Goal: Task Accomplishment & Management: Complete application form

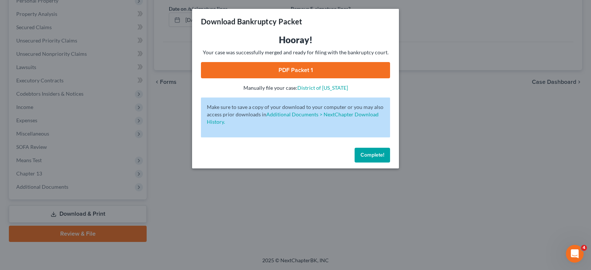
click at [378, 152] on span "Complete!" at bounding box center [372, 155] width 24 height 6
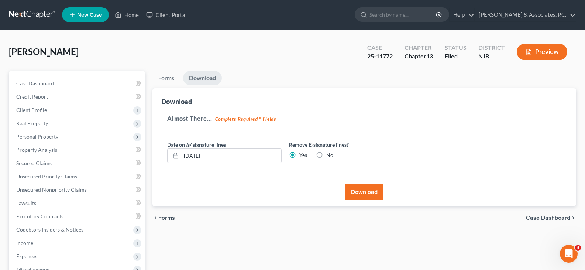
click at [90, 15] on span "New Case" at bounding box center [89, 15] width 25 height 6
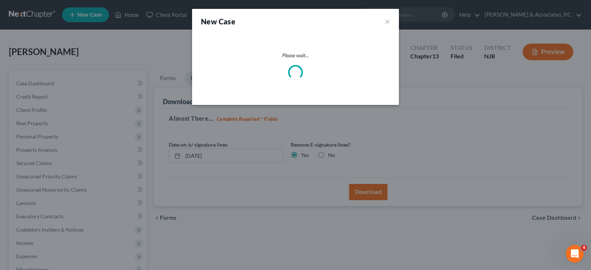
select select "51"
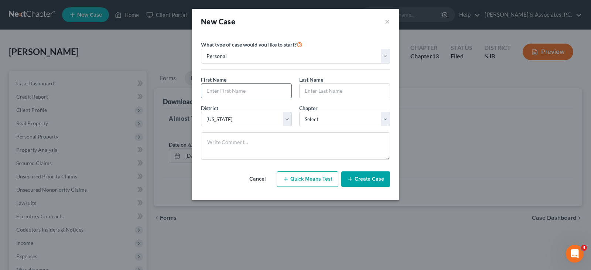
click at [230, 89] on input "text" at bounding box center [246, 91] width 90 height 14
type input "Donna"
type input "Greenleaf"
click at [315, 121] on select "Select 7 11 12 13" at bounding box center [344, 119] width 91 height 15
select select "3"
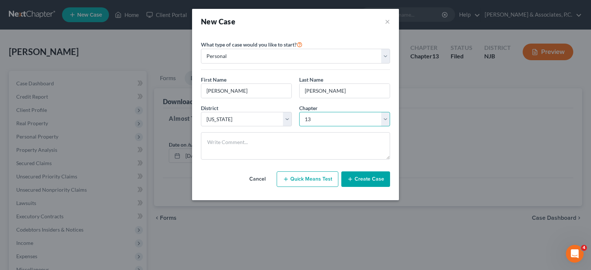
click at [299, 112] on select "Select 7 11 12 13" at bounding box center [344, 119] width 91 height 15
click at [366, 177] on button "Create Case" at bounding box center [365, 179] width 49 height 16
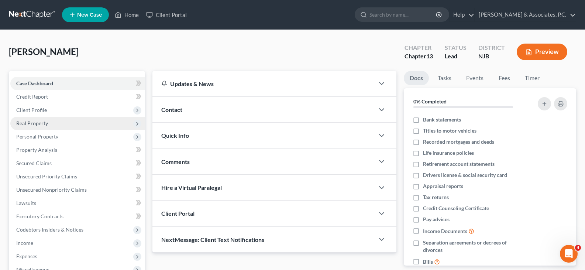
drag, startPoint x: 32, startPoint y: 108, endPoint x: 36, endPoint y: 117, distance: 10.1
click at [31, 108] on span "Client Profile" at bounding box center [31, 110] width 31 height 6
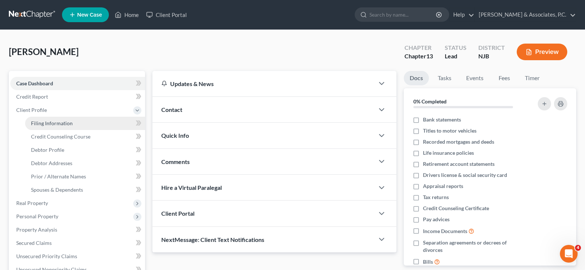
click at [40, 121] on span "Filing Information" at bounding box center [52, 123] width 42 height 6
select select "1"
select select "0"
select select "3"
select select "51"
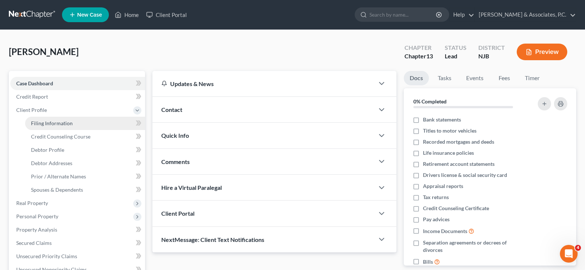
select select "33"
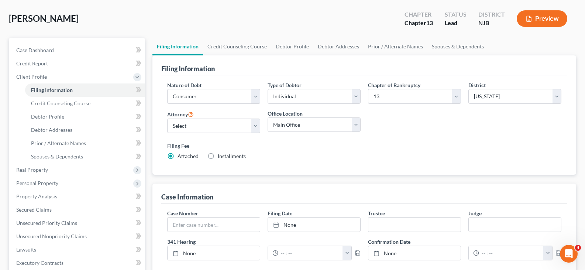
scroll to position [185, 0]
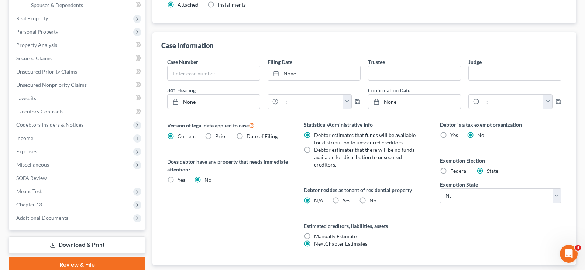
click at [449, 169] on div "Federal" at bounding box center [454, 170] width 28 height 7
click at [370, 202] on label "No" at bounding box center [373, 200] width 7 height 7
click at [373, 202] on input "No" at bounding box center [375, 199] width 5 height 5
radio input "true"
radio input "false"
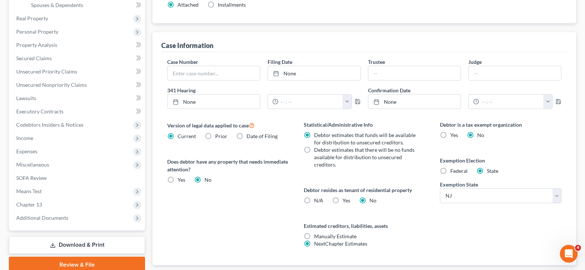
click at [450, 170] on label "Federal" at bounding box center [458, 170] width 17 height 7
click at [453, 170] on input "Federal" at bounding box center [455, 169] width 5 height 5
radio input "true"
radio input "false"
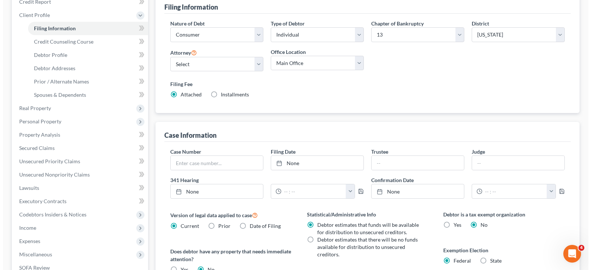
scroll to position [0, 0]
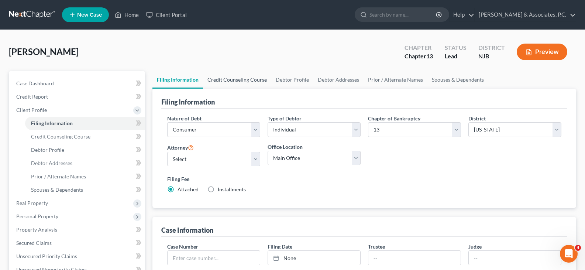
click at [239, 77] on link "Credit Counseling Course" at bounding box center [237, 80] width 68 height 18
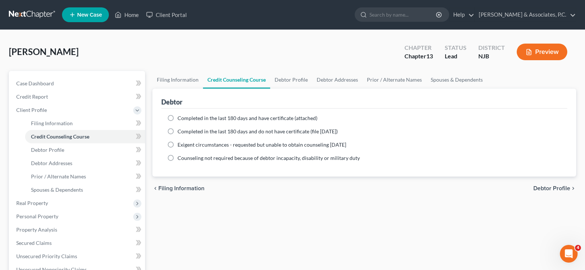
click at [178, 128] on label "Completed in the last 180 days and do not have certificate (file within 14 days)" at bounding box center [258, 131] width 160 height 7
click at [181, 128] on input "Completed in the last 180 days and do not have certificate (file within 14 days)" at bounding box center [183, 130] width 5 height 5
radio input "true"
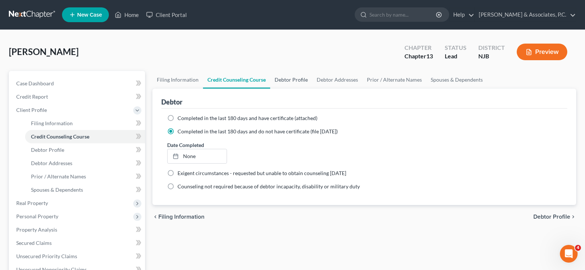
click at [288, 80] on link "Debtor Profile" at bounding box center [291, 80] width 42 height 18
select select "0"
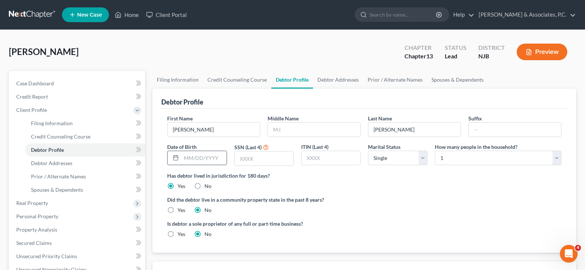
click at [200, 161] on input "text" at bounding box center [203, 158] width 45 height 14
click at [193, 159] on input "text" at bounding box center [203, 158] width 45 height 14
click at [280, 181] on div "Has debtor lived in jurisdiction for 180 days? Yes No Debtor must reside in jur…" at bounding box center [364, 181] width 394 height 18
click at [327, 79] on link "Debtor Addresses" at bounding box center [338, 80] width 50 height 18
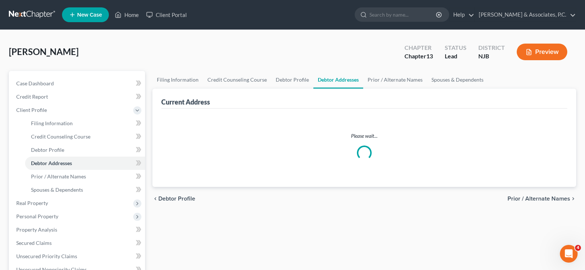
select select "0"
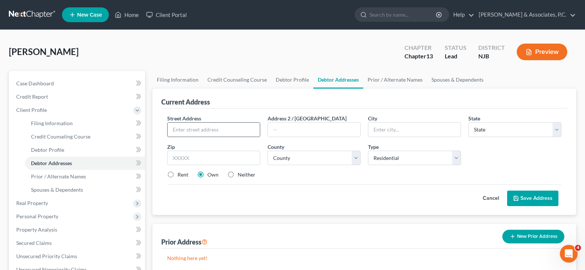
click at [181, 131] on input "text" at bounding box center [214, 130] width 92 height 14
type input "1131-1133 Bergen Street"
type input "Newark"
select select "33"
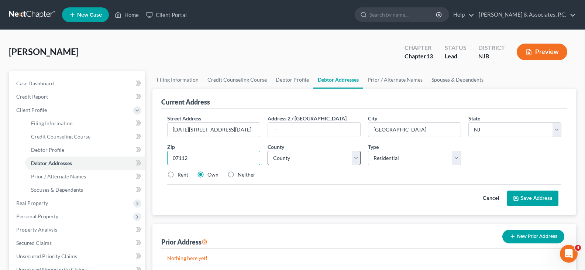
type input "07112"
click at [321, 154] on div "County * County Atlantic County Bergen County Burlington County Camden County C…" at bounding box center [314, 154] width 100 height 23
drag, startPoint x: 318, startPoint y: 156, endPoint x: 313, endPoint y: 157, distance: 4.9
click at [317, 156] on select "County Atlantic County Bergen County Burlington County Camden County Cape May C…" at bounding box center [314, 158] width 93 height 15
select select "6"
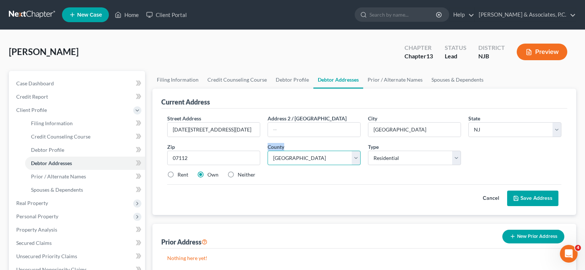
click at [268, 151] on select "County Atlantic County Bergen County Burlington County Camden County Cape May C…" at bounding box center [314, 158] width 93 height 15
click at [526, 197] on button "Save Address" at bounding box center [532, 199] width 51 height 16
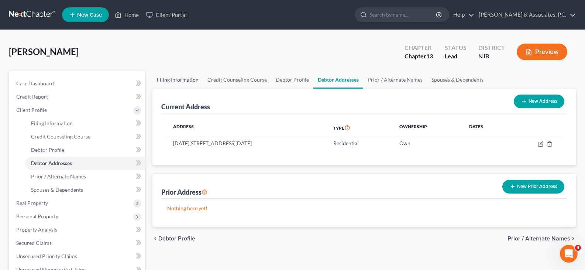
click at [176, 77] on link "Filing Information" at bounding box center [177, 80] width 51 height 18
select select "1"
select select "0"
select select "3"
select select "51"
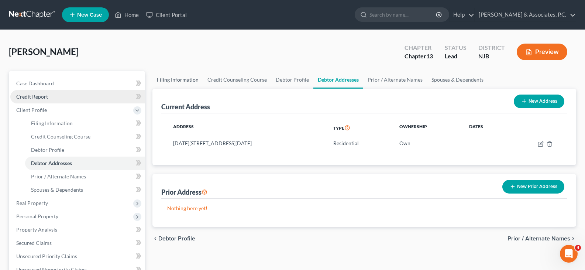
select select "0"
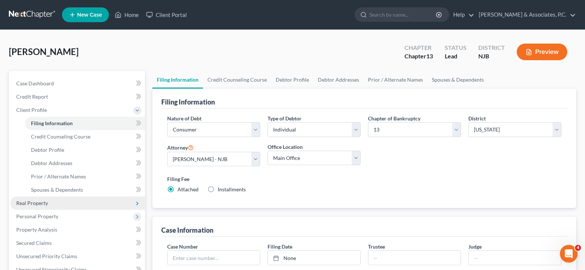
click at [39, 199] on span "Real Property" at bounding box center [77, 202] width 135 height 13
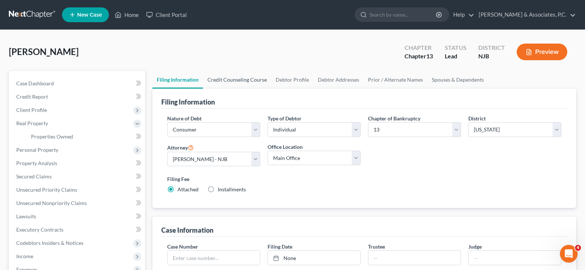
click at [241, 77] on link "Credit Counseling Course" at bounding box center [237, 80] width 68 height 18
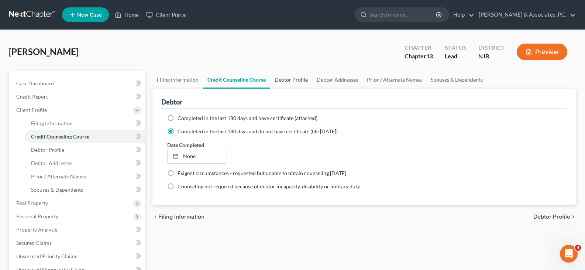
click at [293, 79] on link "Debtor Profile" at bounding box center [291, 80] width 42 height 18
select select "0"
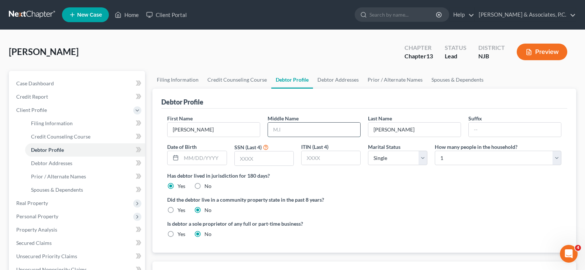
click at [294, 132] on input "text" at bounding box center [314, 130] width 92 height 14
type input "C"
drag, startPoint x: 197, startPoint y: 160, endPoint x: 210, endPoint y: 164, distance: 13.3
click at [197, 160] on input "text" at bounding box center [203, 158] width 45 height 14
type input "07/28/1942"
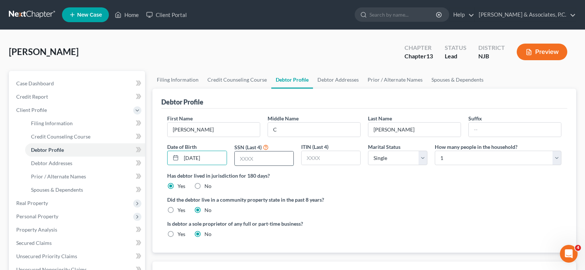
click at [276, 158] on input "text" at bounding box center [264, 158] width 59 height 14
type input "0903"
drag, startPoint x: 401, startPoint y: 180, endPoint x: 322, endPoint y: 166, distance: 81.0
click at [398, 181] on div "Has debtor lived in jurisdiction for 180 days? Yes No Debtor must reside in jur…" at bounding box center [364, 181] width 394 height 18
click at [331, 78] on link "Debtor Addresses" at bounding box center [338, 80] width 50 height 18
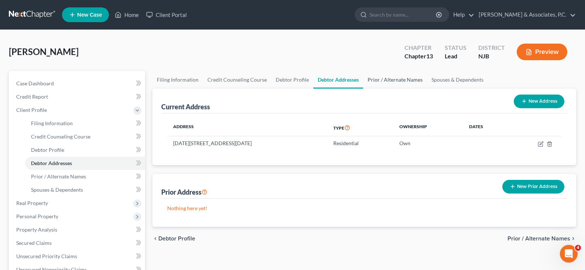
click at [380, 80] on link "Prior / Alternate Names" at bounding box center [395, 80] width 64 height 18
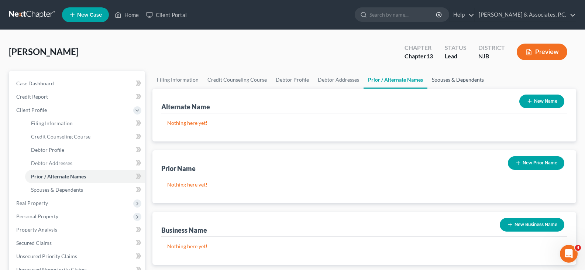
click at [459, 80] on link "Spouses & Dependents" at bounding box center [458, 80] width 61 height 18
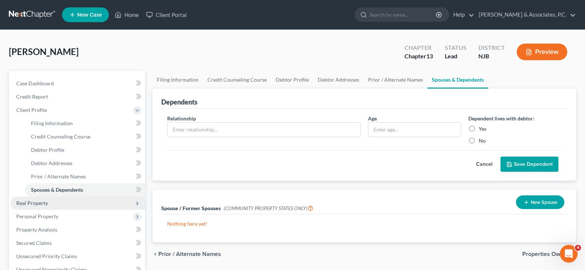
click at [28, 200] on span "Real Property" at bounding box center [32, 203] width 32 height 6
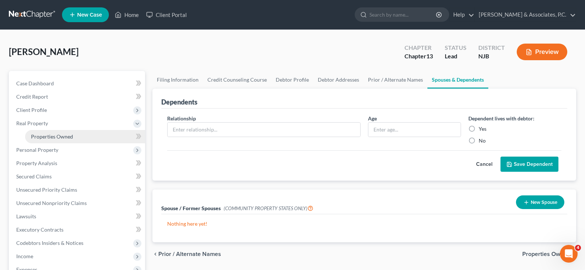
click at [47, 137] on span "Properties Owned" at bounding box center [52, 136] width 42 height 6
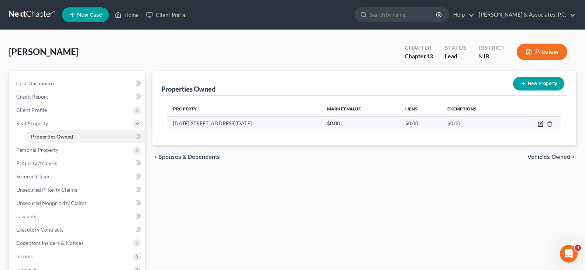
click at [542, 123] on icon "button" at bounding box center [541, 124] width 6 height 6
select select "33"
select select "6"
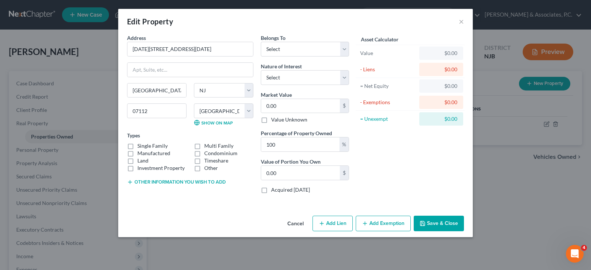
click at [137, 145] on label "Single Family" at bounding box center [152, 145] width 30 height 7
click at [140, 145] on input "Single Family" at bounding box center [142, 144] width 5 height 5
checkbox input "true"
click at [345, 48] on select "Select Debtor 1 Only Debtor 2 Only Debtor 1 And Debtor 2 Only At Least One Of T…" at bounding box center [305, 49] width 88 height 15
select select "0"
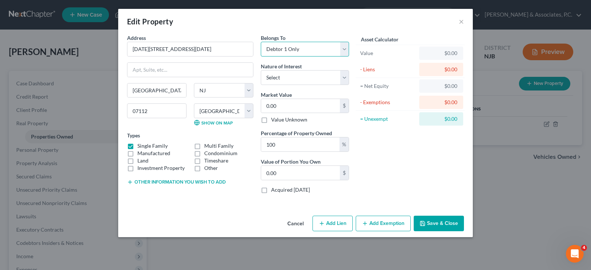
click at [261, 42] on select "Select Debtor 1 Only Debtor 2 Only Debtor 1 And Debtor 2 Only At Least One Of T…" at bounding box center [305, 49] width 88 height 15
click at [281, 106] on input "0.00" at bounding box center [300, 106] width 79 height 14
type input "4"
type input "4.00"
type input "43"
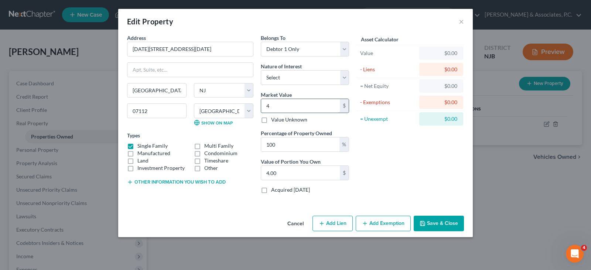
type input "43.00"
type input "433"
type input "433.00"
type input "4331"
type input "4,331.00"
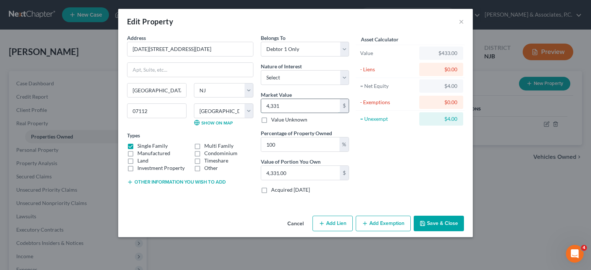
type input "4,3310"
type input "43,310.00"
type input "43,3100"
type input "433,100.00"
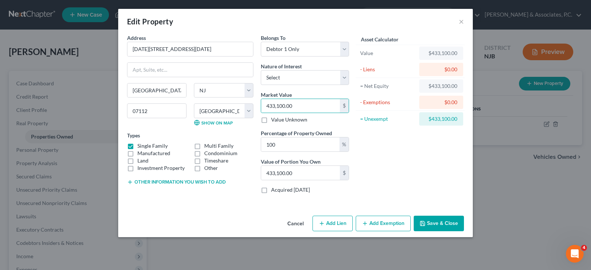
drag, startPoint x: 423, startPoint y: 167, endPoint x: 424, endPoint y: 196, distance: 29.2
click at [422, 167] on div "Asset Calculator Value $433,100.00 - Liens $0.00 = Net Equity $433,100.00 - Exe…" at bounding box center [410, 116] width 115 height 165
click at [432, 223] on button "Save & Close" at bounding box center [439, 224] width 50 height 16
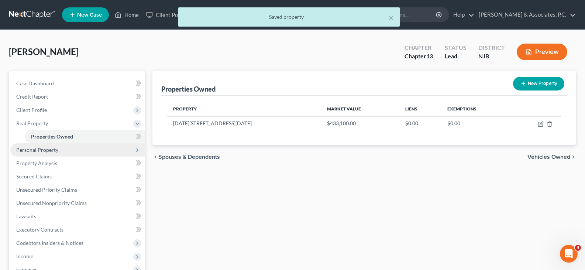
click at [30, 151] on span "Personal Property" at bounding box center [37, 150] width 42 height 6
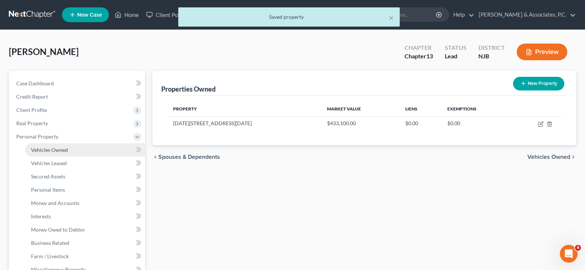
click at [39, 150] on span "Vehicles Owned" at bounding box center [49, 150] width 37 height 6
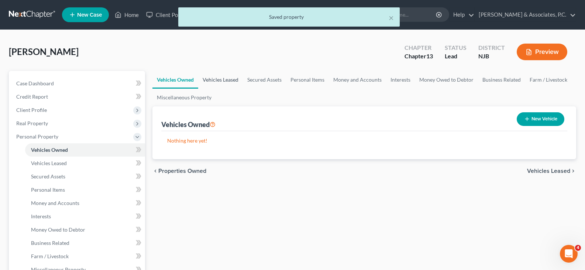
click at [225, 78] on link "Vehicles Leased" at bounding box center [220, 80] width 45 height 18
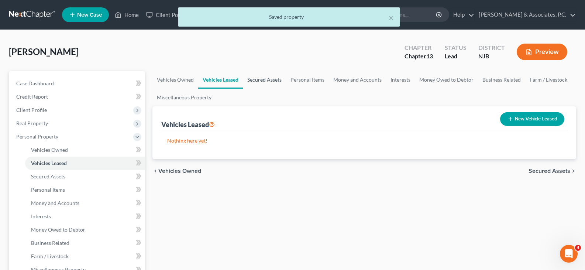
click at [272, 78] on link "Secured Assets" at bounding box center [264, 80] width 43 height 18
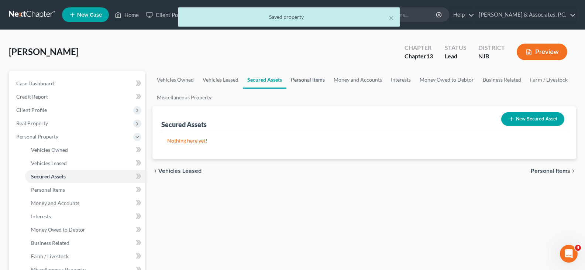
click at [307, 79] on link "Personal Items" at bounding box center [308, 80] width 43 height 18
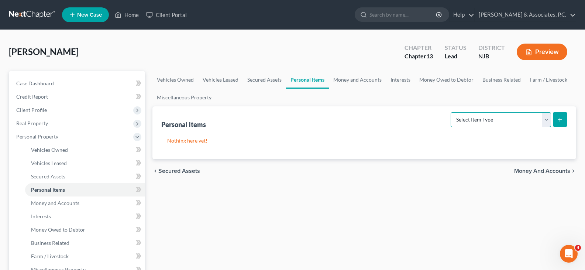
drag, startPoint x: 549, startPoint y: 120, endPoint x: 545, endPoint y: 119, distance: 3.9
click at [549, 120] on select "Select Item Type Clothing (A/B: 11) Collectibles Of Value (A/B: 8) Electronics …" at bounding box center [501, 119] width 100 height 15
select select "clothing"
click at [452, 112] on select "Select Item Type Clothing (A/B: 11) Collectibles Of Value (A/B: 8) Electronics …" at bounding box center [501, 119] width 100 height 15
click at [558, 119] on icon "submit" at bounding box center [560, 120] width 6 height 6
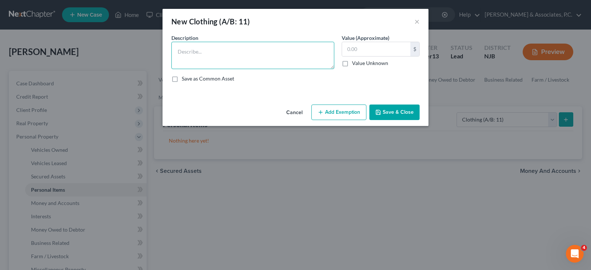
click at [182, 51] on textarea at bounding box center [252, 55] width 163 height 27
click at [187, 53] on textarea at bounding box center [252, 55] width 163 height 27
type textarea "used clothing"
click at [370, 50] on input "text" at bounding box center [376, 49] width 68 height 14
click at [369, 44] on input "text" at bounding box center [376, 49] width 68 height 14
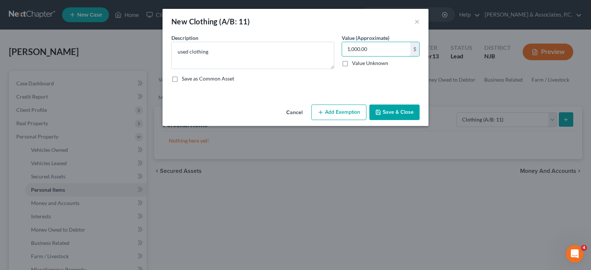
type input "1,000.00"
click at [330, 112] on button "Add Exemption" at bounding box center [338, 112] width 55 height 16
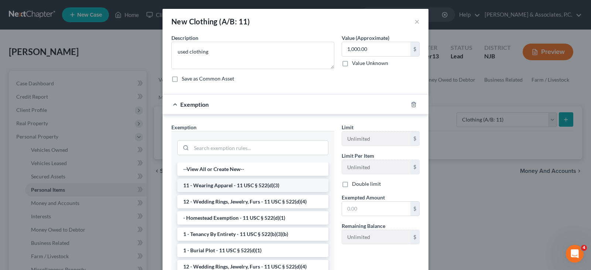
click at [219, 185] on li "11 - Wearing Apparel - 11 USC § 522(d)(3)" at bounding box center [252, 185] width 151 height 13
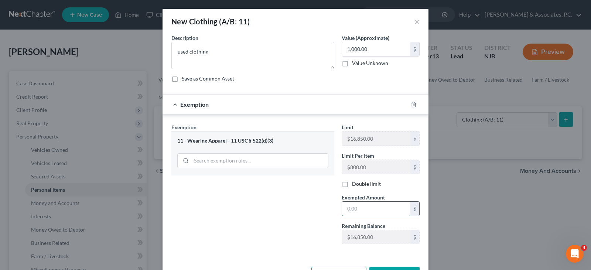
click at [380, 210] on input "text" at bounding box center [376, 209] width 68 height 14
type input "1,000.00"
drag, startPoint x: 213, startPoint y: 193, endPoint x: 376, endPoint y: 263, distance: 177.5
click at [215, 195] on div "Exemption Set must be selected for CA. Exemption * 11 - Wearing Apparel - 11 US…" at bounding box center [253, 186] width 170 height 127
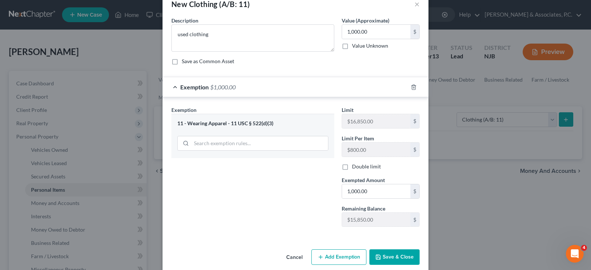
scroll to position [27, 0]
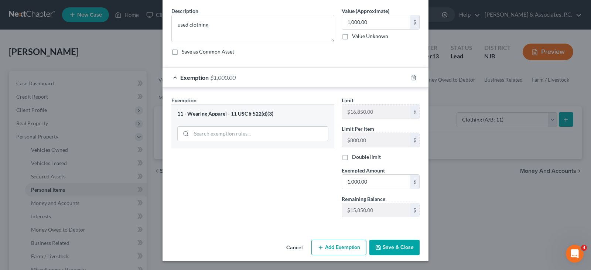
click at [391, 246] on button "Save & Close" at bounding box center [394, 248] width 50 height 16
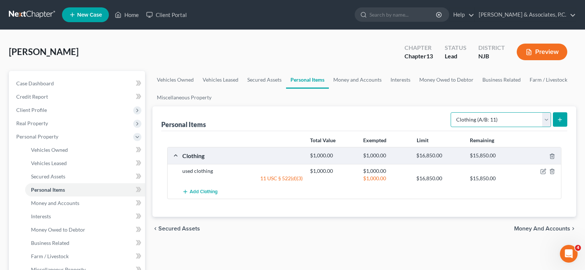
drag, startPoint x: 546, startPoint y: 116, endPoint x: 521, endPoint y: 125, distance: 26.9
click at [546, 116] on select "Select Item Type Clothing (A/B: 11) Collectibles Of Value (A/B: 8) Electronics …" at bounding box center [501, 119] width 100 height 15
select select "electronics"
click at [452, 112] on select "Select Item Type Clothing (A/B: 11) Collectibles Of Value (A/B: 8) Electronics …" at bounding box center [501, 119] width 100 height 15
click at [561, 117] on icon "submit" at bounding box center [560, 120] width 6 height 6
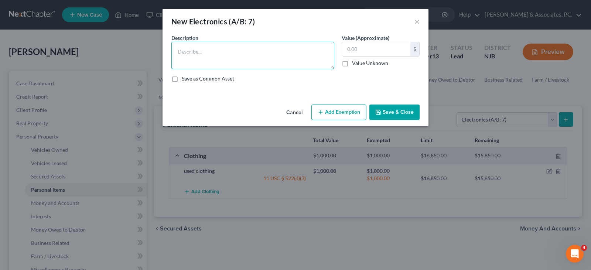
click at [187, 54] on textarea at bounding box center [252, 55] width 163 height 27
type textarea "2 televisions"
type input "1,000.00"
click at [351, 108] on button "Add Exemption" at bounding box center [338, 112] width 55 height 16
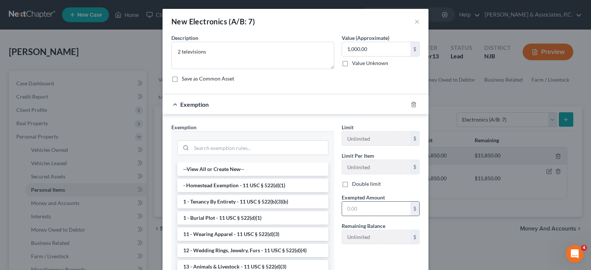
click at [355, 206] on input "text" at bounding box center [376, 209] width 68 height 14
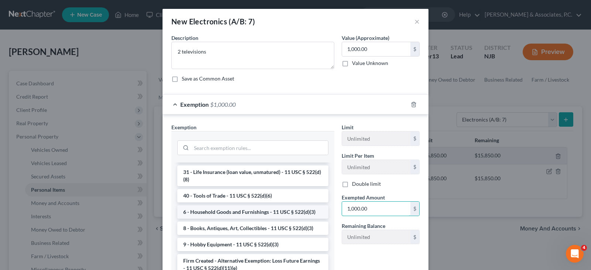
scroll to position [617, 0]
type input "1,000.00"
click at [222, 210] on li "6 - Household Goods and Furnishings - 11 USC § 522(d)(3)" at bounding box center [252, 211] width 151 height 13
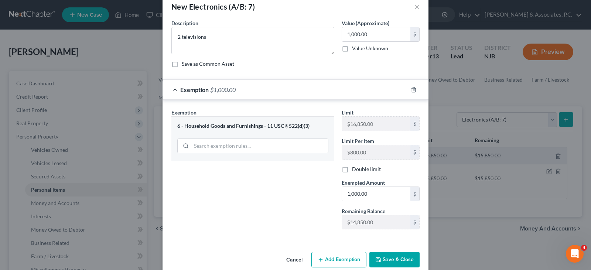
scroll to position [27, 0]
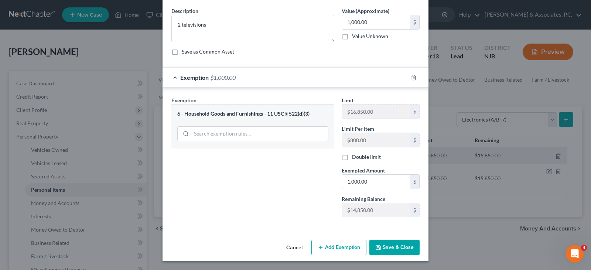
click at [391, 243] on button "Save & Close" at bounding box center [394, 248] width 50 height 16
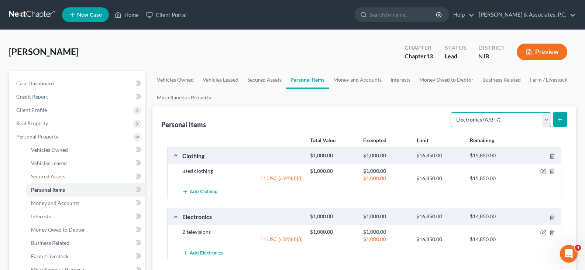
drag, startPoint x: 549, startPoint y: 117, endPoint x: 542, endPoint y: 117, distance: 7.4
click at [549, 117] on select "Select Item Type Clothing (A/B: 11) Collectibles Of Value (A/B: 8) Electronics …" at bounding box center [501, 119] width 100 height 15
select select "household_goods"
click at [452, 112] on select "Select Item Type Clothing (A/B: 11) Collectibles Of Value (A/B: 8) Electronics …" at bounding box center [501, 119] width 100 height 15
click at [562, 117] on icon "submit" at bounding box center [560, 120] width 6 height 6
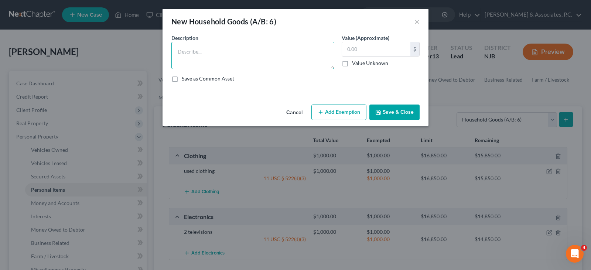
click at [239, 50] on textarea at bounding box center [252, 55] width 163 height 27
type textarea "living room set, kitchen table, shelves, dining table, 4 chairs, 3 beds, refrig…"
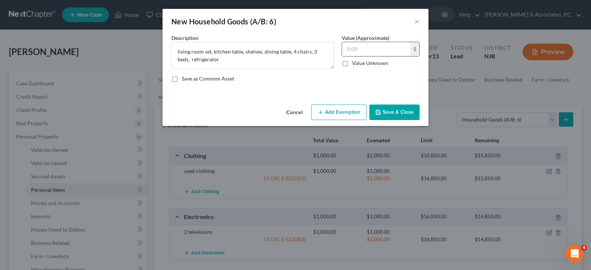
click at [379, 44] on input "text" at bounding box center [376, 49] width 68 height 14
type input "1,000.00"
click at [341, 113] on button "Add Exemption" at bounding box center [338, 112] width 55 height 16
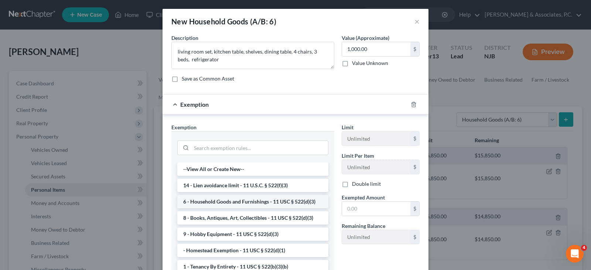
click at [262, 201] on li "6 - Household Goods and Furnishings - 11 USC § 522(d)(3)" at bounding box center [252, 201] width 151 height 13
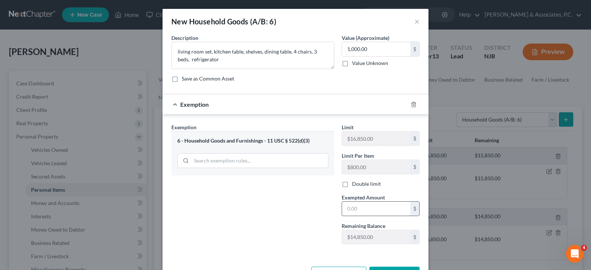
click at [348, 209] on input "text" at bounding box center [376, 209] width 68 height 14
type input "1,000.00"
click at [249, 217] on div "Exemption Set must be selected for CA. Exemption * 6 - Household Goods and Furn…" at bounding box center [253, 186] width 170 height 127
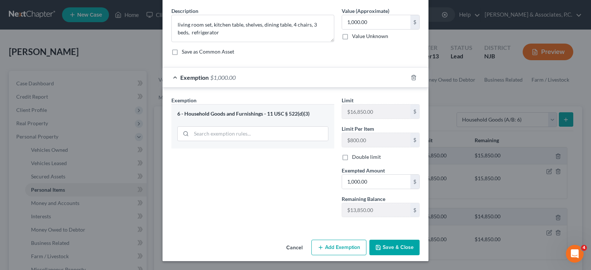
click at [387, 249] on button "Save & Close" at bounding box center [394, 248] width 50 height 16
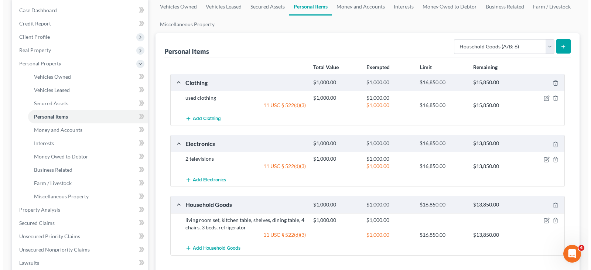
scroll to position [74, 0]
click at [542, 217] on icon "button" at bounding box center [544, 220] width 6 height 6
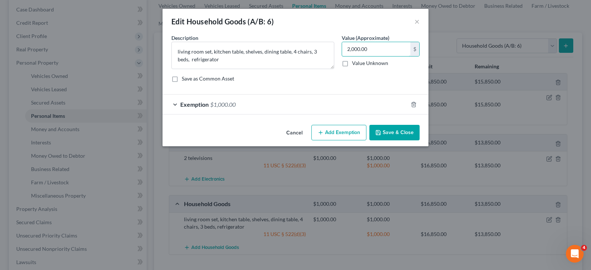
type input "2,000.00"
click at [219, 104] on span "$1,000.00" at bounding box center [222, 104] width 25 height 7
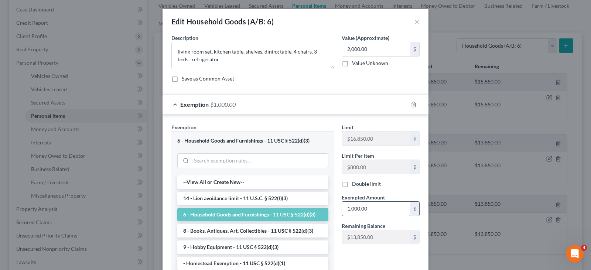
click at [378, 211] on input "1,000.00" at bounding box center [376, 209] width 68 height 14
type input "2,000.00"
click at [268, 79] on div "Save as Common Asset" at bounding box center [295, 78] width 248 height 7
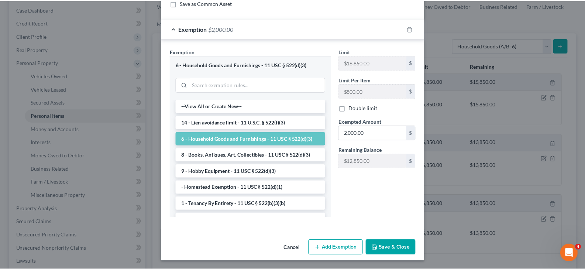
scroll to position [76, 0]
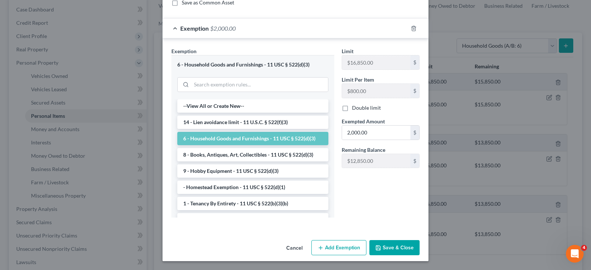
click at [394, 246] on button "Save & Close" at bounding box center [394, 248] width 50 height 16
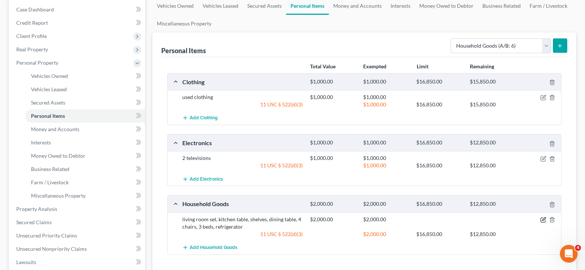
click at [543, 221] on icon "button" at bounding box center [544, 220] width 6 height 6
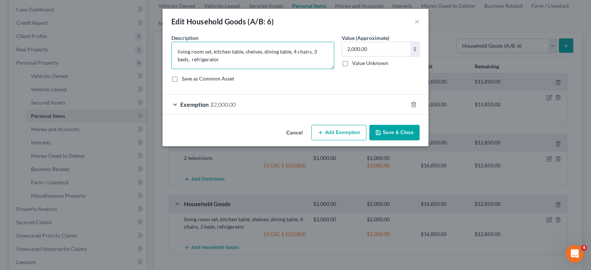
click at [208, 61] on textarea "living room set, kitchen table, shelves, dining table, 4 chairs, 3 beds, refrig…" at bounding box center [252, 55] width 163 height 27
type textarea "living room set, kitchen table, shelves, dining table, 4 chairs, 3 beds, refrig…"
click at [399, 135] on button "Save & Close" at bounding box center [394, 133] width 50 height 16
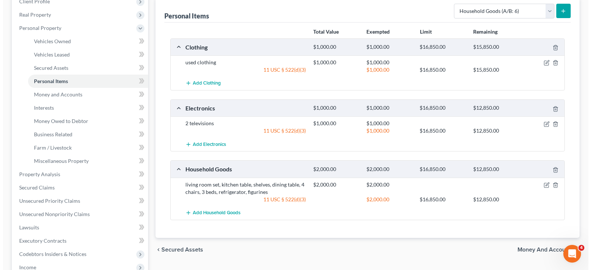
scroll to position [0, 0]
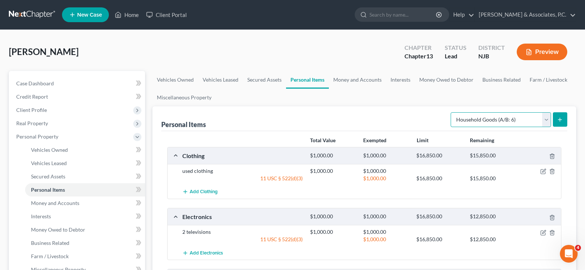
drag, startPoint x: 546, startPoint y: 121, endPoint x: 536, endPoint y: 120, distance: 10.4
click at [545, 121] on select "Select Item Type Clothing (A/B: 11) Collectibles Of Value (A/B: 8) Electronics …" at bounding box center [501, 119] width 100 height 15
select select "jewelry"
click at [452, 112] on select "Select Item Type Clothing (A/B: 11) Collectibles Of Value (A/B: 8) Electronics …" at bounding box center [501, 119] width 100 height 15
click at [552, 114] on form "Select Item Type Clothing (A/B: 11) Collectibles Of Value (A/B: 8) Electronics …" at bounding box center [509, 119] width 117 height 15
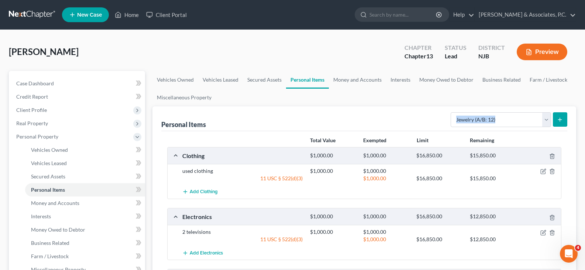
click at [564, 118] on button "submit" at bounding box center [560, 119] width 14 height 14
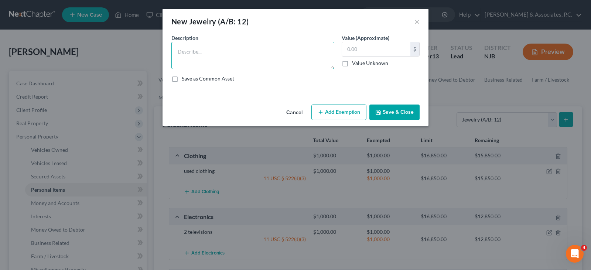
click at [233, 51] on textarea at bounding box center [252, 55] width 163 height 27
type textarea "wedding ring"
type input "2,000.00"
click at [330, 110] on button "Add Exemption" at bounding box center [338, 112] width 55 height 16
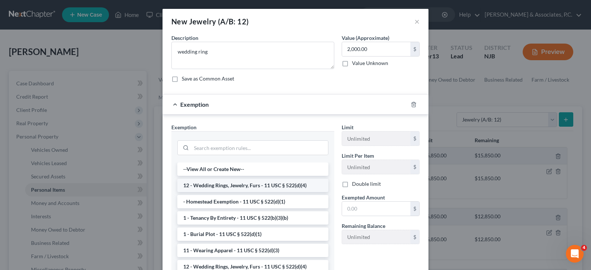
click at [215, 185] on li "12 - Wedding Rings, Jewelry, Furs - 11 USC § 522(d)(4)" at bounding box center [252, 185] width 151 height 13
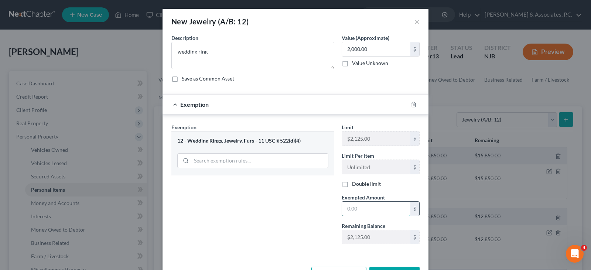
click at [358, 210] on input "text" at bounding box center [376, 209] width 68 height 14
type input "2,000.00"
click at [276, 198] on div "Exemption Set must be selected for CA. Exemption * 12 - Wedding Rings, Jewelry,…" at bounding box center [253, 186] width 170 height 127
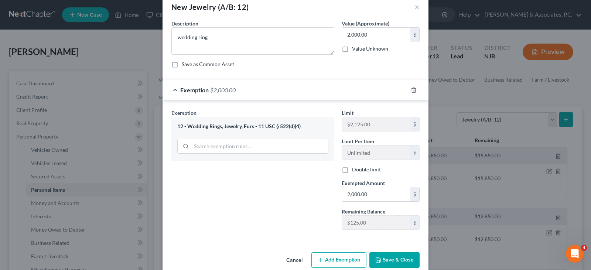
scroll to position [27, 0]
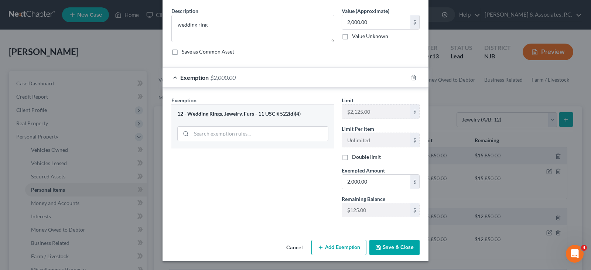
click at [388, 243] on button "Save & Close" at bounding box center [394, 248] width 50 height 16
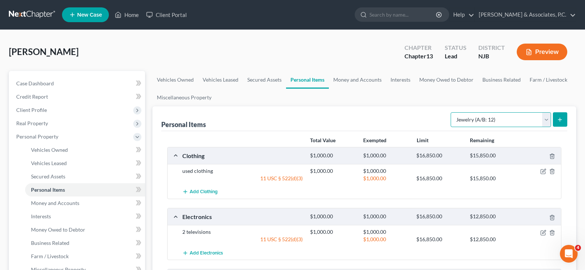
click at [547, 117] on select "Select Item Type Clothing (A/B: 11) Collectibles Of Value (A/B: 8) Electronics …" at bounding box center [501, 119] width 100 height 15
select select "pets"
click at [452, 112] on select "Select Item Type Clothing (A/B: 11) Collectibles Of Value (A/B: 8) Electronics …" at bounding box center [501, 119] width 100 height 15
click at [562, 114] on button "submit" at bounding box center [560, 119] width 14 height 14
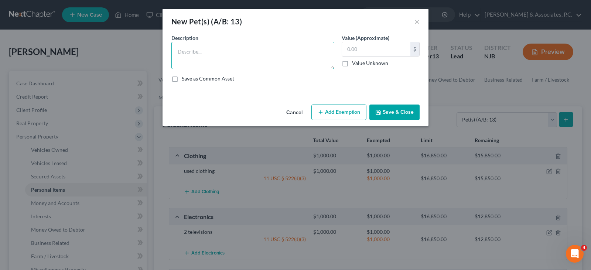
click at [219, 48] on textarea at bounding box center [252, 55] width 163 height 27
type textarea "1-cat"
click at [360, 43] on input "text" at bounding box center [376, 49] width 68 height 14
click at [391, 116] on button "Save & Close" at bounding box center [394, 112] width 50 height 16
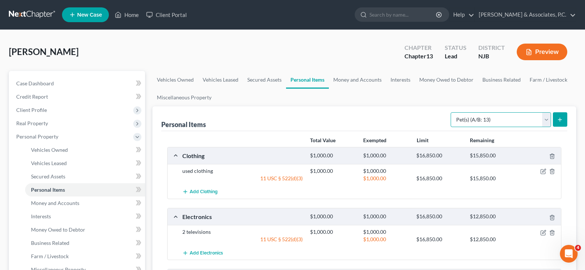
click at [541, 117] on select "Select Item Type Clothing (A/B: 11) Collectibles Of Value (A/B: 8) Electronics …" at bounding box center [501, 119] width 100 height 15
click at [344, 72] on link "Money and Accounts" at bounding box center [357, 80] width 57 height 18
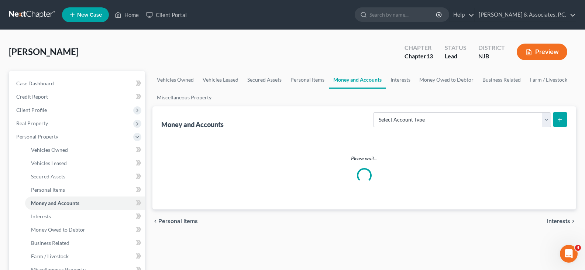
click at [344, 81] on link "Money and Accounts" at bounding box center [357, 80] width 57 height 18
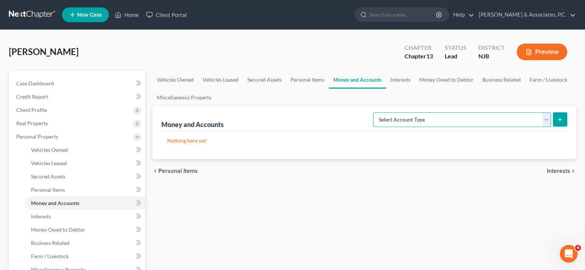
drag, startPoint x: 549, startPoint y: 119, endPoint x: 539, endPoint y: 116, distance: 10.7
click at [549, 119] on select "Select Account Type Brokerage (A/B: 18, SOFA: 20) Cash on Hand (A/B: 16) Certif…" at bounding box center [462, 119] width 178 height 15
select select "cash_on_hand"
click at [375, 112] on select "Select Account Type Brokerage (A/B: 18, SOFA: 20) Cash on Hand (A/B: 16) Certif…" at bounding box center [462, 119] width 178 height 15
click at [558, 117] on icon "submit" at bounding box center [560, 120] width 6 height 6
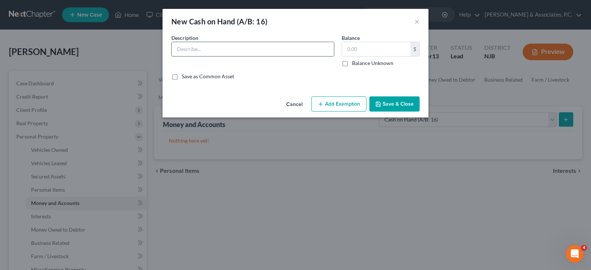
click at [215, 55] on input "text" at bounding box center [253, 49] width 162 height 14
type input "cash in wallet"
type input "11.00"
click at [330, 104] on button "Add Exemption" at bounding box center [338, 104] width 55 height 16
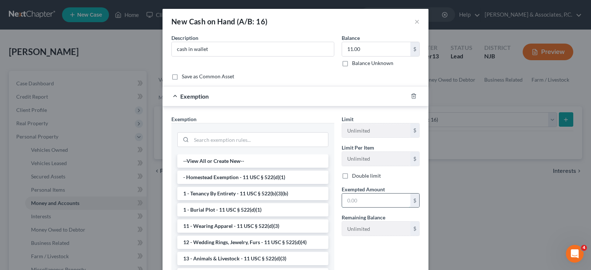
click at [354, 203] on input "text" at bounding box center [376, 200] width 68 height 14
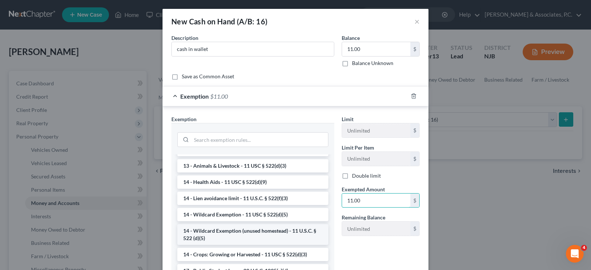
scroll to position [111, 0]
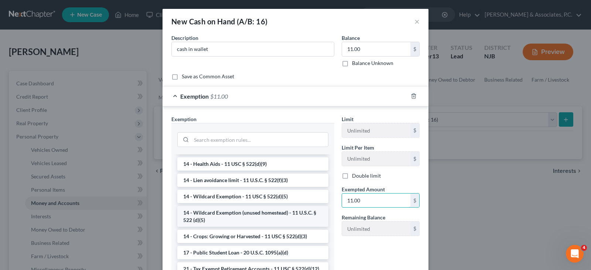
type input "11.00"
click at [206, 213] on li "14 - Wildcard Exemption (unused homestead) - 11 U.S.C. § 522 (d)(5)" at bounding box center [252, 216] width 151 height 21
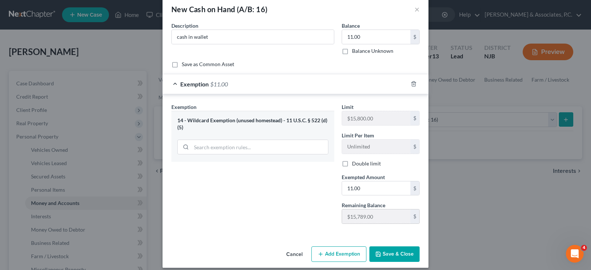
scroll to position [19, 0]
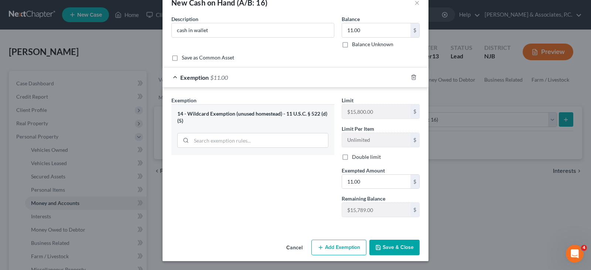
click at [386, 245] on button "Save & Close" at bounding box center [394, 248] width 50 height 16
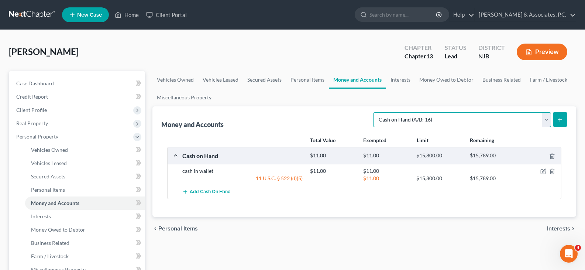
drag, startPoint x: 544, startPoint y: 115, endPoint x: 534, endPoint y: 117, distance: 10.9
click at [544, 115] on select "Select Account Type Brokerage (A/B: 18, SOFA: 20) Cash on Hand (A/B: 16) Certif…" at bounding box center [462, 119] width 178 height 15
select select "checking"
click at [375, 112] on select "Select Account Type Brokerage (A/B: 18, SOFA: 20) Cash on Hand (A/B: 16) Certif…" at bounding box center [462, 119] width 178 height 15
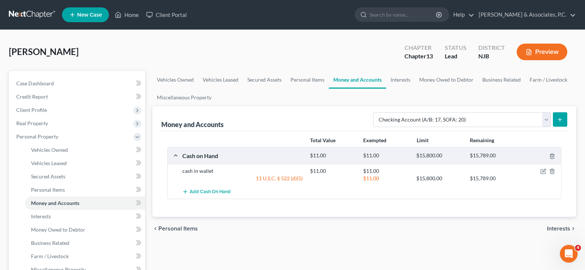
click at [555, 119] on button "submit" at bounding box center [560, 119] width 14 height 14
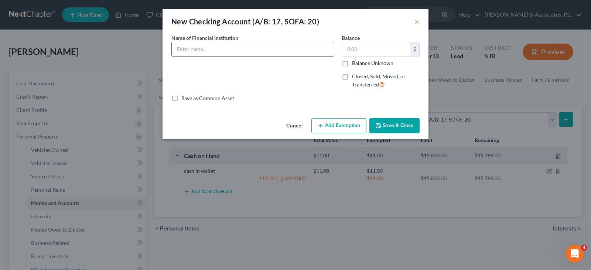
drag, startPoint x: 211, startPoint y: 47, endPoint x: 215, endPoint y: 50, distance: 5.0
click at [211, 47] on input "text" at bounding box center [253, 49] width 162 height 14
type input "TD Bank"
click at [352, 44] on input "text" at bounding box center [376, 49] width 68 height 14
type input "791.00"
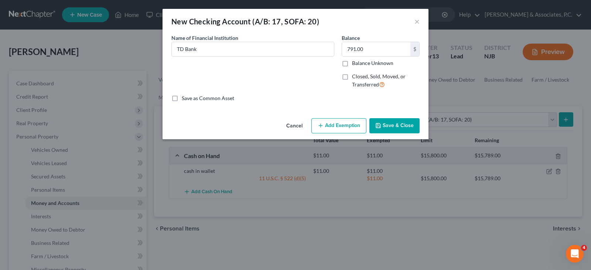
click at [345, 123] on button "Add Exemption" at bounding box center [338, 126] width 55 height 16
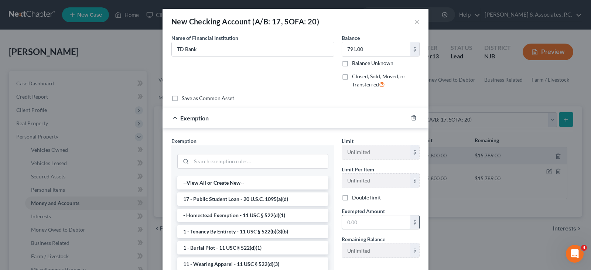
click at [350, 220] on input "text" at bounding box center [376, 222] width 68 height 14
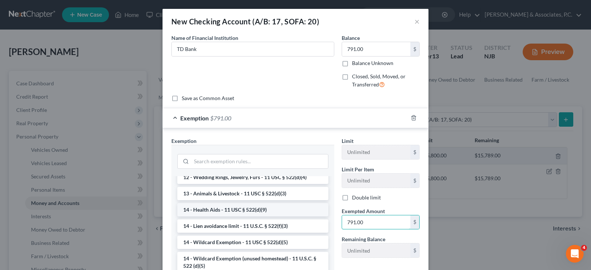
scroll to position [111, 0]
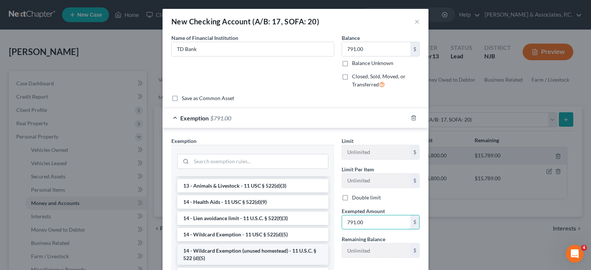
type input "791.00"
click at [233, 253] on li "14 - Wildcard Exemption (unused homestead) - 11 U.S.C. § 522 (d)(5)" at bounding box center [252, 254] width 151 height 21
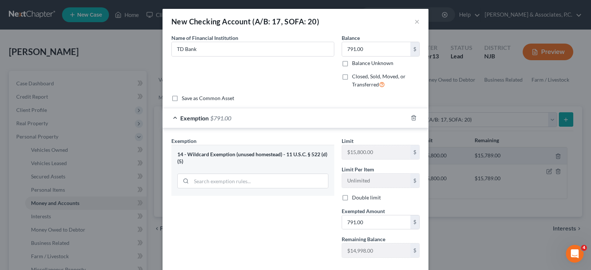
click at [257, 67] on div "Name of Financial Institution * TD Bank" at bounding box center [253, 64] width 170 height 61
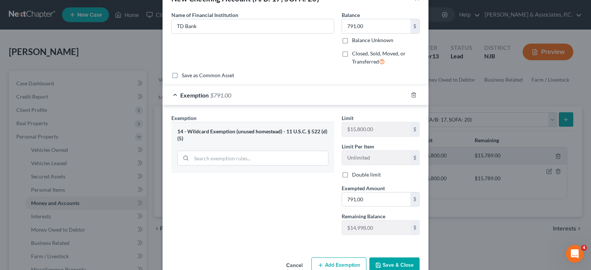
scroll to position [41, 0]
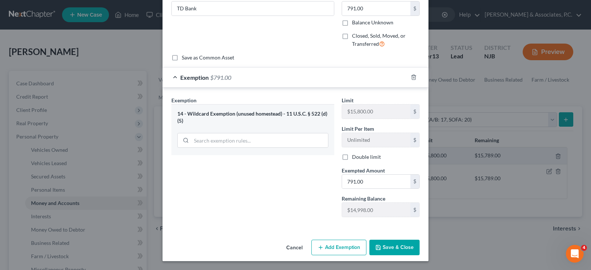
click at [394, 246] on button "Save & Close" at bounding box center [394, 248] width 50 height 16
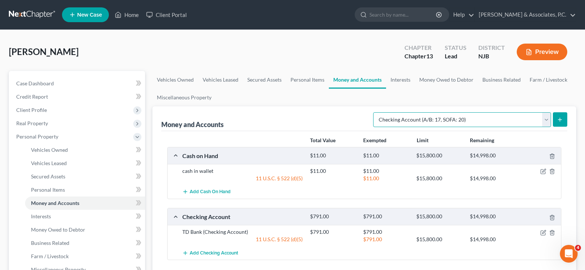
click at [546, 116] on select "Select Account Type Brokerage (A/B: 18, SOFA: 20) Cash on Hand (A/B: 16) Certif…" at bounding box center [462, 119] width 178 height 15
select select "other"
click at [375, 112] on select "Select Account Type Brokerage (A/B: 18, SOFA: 20) Cash on Hand (A/B: 16) Certif…" at bounding box center [462, 119] width 178 height 15
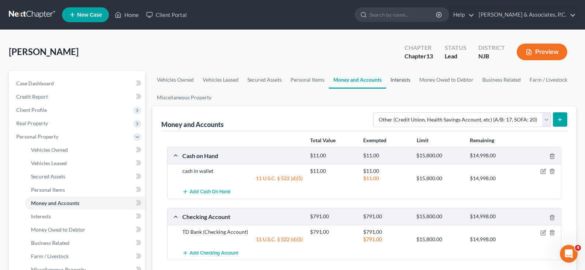
click at [400, 79] on link "Interests" at bounding box center [400, 80] width 29 height 18
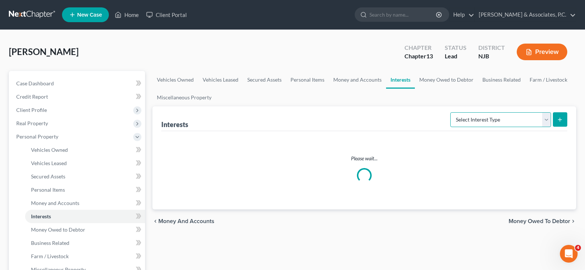
click at [546, 116] on select "Select Interest Type 401K (A/B: 21) Annuity (A/B: 23) Bond (A/B: 18) Education …" at bounding box center [500, 119] width 101 height 15
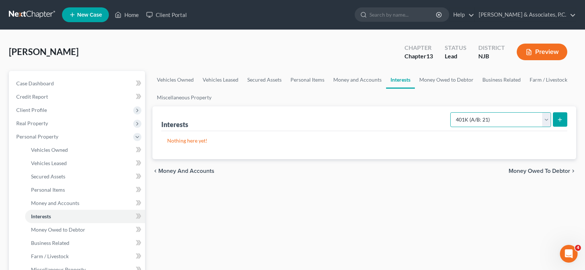
click at [452, 112] on select "Select Interest Type 401K (A/B: 21) Annuity (A/B: 23) Bond (A/B: 18) Education …" at bounding box center [500, 119] width 101 height 15
click at [545, 116] on select "Select Interest Type 401K (A/B: 21) Annuity (A/B: 23) Bond (A/B: 18) Education …" at bounding box center [500, 119] width 101 height 15
select select "term_life_insurance"
click at [452, 112] on select "Select Interest Type 401K (A/B: 21) Annuity (A/B: 23) Bond (A/B: 18) Education …" at bounding box center [500, 119] width 101 height 15
click at [560, 119] on icon "submit" at bounding box center [560, 120] width 6 height 6
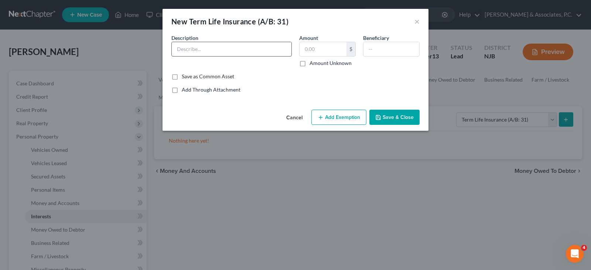
click at [202, 48] on input "text" at bounding box center [232, 49] width 120 height 14
type input "Braven Term Life policy"
click at [370, 48] on input "text" at bounding box center [391, 49] width 56 height 14
type input "Sister, Greta Collins-Williams"
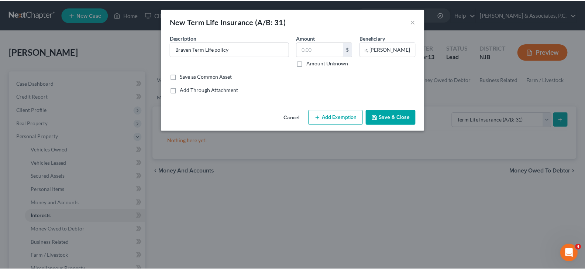
scroll to position [0, 0]
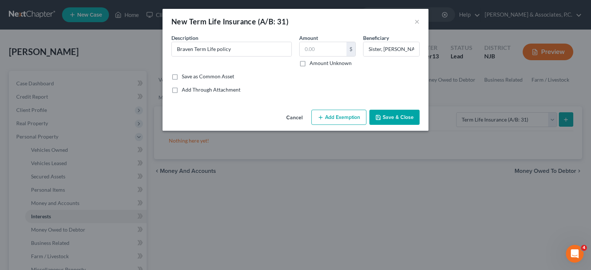
click at [392, 111] on button "Save & Close" at bounding box center [394, 118] width 50 height 16
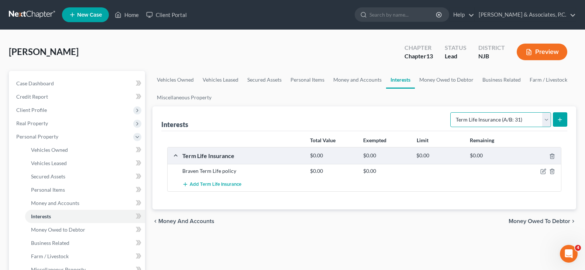
click at [546, 119] on select "Select Interest Type 401K (A/B: 21) Annuity (A/B: 23) Bond (A/B: 18) Education …" at bounding box center [500, 119] width 101 height 15
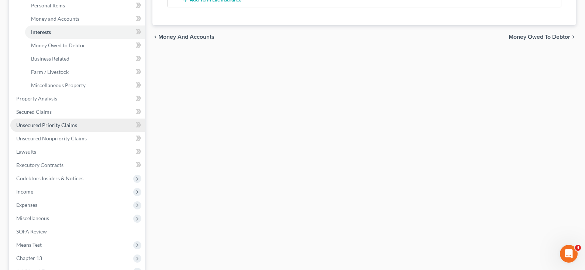
scroll to position [185, 0]
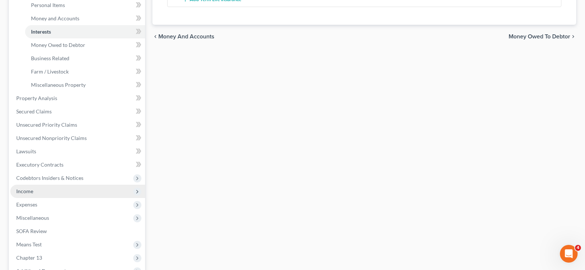
drag, startPoint x: 30, startPoint y: 192, endPoint x: 33, endPoint y: 196, distance: 4.7
click at [31, 193] on span "Income" at bounding box center [24, 191] width 17 height 6
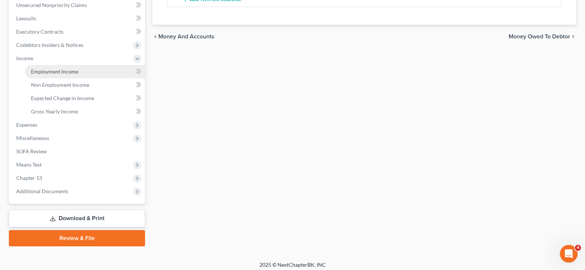
click at [49, 72] on span "Employment Income" at bounding box center [54, 71] width 47 height 6
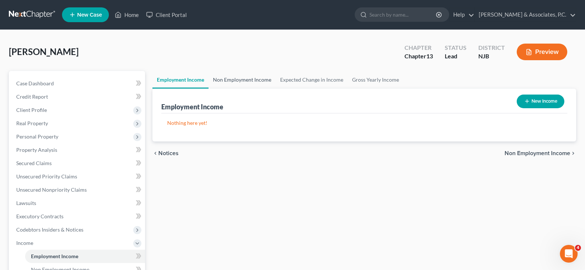
click at [243, 77] on link "Non Employment Income" at bounding box center [242, 80] width 67 height 18
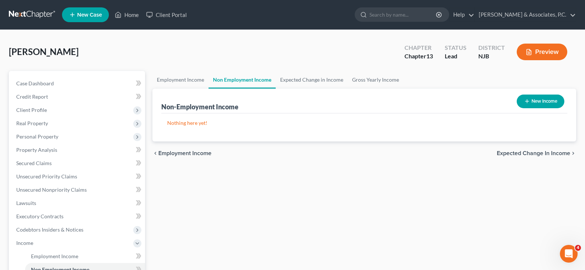
click at [543, 95] on button "New Income" at bounding box center [541, 102] width 48 height 14
select select "0"
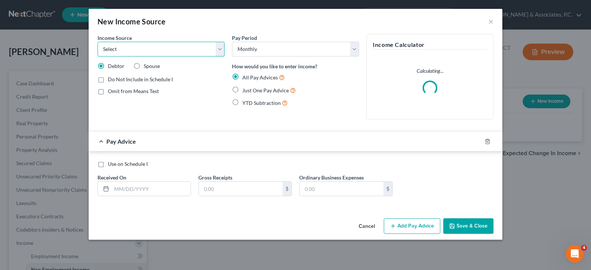
click at [223, 45] on select "Select Unemployment Disability (from employer) Pension Retirement Social Securi…" at bounding box center [160, 49] width 127 height 15
select select "4"
click at [97, 42] on select "Select Unemployment Disability (from employer) Pension Retirement Social Securi…" at bounding box center [160, 49] width 127 height 15
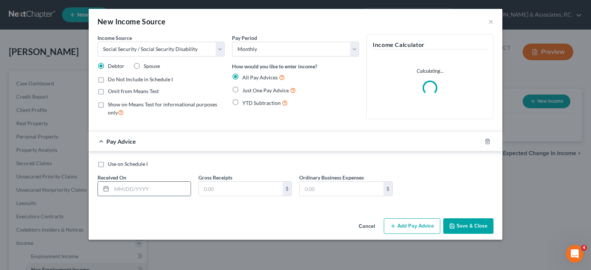
drag, startPoint x: 157, startPoint y: 191, endPoint x: 163, endPoint y: 191, distance: 6.3
click at [158, 192] on input "text" at bounding box center [151, 189] width 79 height 14
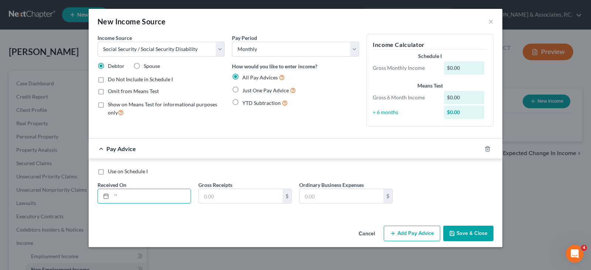
type input "`"
type input "03/12/2025"
click at [224, 195] on input "text" at bounding box center [241, 196] width 84 height 14
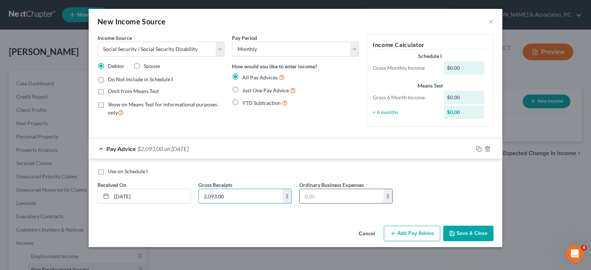
type input "2,093.00"
click at [312, 196] on input "text" at bounding box center [341, 196] width 84 height 14
type input "185.00"
click at [479, 149] on icon "button" at bounding box center [479, 149] width 6 height 6
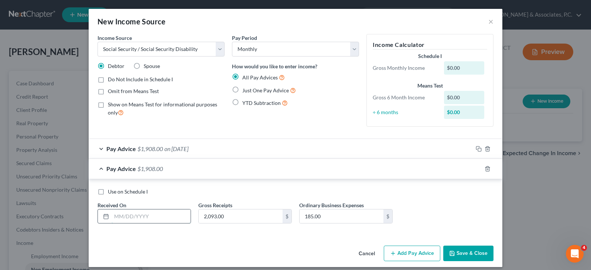
click at [158, 216] on input "text" at bounding box center [151, 216] width 79 height 14
type input "04/09/2025"
drag, startPoint x: 476, startPoint y: 168, endPoint x: 390, endPoint y: 25, distance: 167.1
click at [476, 168] on icon "button" at bounding box center [479, 169] width 6 height 6
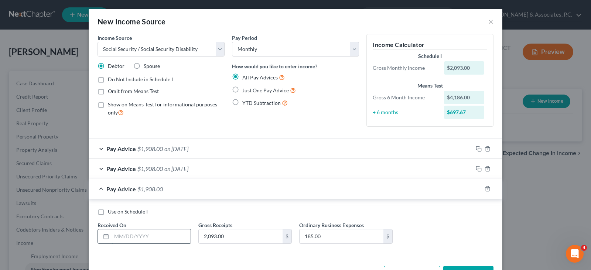
click at [147, 239] on input "text" at bounding box center [151, 236] width 79 height 14
type input "05/14/2025"
click at [476, 187] on icon "button" at bounding box center [479, 189] width 6 height 6
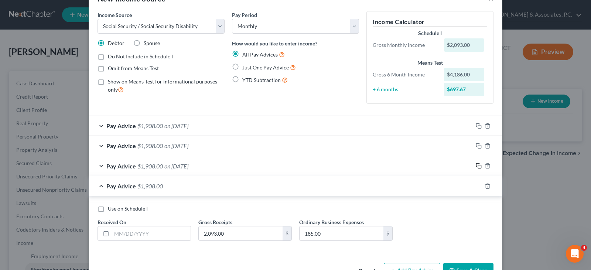
scroll to position [46, 0]
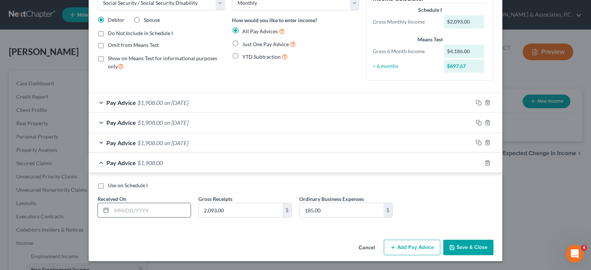
click at [143, 213] on input "text" at bounding box center [151, 210] width 79 height 14
type input "06/11/2025"
click at [478, 162] on rect "button" at bounding box center [479, 163] width 3 height 3
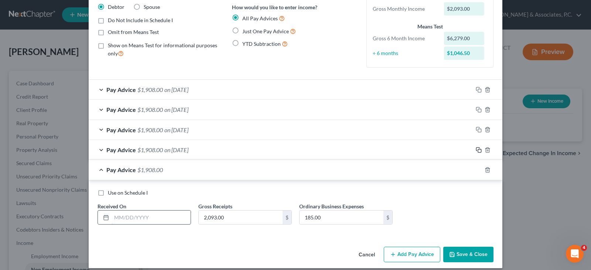
scroll to position [66, 0]
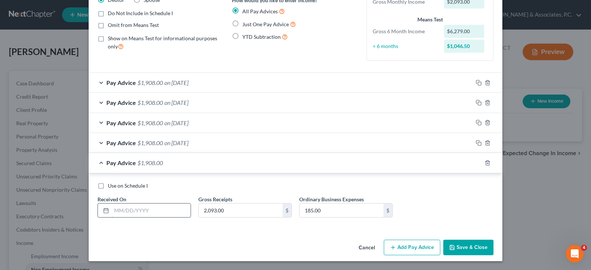
click at [134, 211] on input "text" at bounding box center [151, 210] width 79 height 14
type input "07/09/2025"
click at [477, 162] on icon "button" at bounding box center [479, 163] width 6 height 6
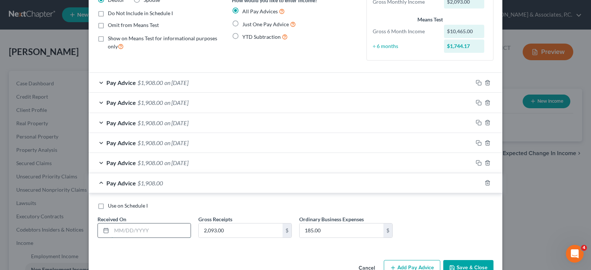
click at [178, 229] on input "text" at bounding box center [151, 230] width 79 height 14
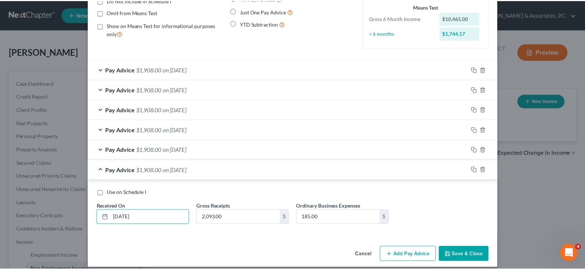
scroll to position [86, 0]
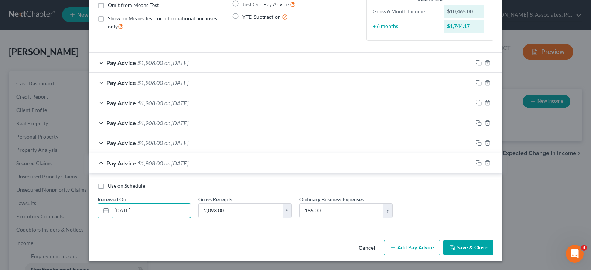
type input "08/13/2025"
click at [464, 245] on button "Save & Close" at bounding box center [468, 248] width 50 height 16
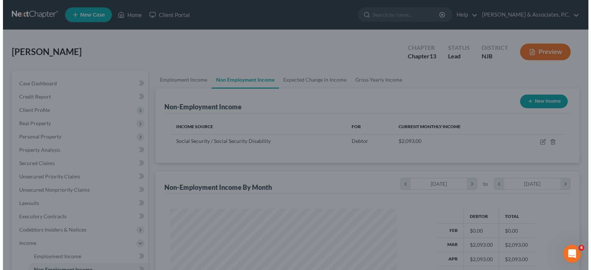
scroll to position [133, 239]
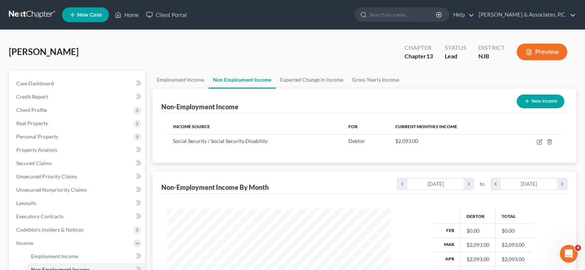
click at [532, 99] on button "New Income" at bounding box center [541, 102] width 48 height 14
select select "0"
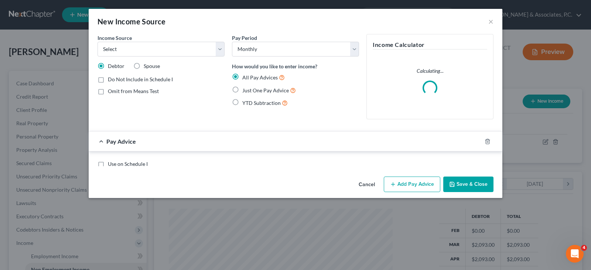
scroll to position [133, 241]
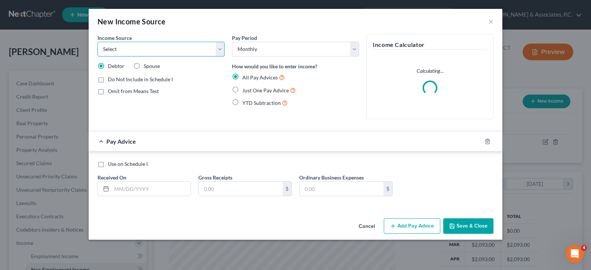
click at [213, 50] on select "Select Unemployment Disability (from employer) Pension Retirement Social Securi…" at bounding box center [160, 49] width 127 height 15
select select "2"
click at [97, 42] on select "Select Unemployment Disability (from employer) Pension Retirement Social Securi…" at bounding box center [160, 49] width 127 height 15
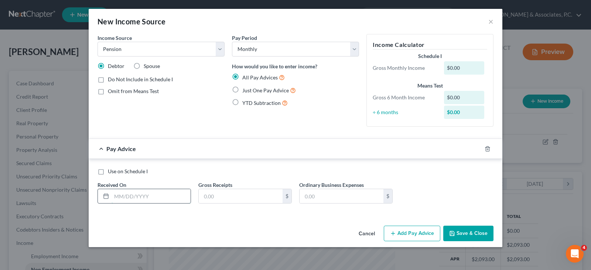
click at [134, 198] on input "text" at bounding box center [151, 196] width 79 height 14
type input "02/01/2025"
click at [233, 196] on input "text" at bounding box center [241, 196] width 84 height 14
type input "1,600.00"
drag, startPoint x: 479, startPoint y: 146, endPoint x: 280, endPoint y: 187, distance: 203.3
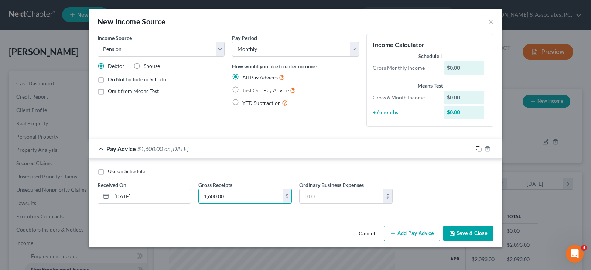
click at [476, 146] on div at bounding box center [488, 149] width 30 height 12
click at [481, 146] on div at bounding box center [488, 149] width 30 height 12
click at [478, 147] on icon "button" at bounding box center [479, 149] width 6 height 6
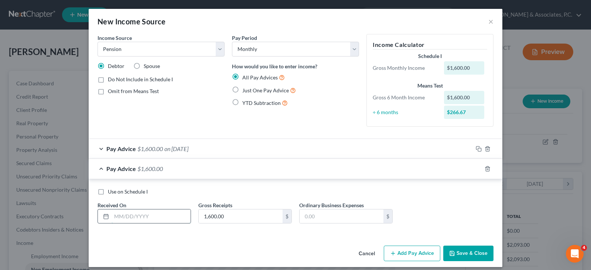
click at [152, 215] on input "text" at bounding box center [151, 216] width 79 height 14
type input "03/01/2025"
click at [476, 167] on icon "button" at bounding box center [479, 169] width 6 height 6
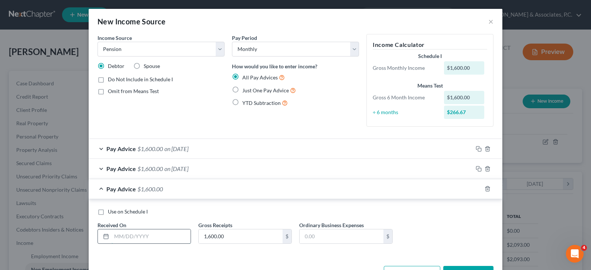
drag, startPoint x: 142, startPoint y: 235, endPoint x: 144, endPoint y: 246, distance: 11.2
click at [142, 236] on input "text" at bounding box center [151, 236] width 79 height 14
type input "04/01/2025"
drag, startPoint x: 476, startPoint y: 188, endPoint x: 346, endPoint y: 190, distance: 130.3
click at [476, 187] on icon "button" at bounding box center [479, 189] width 6 height 6
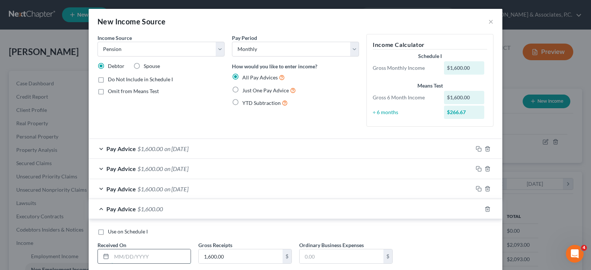
click at [127, 258] on input "text" at bounding box center [151, 256] width 79 height 14
type input "05/01/2025"
click at [476, 209] on icon "button" at bounding box center [479, 209] width 6 height 6
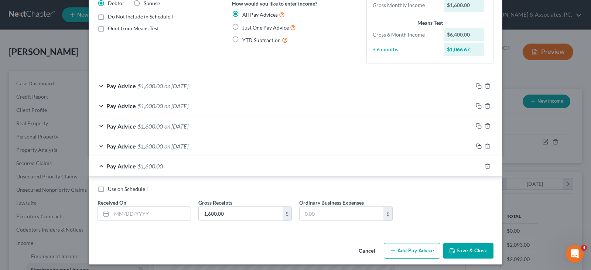
scroll to position [66, 0]
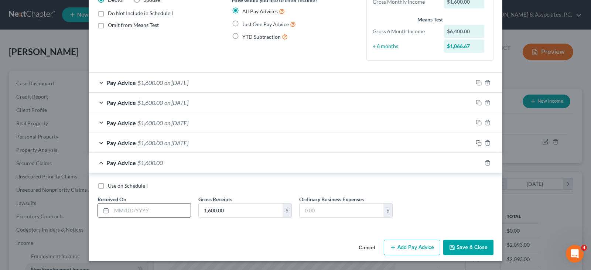
click at [131, 215] on input "text" at bounding box center [151, 210] width 79 height 14
type input "06/01/2025"
drag, startPoint x: 475, startPoint y: 162, endPoint x: 313, endPoint y: 169, distance: 161.9
click at [476, 162] on icon "button" at bounding box center [479, 163] width 6 height 6
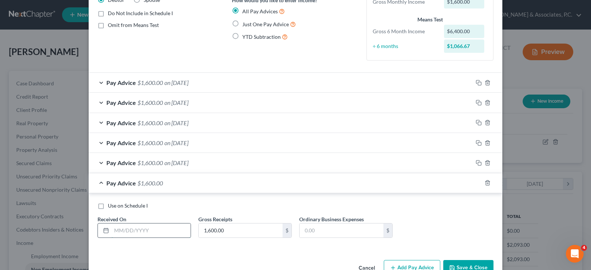
drag, startPoint x: 165, startPoint y: 232, endPoint x: 169, endPoint y: 232, distance: 4.4
click at [165, 232] on input "text" at bounding box center [151, 230] width 79 height 14
type input "07/01/2025"
drag, startPoint x: 476, startPoint y: 181, endPoint x: 207, endPoint y: 205, distance: 269.9
click at [476, 180] on icon "button" at bounding box center [479, 183] width 6 height 6
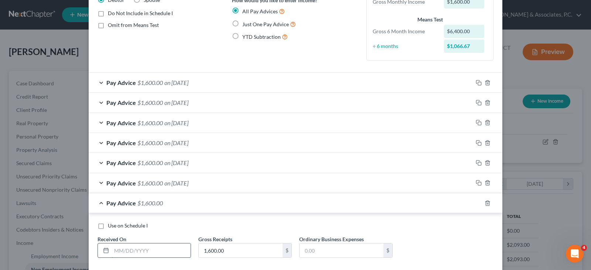
click at [159, 248] on input "text" at bounding box center [151, 250] width 79 height 14
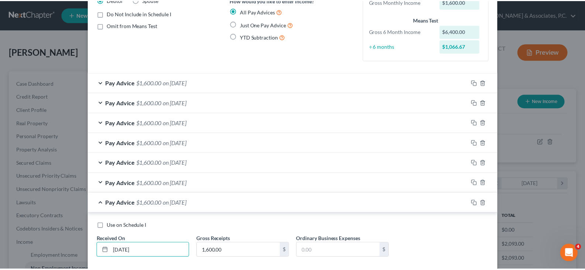
scroll to position [106, 0]
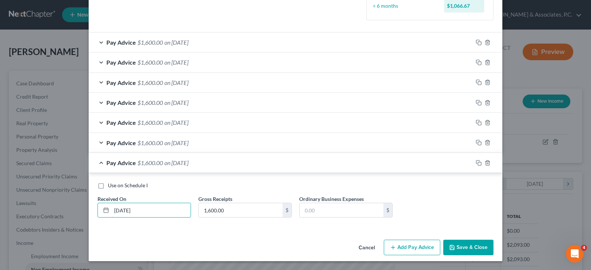
type input "08/01/2025"
click at [459, 247] on button "Save & Close" at bounding box center [468, 248] width 50 height 16
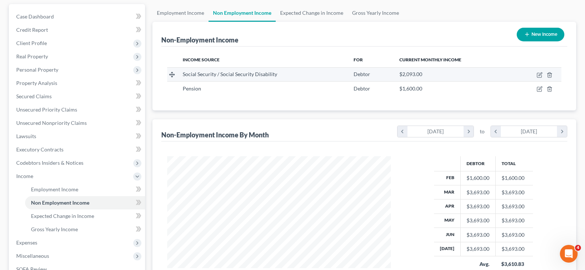
scroll to position [74, 0]
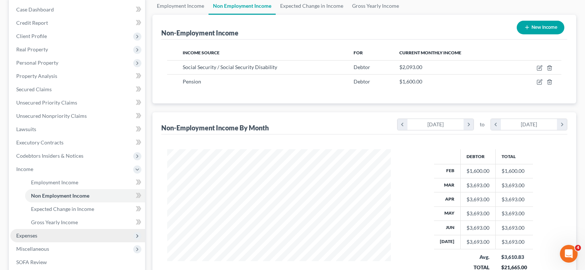
click at [29, 236] on span "Expenses" at bounding box center [26, 235] width 21 height 6
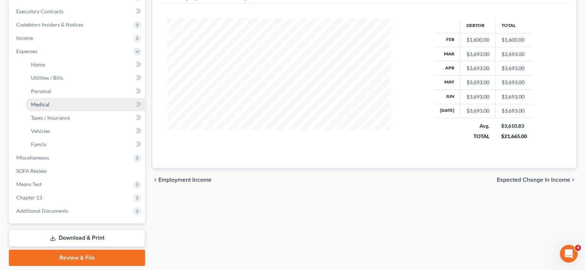
scroll to position [192, 0]
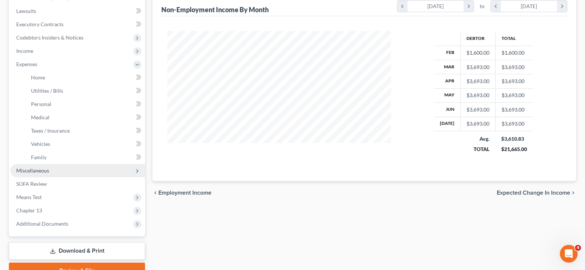
click at [24, 169] on span "Miscellaneous" at bounding box center [32, 170] width 33 height 6
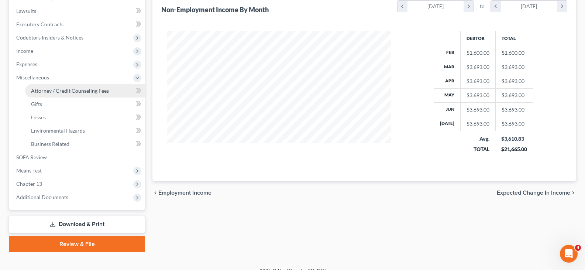
click at [52, 91] on span "Attorney / Credit Counseling Fees" at bounding box center [70, 91] width 78 height 6
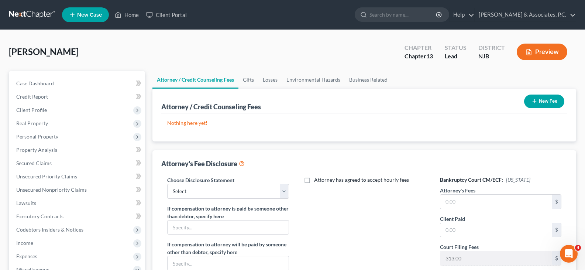
click at [548, 98] on button "New Fee" at bounding box center [544, 102] width 40 height 14
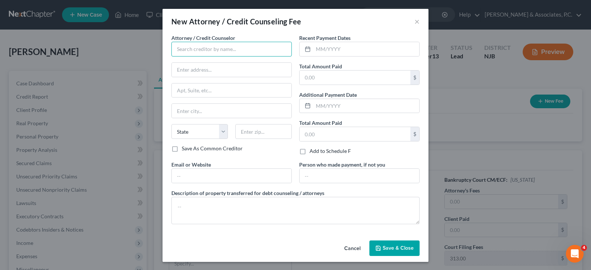
click at [193, 50] on input "text" at bounding box center [231, 49] width 120 height 15
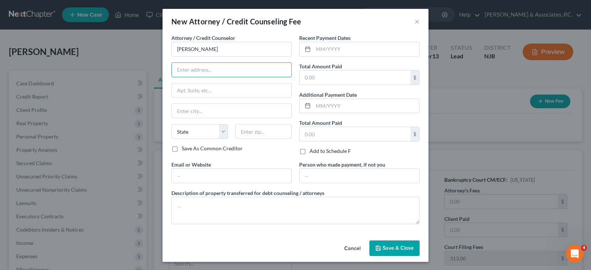
type input "[PERSON_NAME]"
type input "649 Newark Avenue"
type input "Jersey City"
select select "33"
type input "07306"
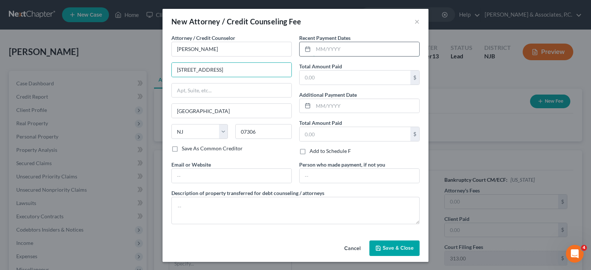
click at [329, 49] on input "text" at bounding box center [366, 49] width 106 height 14
type input "[DATE]"
drag, startPoint x: 336, startPoint y: 75, endPoint x: 334, endPoint y: 79, distance: 4.3
click at [336, 75] on input "text" at bounding box center [354, 78] width 111 height 14
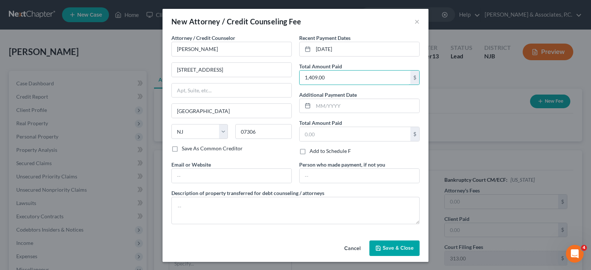
type input "1,409.00"
click at [391, 248] on span "Save & Close" at bounding box center [397, 248] width 31 height 6
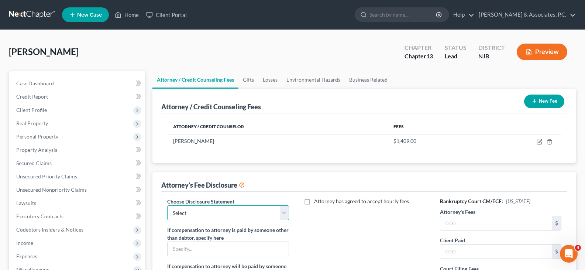
drag, startPoint x: 284, startPoint y: 214, endPoint x: 277, endPoint y: 216, distance: 6.9
click at [284, 214] on select "Select Attorney" at bounding box center [227, 212] width 121 height 15
select select "0"
click at [167, 205] on select "Select Attorney" at bounding box center [227, 212] width 121 height 15
click at [460, 223] on input "text" at bounding box center [496, 223] width 112 height 14
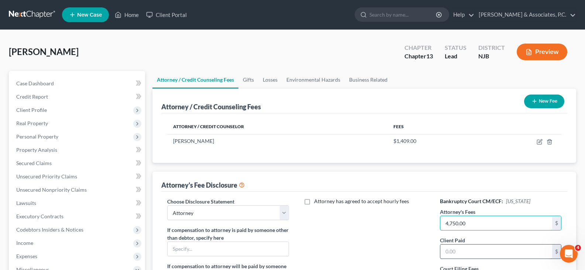
type input "4,750.00"
click at [458, 255] on input "text" at bounding box center [496, 251] width 112 height 14
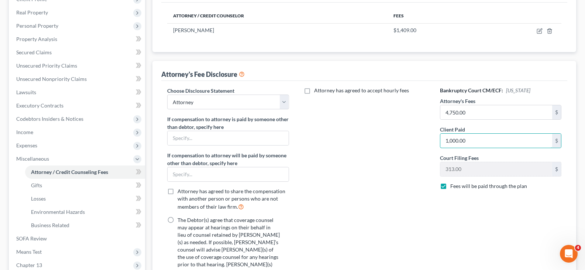
scroll to position [148, 0]
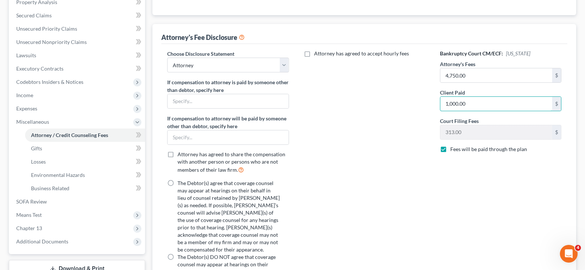
type input "1,000.00"
click at [178, 183] on label "The Debtor(s) agree that coverage counsel may appear at hearings on their behal…" at bounding box center [229, 216] width 102 height 74
click at [181, 183] on input "The Debtor(s) agree that coverage counsel may appear at hearings on their behal…" at bounding box center [183, 181] width 5 height 5
radio input "true"
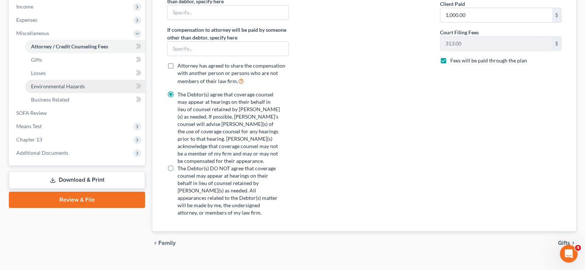
scroll to position [242, 0]
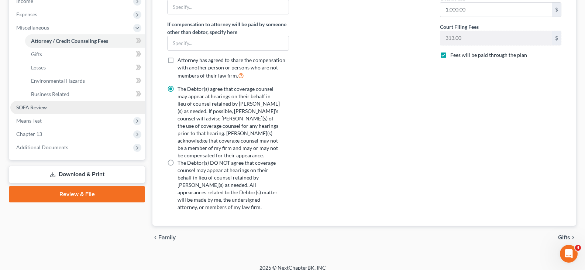
click at [41, 105] on span "SOFA Review" at bounding box center [31, 107] width 31 height 6
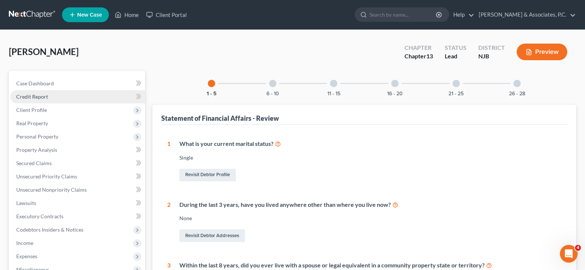
click at [34, 91] on link "Credit Report" at bounding box center [77, 96] width 135 height 13
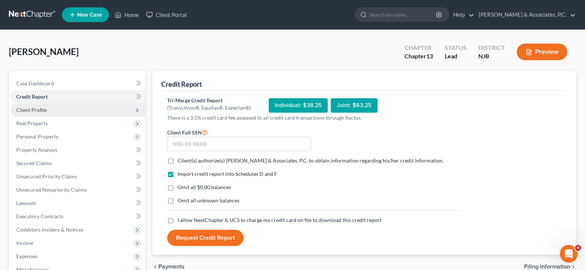
click at [34, 108] on span "Client Profile" at bounding box center [31, 110] width 31 height 6
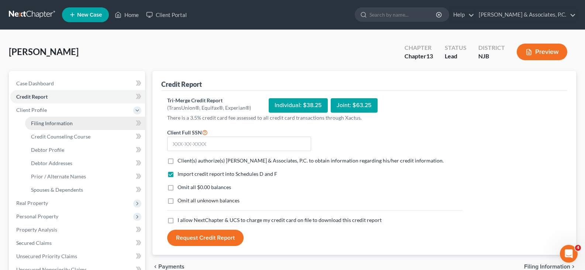
click at [47, 124] on span "Filing Information" at bounding box center [52, 123] width 42 height 6
select select "1"
select select "0"
select select "3"
select select "51"
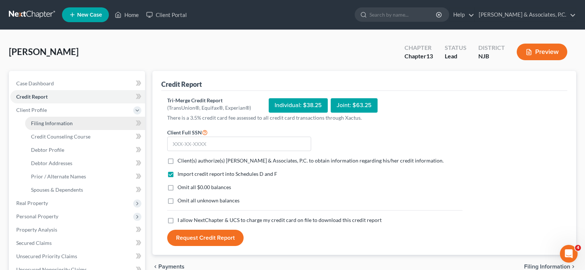
select select "0"
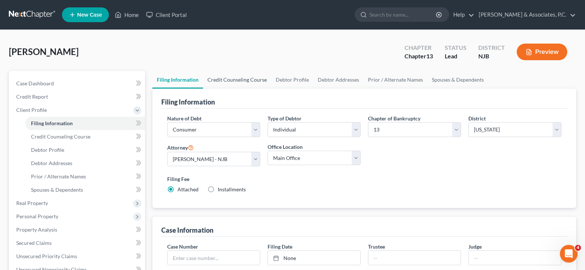
click at [229, 79] on link "Credit Counseling Course" at bounding box center [237, 80] width 68 height 18
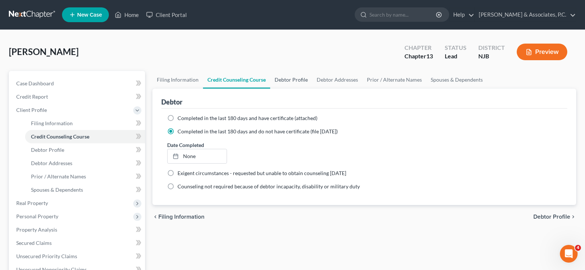
click at [288, 83] on link "Debtor Profile" at bounding box center [291, 80] width 42 height 18
select select "0"
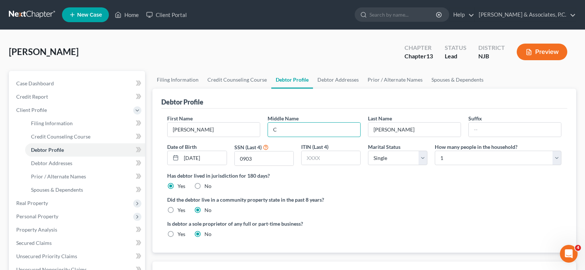
drag, startPoint x: 286, startPoint y: 129, endPoint x: 263, endPoint y: 131, distance: 22.9
click at [263, 131] on div "First Name Donna Middle Name C Last Name Greenleaf Suffix Date of Birth 07/28/1…" at bounding box center [365, 142] width 402 height 57
click at [292, 129] on input "text" at bounding box center [314, 130] width 92 height 14
click at [313, 95] on div "Debtor Profile" at bounding box center [364, 99] width 406 height 20
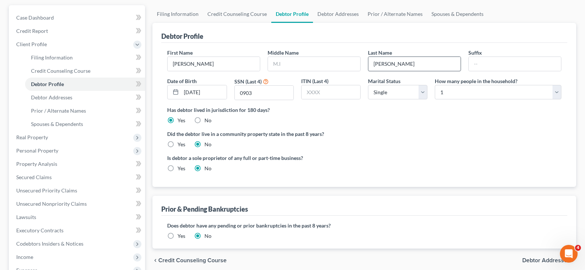
scroll to position [74, 0]
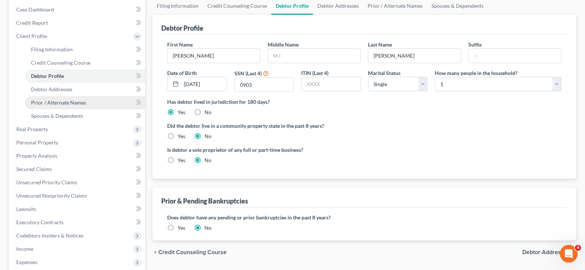
click at [48, 104] on span "Prior / Alternate Names" at bounding box center [58, 102] width 55 height 6
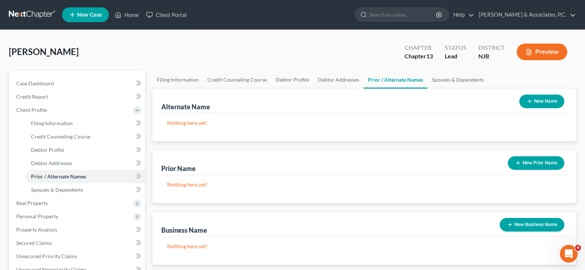
click at [541, 99] on button "New Name" at bounding box center [541, 102] width 45 height 14
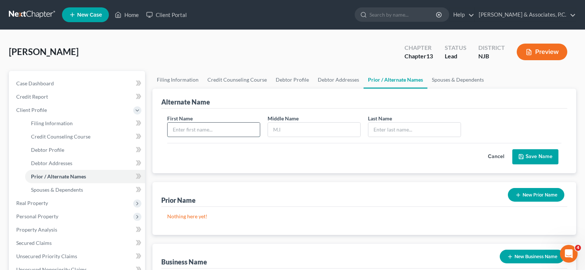
drag, startPoint x: 214, startPoint y: 128, endPoint x: 218, endPoint y: 129, distance: 4.1
click at [214, 128] on input "text" at bounding box center [214, 130] width 92 height 14
type input "Donna"
type input "Mae"
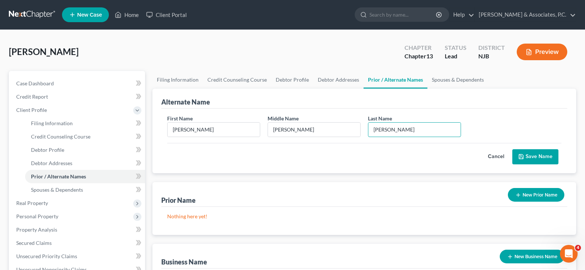
type input "Greenleaf"
click at [538, 155] on button "Save Name" at bounding box center [535, 157] width 46 height 16
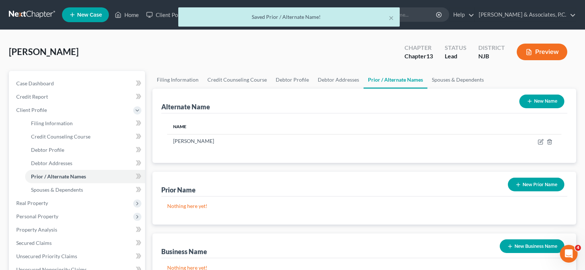
click at [537, 97] on button "New Name" at bounding box center [541, 102] width 45 height 14
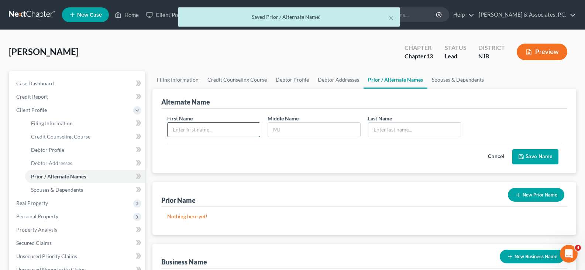
click at [216, 130] on input "text" at bounding box center [214, 130] width 92 height 14
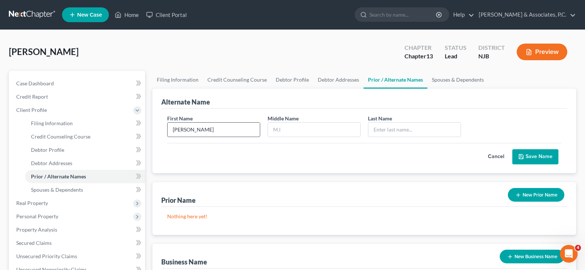
type input "Donna"
type input "Collin"
click at [287, 130] on input "text" at bounding box center [314, 130] width 92 height 14
type input "C."
drag, startPoint x: 395, startPoint y: 130, endPoint x: 360, endPoint y: 131, distance: 34.7
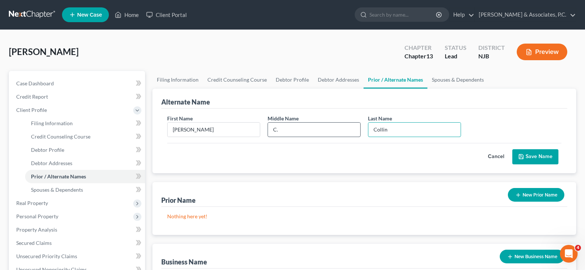
click at [360, 131] on div "First Name Donna Middle Name C. Last Name * Collin" at bounding box center [365, 128] width 402 height 28
type input "Greenleaf"
click at [526, 155] on button "Save Name" at bounding box center [535, 157] width 46 height 16
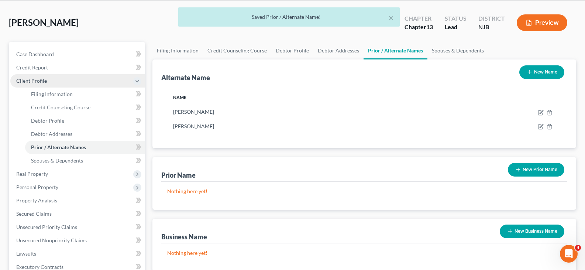
scroll to position [74, 0]
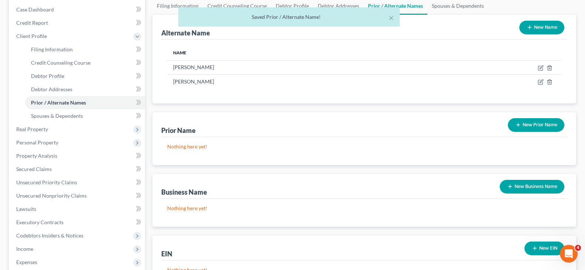
click at [42, 24] on div "× Saved Prior / Alternate Name!" at bounding box center [288, 18] width 585 height 23
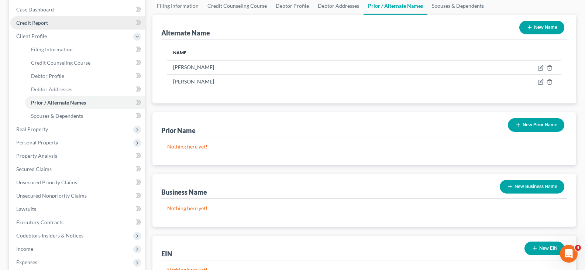
click at [29, 22] on span "Credit Report" at bounding box center [32, 23] width 32 height 6
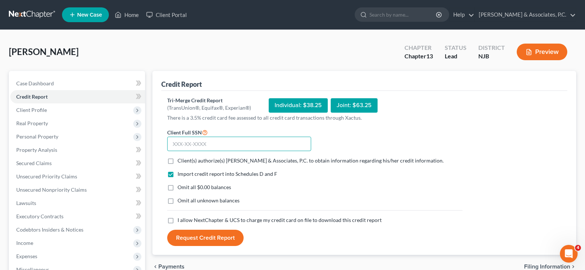
drag, startPoint x: 199, startPoint y: 144, endPoint x: 198, endPoint y: 148, distance: 4.3
click at [199, 146] on input "text" at bounding box center [239, 144] width 144 height 15
type input "142-34-0903"
click at [178, 160] on label "Client(s) authorize(s) Fitzgerald & Associates, P.C. to obtain information rega…" at bounding box center [311, 160] width 266 height 7
click at [181, 160] on input "Client(s) authorize(s) Fitzgerald & Associates, P.C. to obtain information rega…" at bounding box center [183, 159] width 5 height 5
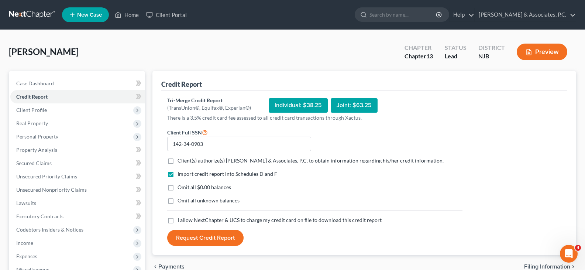
checkbox input "true"
drag, startPoint x: 171, startPoint y: 186, endPoint x: 174, endPoint y: 188, distance: 4.0
click at [178, 186] on label "Omit all $0.00 balances" at bounding box center [205, 186] width 54 height 7
click at [181, 186] on input "Omit all $0.00 balances" at bounding box center [183, 185] width 5 height 5
checkbox input "true"
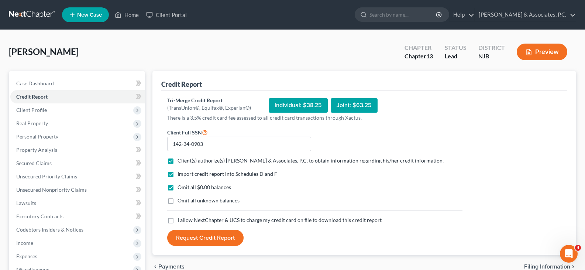
click at [178, 221] on label "I allow NextChapter & UCS to charge my credit card on file to download this cre…" at bounding box center [280, 219] width 204 height 7
click at [181, 221] on input "I allow NextChapter & UCS to charge my credit card on file to download this cre…" at bounding box center [183, 218] width 5 height 5
checkbox input "true"
click at [191, 239] on button "Request Credit Report" at bounding box center [205, 238] width 76 height 16
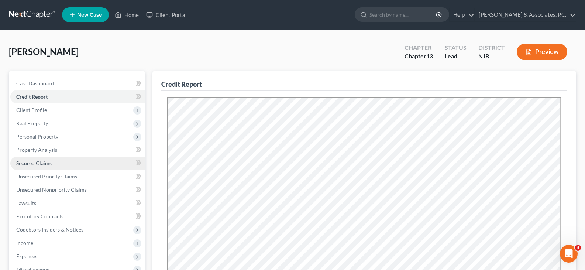
click at [26, 162] on span "Secured Claims" at bounding box center [33, 163] width 35 height 6
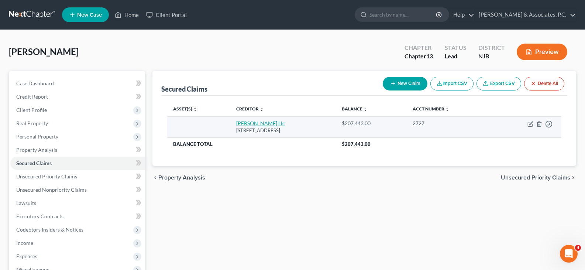
click at [253, 125] on link "Fay Servicing Llc" at bounding box center [260, 123] width 49 height 6
select select "14"
select select "0"
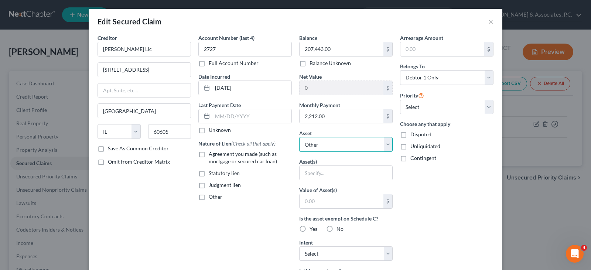
click at [388, 142] on select "Select Other Multiple Assets TD Bank (Checking Account) - $791.0 Braven Term Li…" at bounding box center [345, 144] width 93 height 15
select select "5"
click at [299, 137] on select "Select Other Multiple Assets TD Bank (Checking Account) - $791.0 Braven Term Li…" at bounding box center [345, 144] width 93 height 15
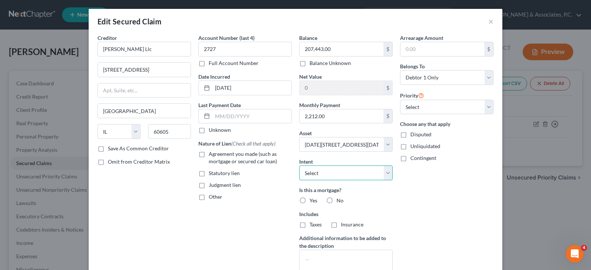
click at [388, 175] on select "Select Surrender Redeem Reaffirm Avoid Other" at bounding box center [345, 172] width 93 height 15
click at [376, 159] on div "Intent Select Surrender Redeem Reaffirm Avoid Other" at bounding box center [345, 169] width 93 height 23
click at [209, 152] on label "Agreement you made (such as mortgage or secured car loan)" at bounding box center [250, 157] width 83 height 15
click at [212, 152] on input "Agreement you made (such as mortgage or secured car loan)" at bounding box center [214, 152] width 5 height 5
checkbox input "true"
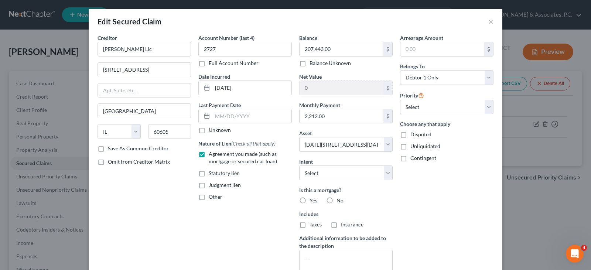
click at [309, 197] on label "Yes" at bounding box center [313, 200] width 8 height 7
click at [312, 197] on input "Yes" at bounding box center [314, 199] width 5 height 5
radio input "true"
drag, startPoint x: 301, startPoint y: 222, endPoint x: 323, endPoint y: 229, distance: 23.8
click at [309, 222] on label "Taxes" at bounding box center [315, 224] width 12 height 7
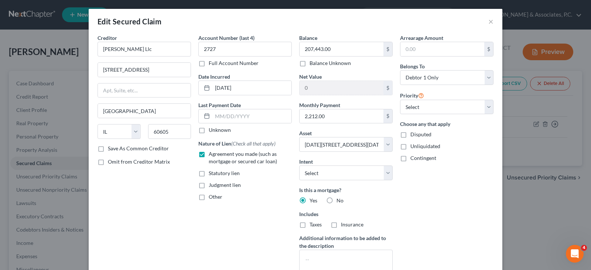
click at [312, 222] on input "Taxes" at bounding box center [314, 223] width 5 height 5
checkbox input "true"
click at [341, 224] on label "Insurance" at bounding box center [352, 224] width 23 height 7
click at [344, 224] on input "Insurance" at bounding box center [346, 223] width 5 height 5
checkbox input "true"
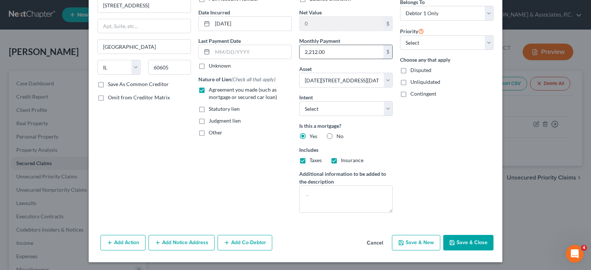
scroll to position [65, 0]
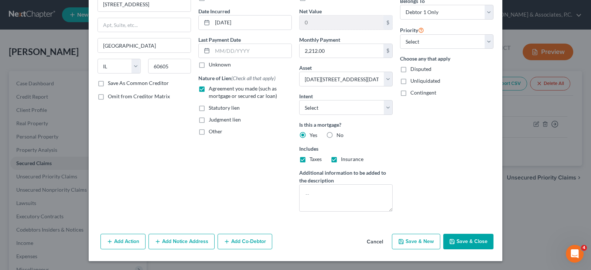
click at [185, 236] on button "Add Notice Address" at bounding box center [181, 242] width 66 height 16
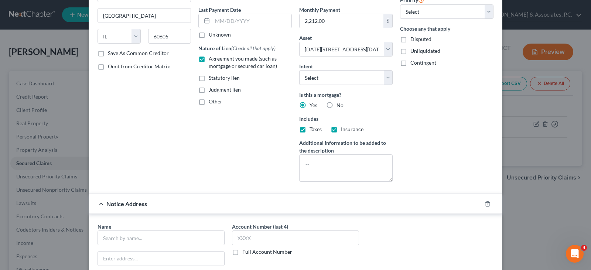
scroll to position [213, 0]
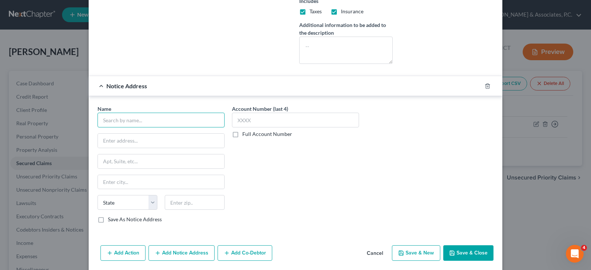
drag, startPoint x: 132, startPoint y: 122, endPoint x: 156, endPoint y: 126, distance: 23.9
click at [133, 123] on input "text" at bounding box center [160, 120] width 127 height 15
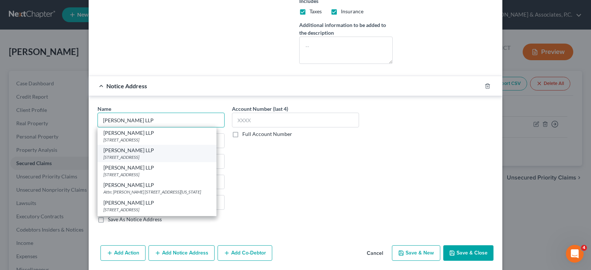
type input "Friedman Vartolo LLP"
click at [131, 156] on div "1325 Franklin Avenue, Ste 160, Garden City, NY 11530" at bounding box center [156, 157] width 107 height 6
type input "1325 Franklin Avenue, Ste 160"
type input "Garden City"
select select "35"
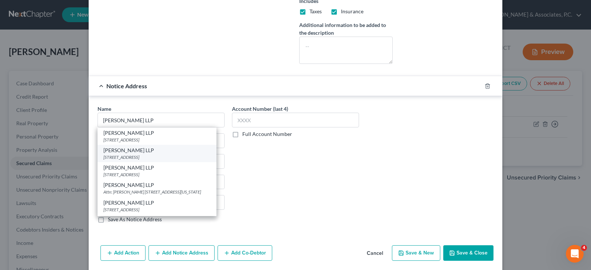
type input "11530"
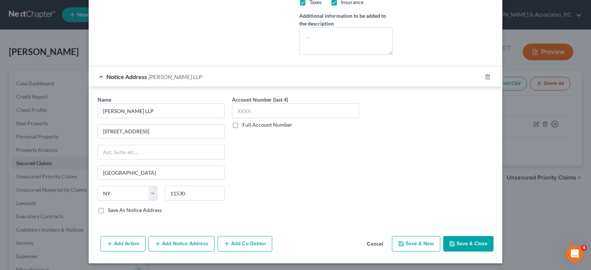
scroll to position [224, 0]
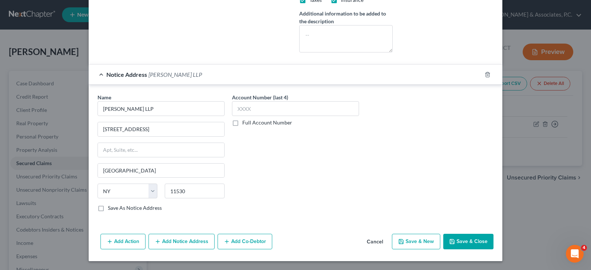
click at [478, 240] on button "Save & Close" at bounding box center [468, 242] width 50 height 16
select select
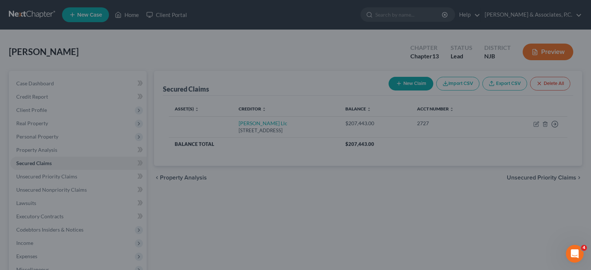
type input "225,657.00"
select select "5"
type input "0"
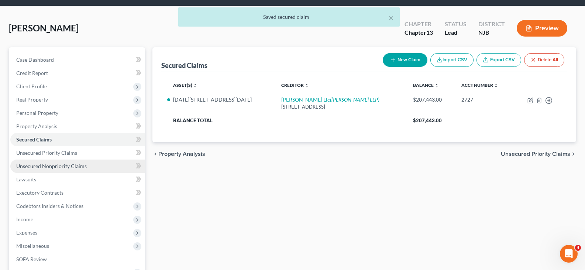
scroll to position [37, 0]
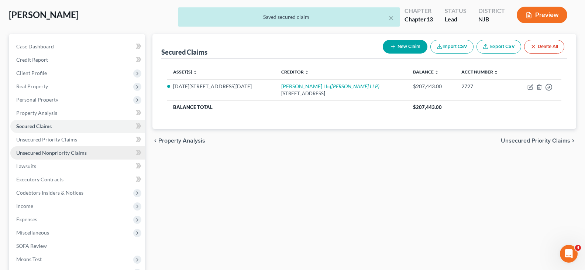
click at [41, 153] on span "Unsecured Nonpriority Claims" at bounding box center [51, 153] width 71 height 6
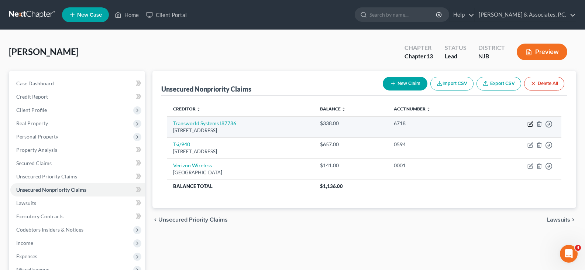
click at [529, 124] on icon "button" at bounding box center [531, 124] width 6 height 6
select select "4"
select select "1"
select select "0"
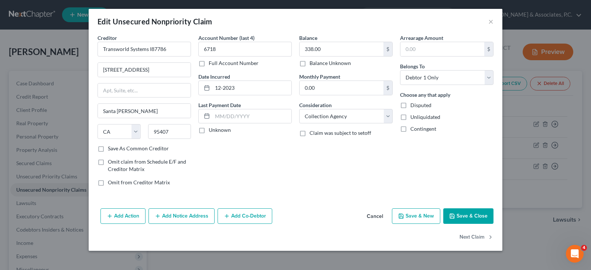
click at [108, 149] on label "Save As Common Creditor" at bounding box center [138, 148] width 61 height 7
click at [111, 149] on input "Save As Common Creditor" at bounding box center [113, 147] width 5 height 5
checkbox input "true"
click at [179, 216] on button "Add Notice Address" at bounding box center [181, 216] width 66 height 16
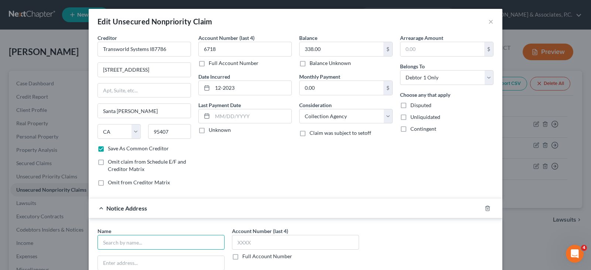
click at [165, 242] on input "text" at bounding box center [160, 242] width 127 height 15
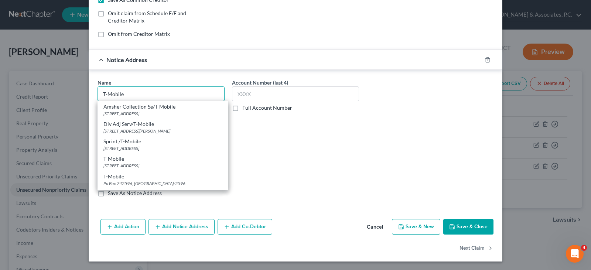
scroll to position [149, 0]
type input "T-Mobile"
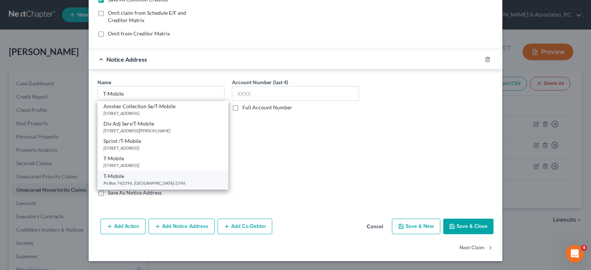
click at [121, 180] on div "Po Box 742596, Cincinnati, OH 45274-2596" at bounding box center [162, 183] width 119 height 6
type input "Po Box 742596"
type input "Cincinnati"
select select "36"
type input "45274-2596"
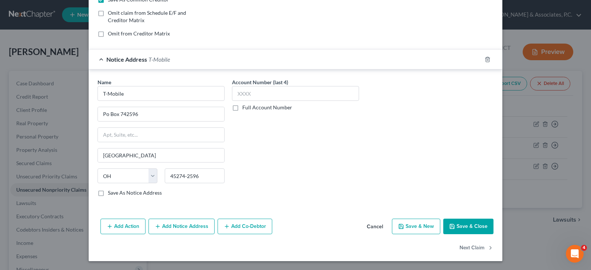
drag, startPoint x: 465, startPoint y: 222, endPoint x: 374, endPoint y: 177, distance: 101.5
click at [465, 222] on button "Save & Close" at bounding box center [468, 227] width 50 height 16
checkbox input "false"
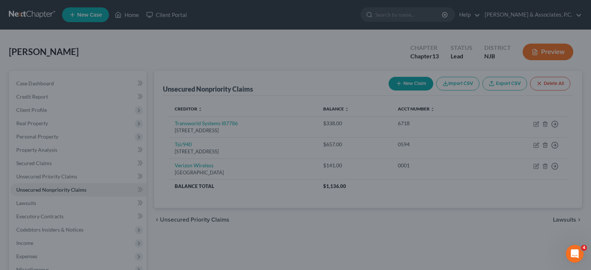
type input "0"
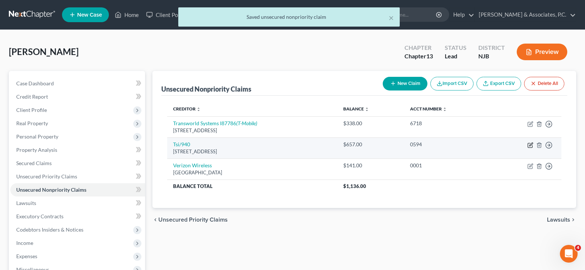
click at [530, 144] on icon "button" at bounding box center [531, 145] width 6 height 6
select select "7"
select select "0"
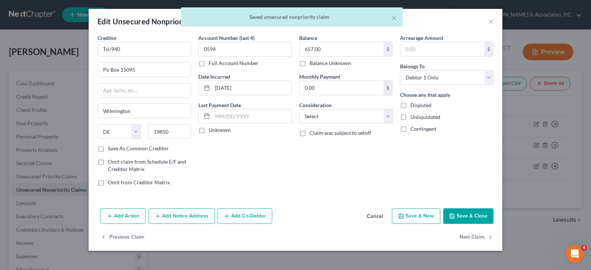
click at [171, 210] on button "Add Notice Address" at bounding box center [181, 216] width 66 height 16
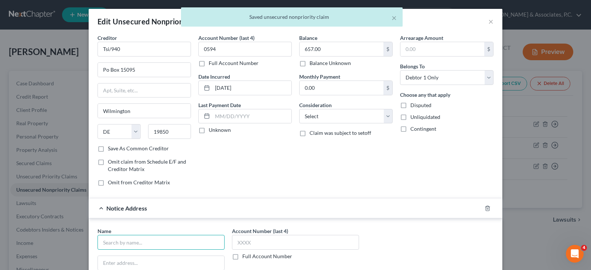
click at [137, 243] on input "text" at bounding box center [160, 242] width 127 height 15
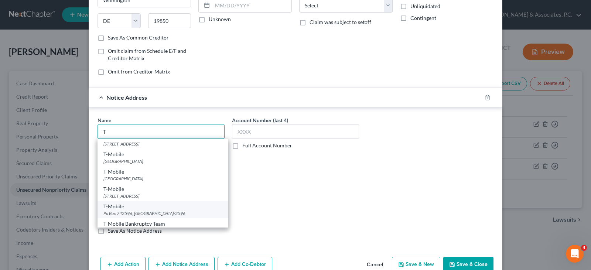
scroll to position [111, 0]
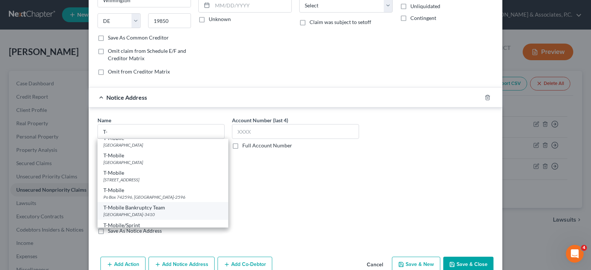
drag, startPoint x: 148, startPoint y: 209, endPoint x: 258, endPoint y: 153, distance: 123.5
click at [148, 208] on div "T-Mobile Bankruptcy Team" at bounding box center [162, 207] width 119 height 7
type input "T-Mobile Bankruptcy Team"
type input "PO Box 53410"
type input "Bellevue"
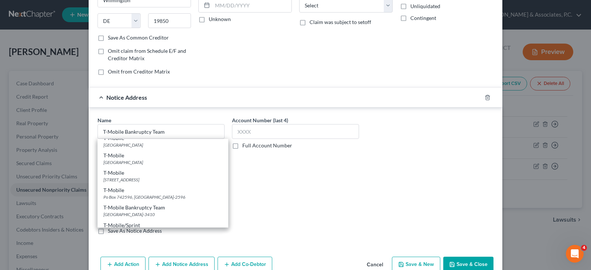
select select "50"
type input "98015-3410"
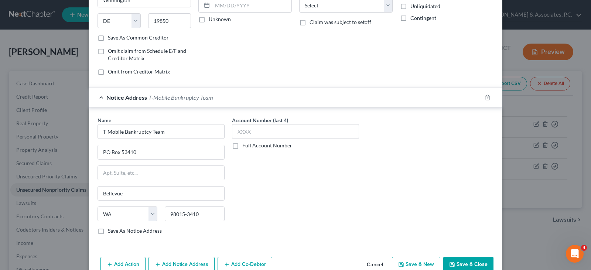
scroll to position [0, 0]
drag, startPoint x: 470, startPoint y: 258, endPoint x: 348, endPoint y: 123, distance: 181.7
click at [469, 258] on button "Save & Close" at bounding box center [468, 265] width 50 height 16
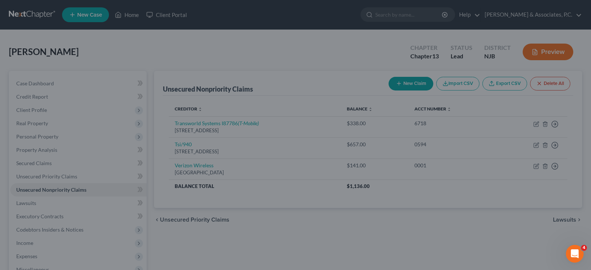
type input "0"
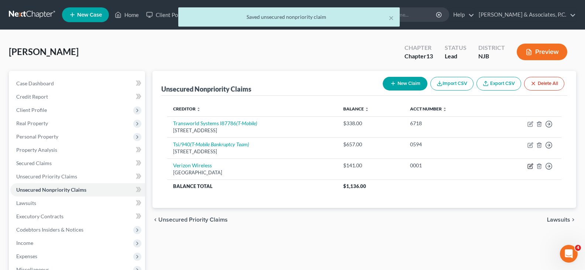
drag, startPoint x: 529, startPoint y: 164, endPoint x: 376, endPoint y: 114, distance: 161.0
click at [526, 163] on td "Move to D Move to E Move to G Move to Notice Only" at bounding box center [526, 168] width 71 height 21
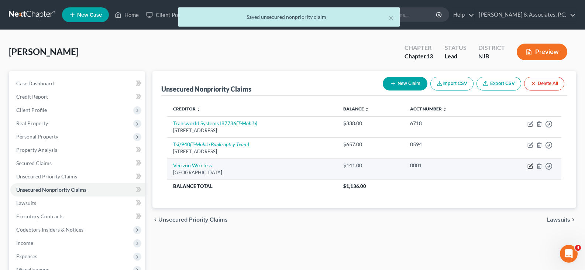
click at [529, 163] on icon "button" at bounding box center [531, 166] width 6 height 6
select select "45"
select select "0"
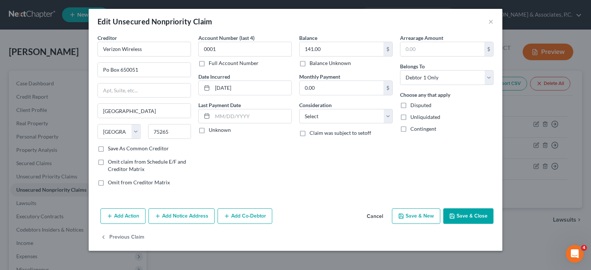
click at [171, 214] on button "Add Notice Address" at bounding box center [181, 216] width 66 height 16
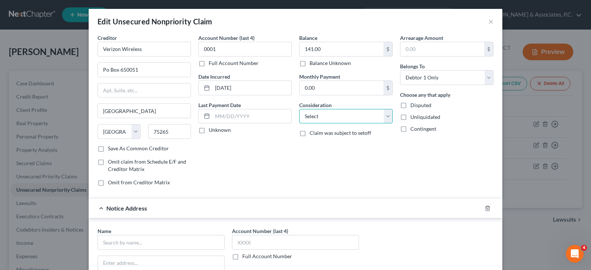
click at [337, 112] on select "Select Cable / Satellite Services Collection Agency Credit Card Debt Debt Couns…" at bounding box center [345, 116] width 93 height 15
select select "19"
click at [299, 109] on select "Select Cable / Satellite Services Collection Agency Credit Card Debt Debt Couns…" at bounding box center [345, 116] width 93 height 15
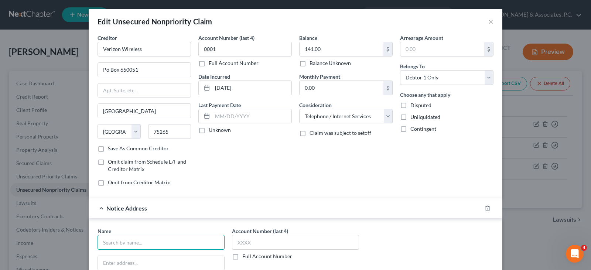
click at [154, 240] on input "text" at bounding box center [160, 242] width 127 height 15
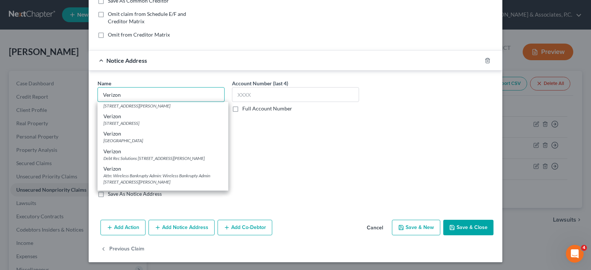
scroll to position [185, 0]
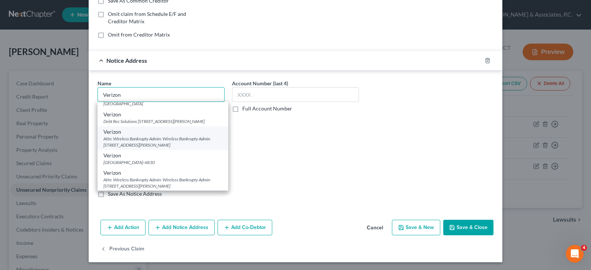
type input "Verizon"
click at [139, 148] on div "Attn: Wireless Bankrupty Admin: Wireless Bankrupty Admin 500 Tecnolgy Dr Ste 50…" at bounding box center [162, 141] width 119 height 13
type input "Attn: Wireless Bankrupty Admin: Wireless Bankrupty Admin"
type input "500 Tecnolgy Dr Ste 500"
type input "Saint Charles"
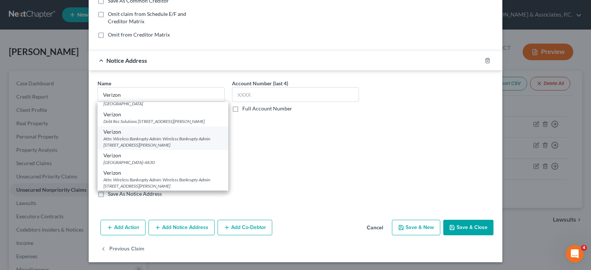
select select "26"
type input "63304"
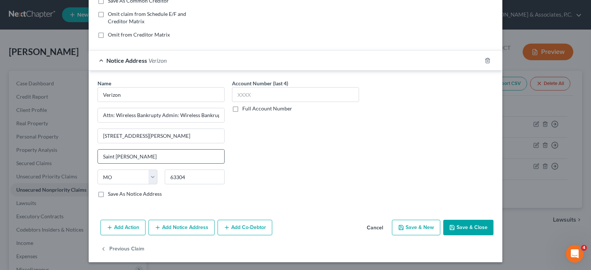
scroll to position [0, 0]
drag, startPoint x: 113, startPoint y: 114, endPoint x: 197, endPoint y: 114, distance: 83.4
click at [197, 114] on input "Attn: Wireless Bankrupty Admin: Wireless Bankrupty Admin" at bounding box center [161, 115] width 126 height 14
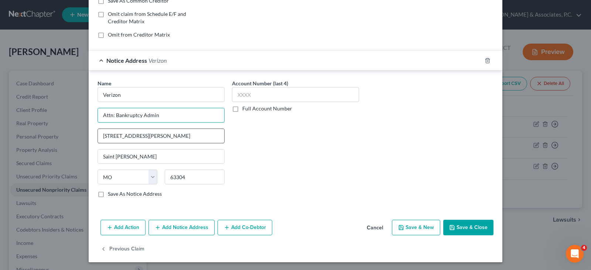
type input "Attn: Bankruptcy Admin"
click at [194, 132] on input "500 Tecnolgy Dr Ste 500" at bounding box center [161, 136] width 126 height 14
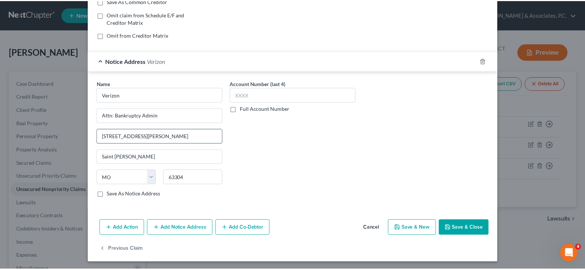
scroll to position [148, 0]
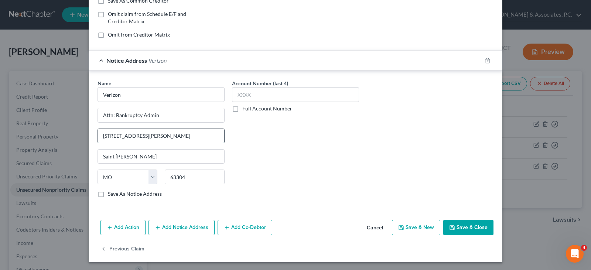
click at [119, 135] on input "500 Tecnolgy Dr Ste 500" at bounding box center [161, 136] width 126 height 14
click at [176, 131] on input "500 Technolgy Dr Ste 500" at bounding box center [161, 136] width 126 height 14
click at [128, 135] on input "500 Technolgy Dr Ste 500" at bounding box center [161, 136] width 126 height 14
type input "500 Technology Dr Ste 500"
click at [285, 125] on div "Account Number (last 4) Full Account Number" at bounding box center [295, 141] width 134 height 124
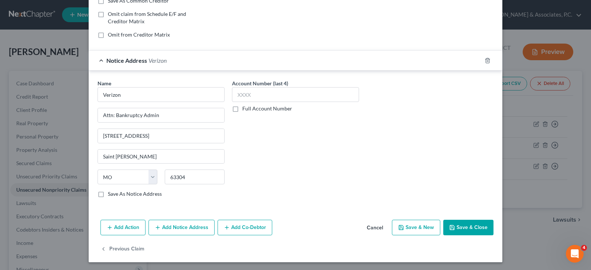
click at [108, 193] on label "Save As Notice Address" at bounding box center [135, 193] width 54 height 7
click at [111, 193] on input "Save As Notice Address" at bounding box center [113, 192] width 5 height 5
click at [474, 228] on button "Save & Close" at bounding box center [468, 228] width 50 height 16
checkbox input "false"
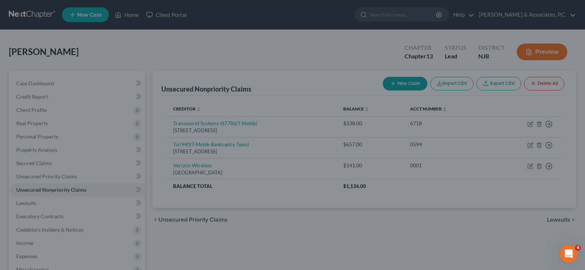
scroll to position [0, 0]
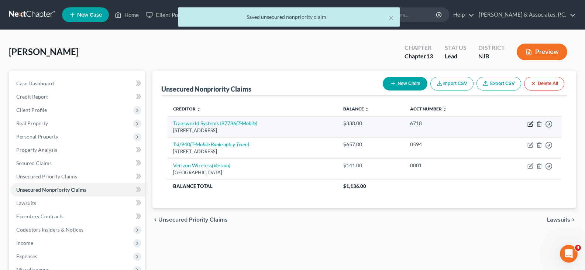
click at [529, 124] on icon "button" at bounding box center [531, 124] width 6 height 6
select select "4"
select select "1"
select select "0"
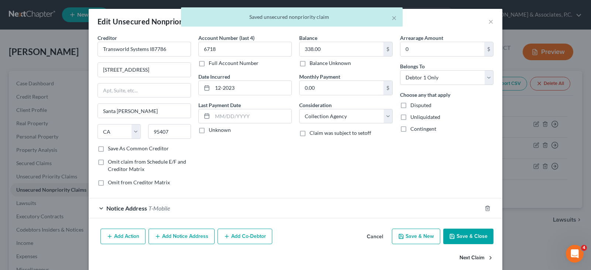
click at [470, 257] on button "Next Claim" at bounding box center [476, 258] width 34 height 16
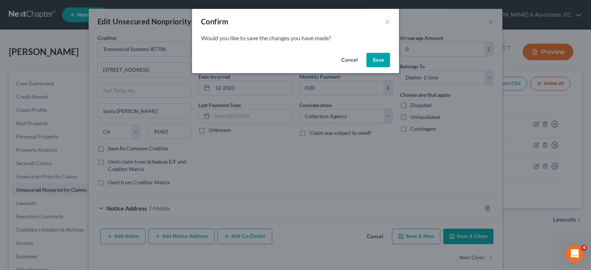
click at [374, 59] on button "Save" at bounding box center [378, 60] width 24 height 15
select select "7"
select select "0"
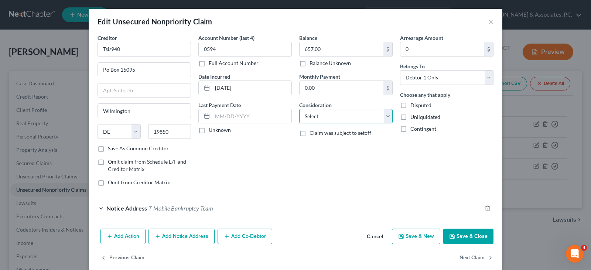
click at [384, 120] on select "Select Cable / Satellite Services Collection Agency Credit Card Debt Debt Couns…" at bounding box center [345, 116] width 93 height 15
select select "1"
click at [299, 109] on select "Select Cable / Satellite Services Collection Agency Credit Card Debt Debt Couns…" at bounding box center [345, 116] width 93 height 15
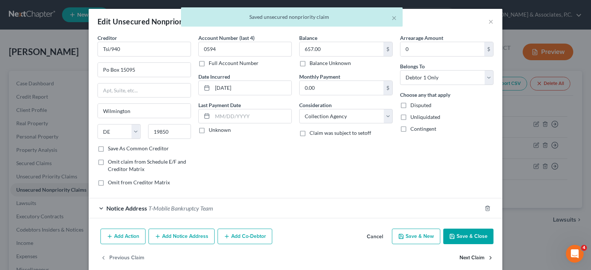
click at [470, 254] on button "Next Claim" at bounding box center [476, 258] width 34 height 16
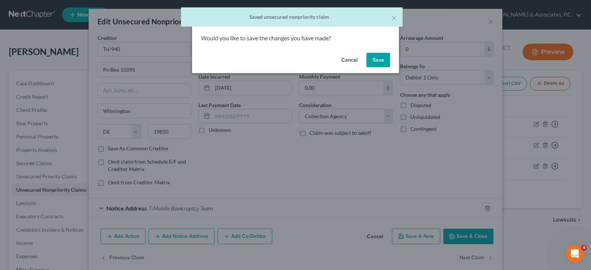
click at [379, 56] on button "Save" at bounding box center [378, 60] width 24 height 15
select select "45"
select select "19"
select select "0"
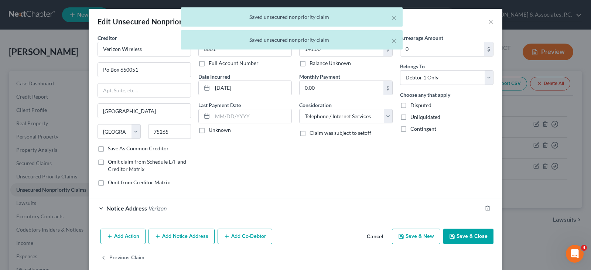
click at [469, 237] on button "Save & Close" at bounding box center [468, 237] width 50 height 16
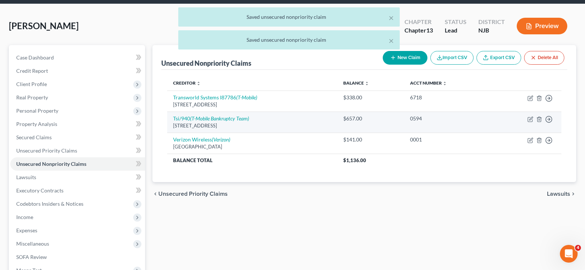
scroll to position [37, 0]
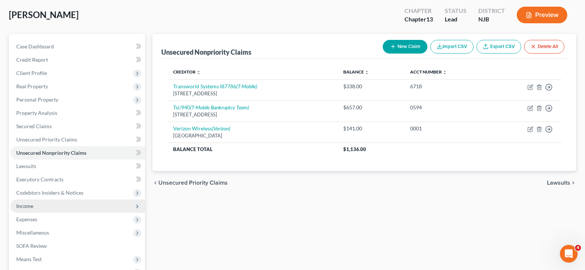
click at [32, 205] on span "Income" at bounding box center [24, 206] width 17 height 6
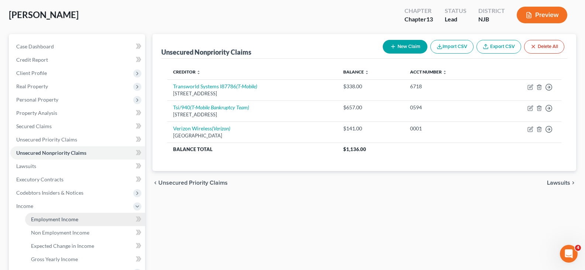
click at [42, 218] on span "Employment Income" at bounding box center [54, 219] width 47 height 6
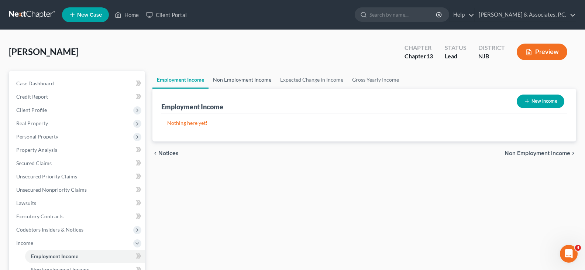
click at [234, 76] on link "Non Employment Income" at bounding box center [242, 80] width 67 height 18
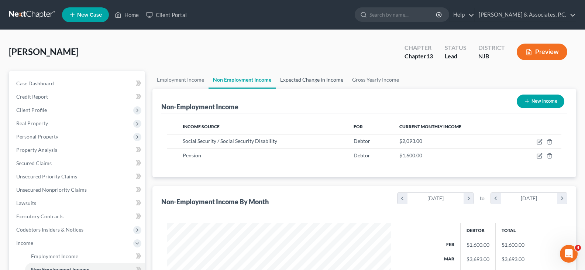
scroll to position [133, 239]
click at [311, 80] on link "Expected Change in Income" at bounding box center [312, 80] width 72 height 18
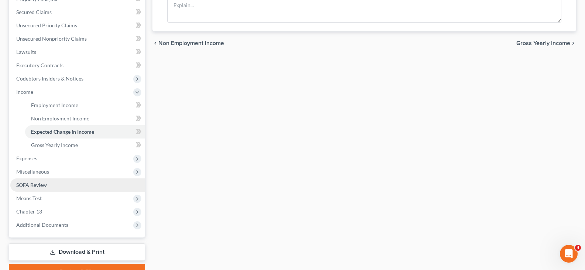
scroll to position [185, 0]
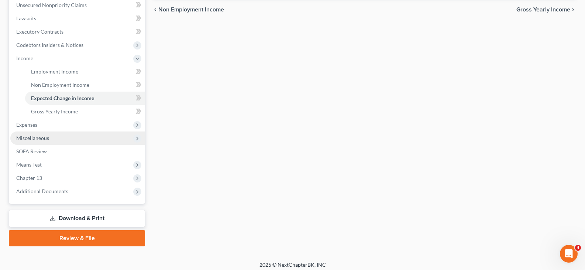
click at [32, 139] on span "Miscellaneous" at bounding box center [32, 138] width 33 height 6
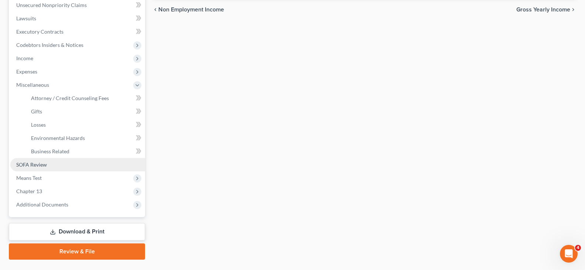
click at [30, 166] on span "SOFA Review" at bounding box center [31, 164] width 31 height 6
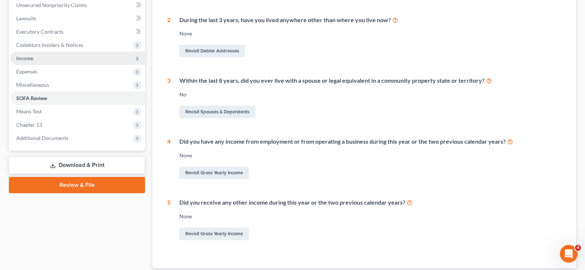
scroll to position [74, 0]
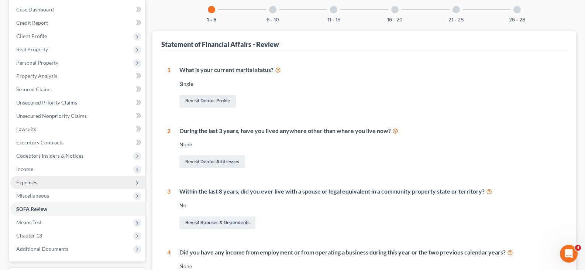
click at [22, 179] on span "Expenses" at bounding box center [26, 182] width 21 height 6
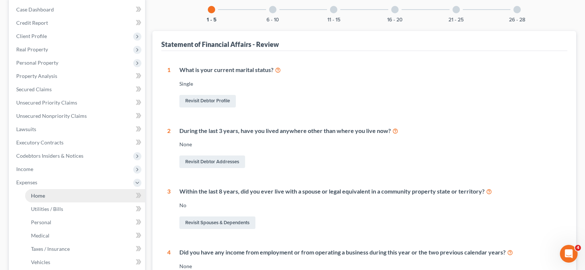
click at [38, 196] on span "Home" at bounding box center [38, 195] width 14 height 6
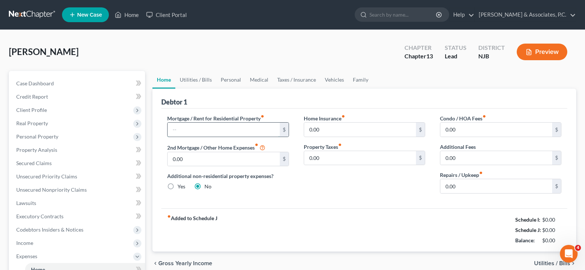
click at [178, 128] on input "text" at bounding box center [224, 130] width 112 height 14
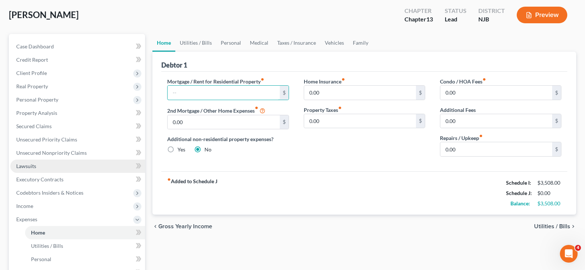
scroll to position [74, 0]
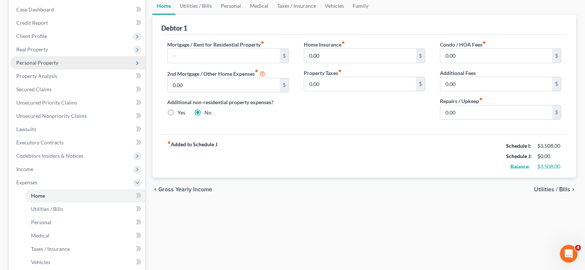
click at [26, 63] on span "Personal Property" at bounding box center [37, 62] width 42 height 6
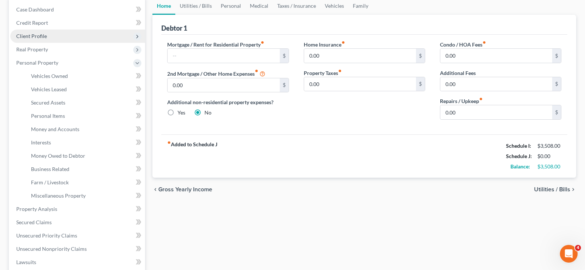
click at [29, 35] on span "Client Profile" at bounding box center [31, 36] width 31 height 6
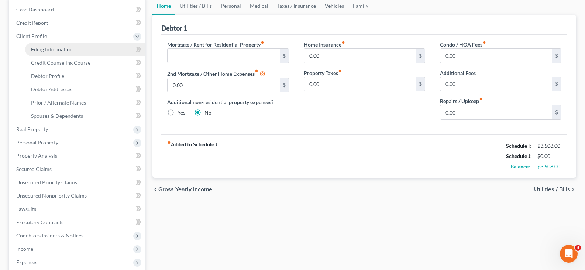
click at [42, 45] on link "Filing Information" at bounding box center [85, 49] width 120 height 13
select select "1"
select select "0"
select select "3"
select select "51"
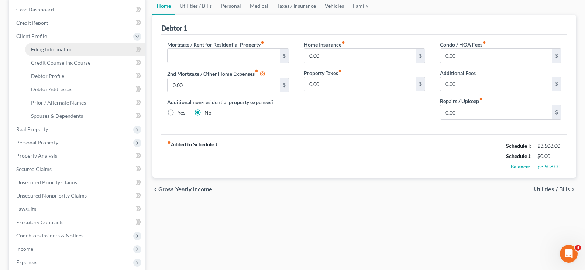
select select "0"
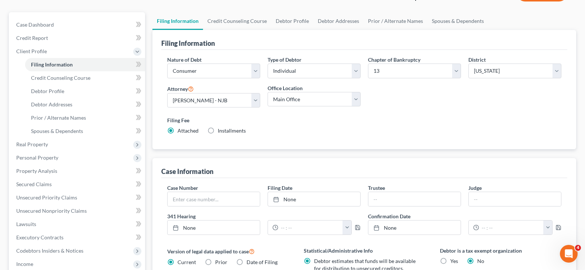
scroll to position [37, 0]
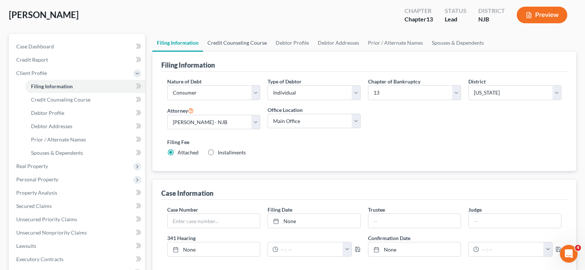
click at [241, 41] on link "Credit Counseling Course" at bounding box center [237, 43] width 68 height 18
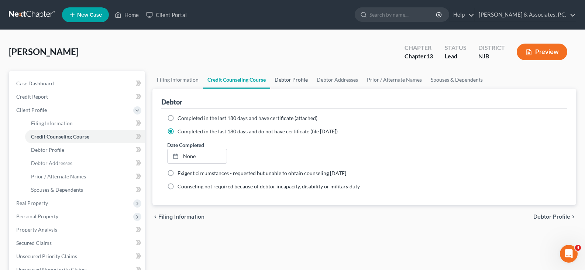
click at [299, 77] on link "Debtor Profile" at bounding box center [291, 80] width 42 height 18
select select "0"
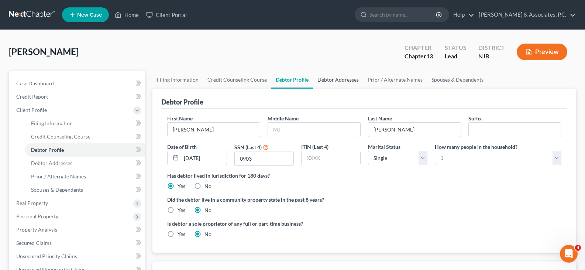
click at [333, 81] on link "Debtor Addresses" at bounding box center [338, 80] width 50 height 18
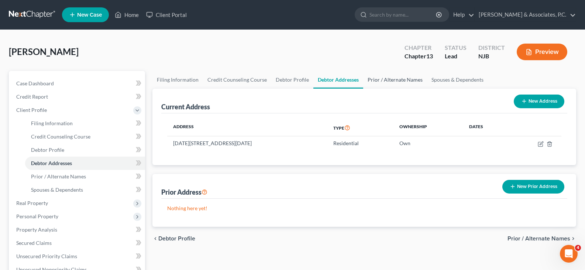
click at [377, 81] on link "Prior / Alternate Names" at bounding box center [395, 80] width 64 height 18
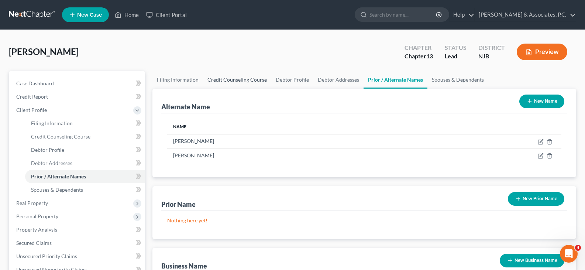
click at [222, 79] on link "Credit Counseling Course" at bounding box center [237, 80] width 68 height 18
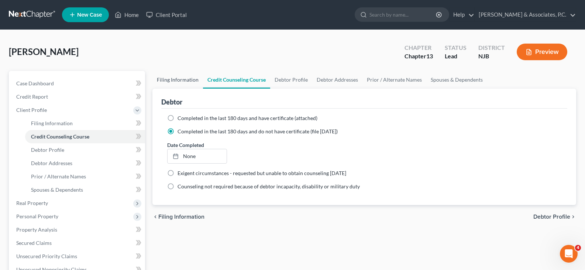
click at [172, 79] on link "Filing Information" at bounding box center [177, 80] width 51 height 18
select select "1"
select select "0"
select select "3"
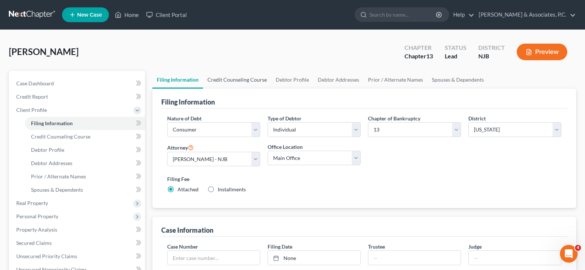
click at [238, 80] on link "Credit Counseling Course" at bounding box center [237, 80] width 68 height 18
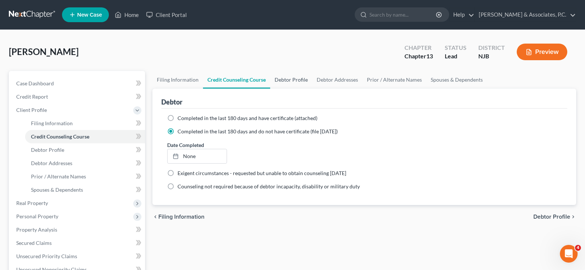
click at [294, 80] on link "Debtor Profile" at bounding box center [291, 80] width 42 height 18
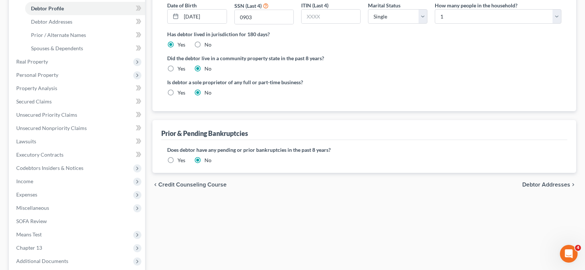
scroll to position [148, 0]
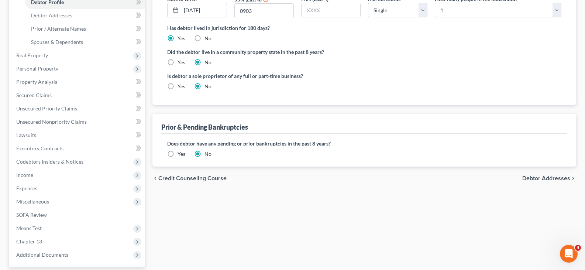
click at [178, 152] on label "Yes" at bounding box center [182, 153] width 8 height 7
click at [181, 152] on input "Yes" at bounding box center [183, 152] width 5 height 5
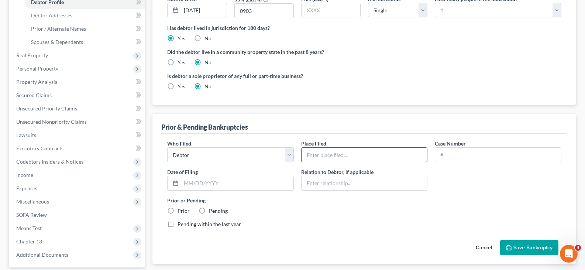
click at [325, 155] on input "text" at bounding box center [365, 155] width 126 height 14
click at [452, 152] on input "text" at bounding box center [498, 155] width 126 height 14
drag, startPoint x: 249, startPoint y: 186, endPoint x: 261, endPoint y: 191, distance: 13.4
click at [249, 186] on input "text" at bounding box center [237, 183] width 112 height 14
click at [178, 210] on label "Prior" at bounding box center [184, 210] width 12 height 7
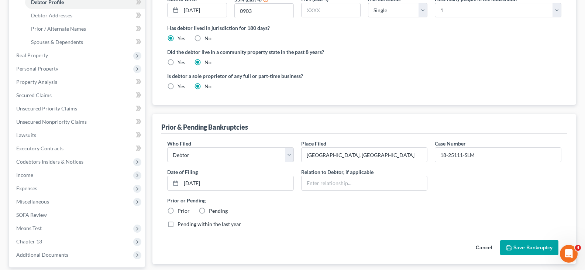
click at [181, 210] on input "Prior" at bounding box center [183, 209] width 5 height 5
click at [524, 248] on button "Save Bankruptcy" at bounding box center [529, 248] width 58 height 16
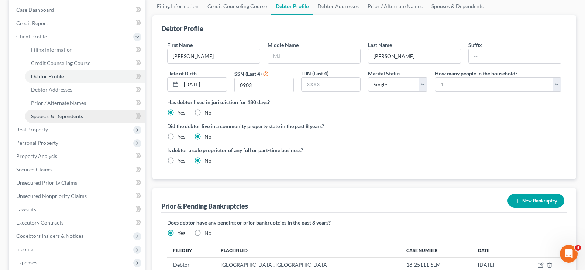
scroll to position [31, 0]
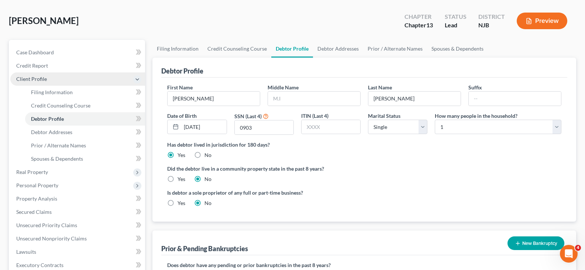
click at [28, 78] on span "Client Profile" at bounding box center [31, 79] width 31 height 6
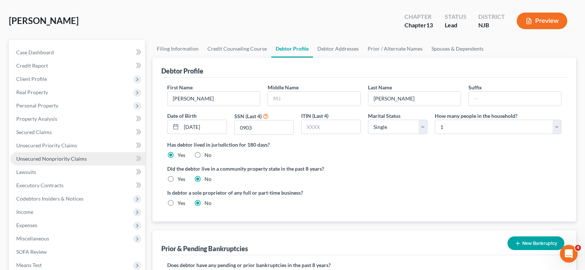
click at [37, 161] on span "Unsecured Nonpriority Claims" at bounding box center [51, 158] width 71 height 6
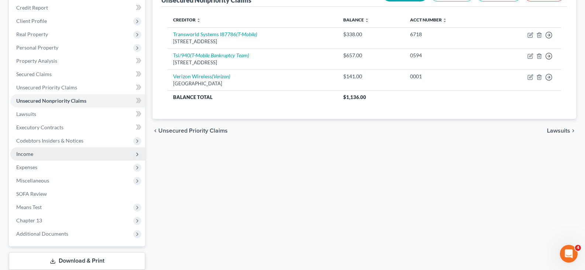
scroll to position [111, 0]
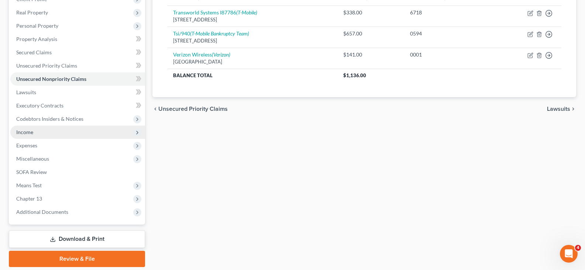
click at [25, 133] on span "Income" at bounding box center [24, 132] width 17 height 6
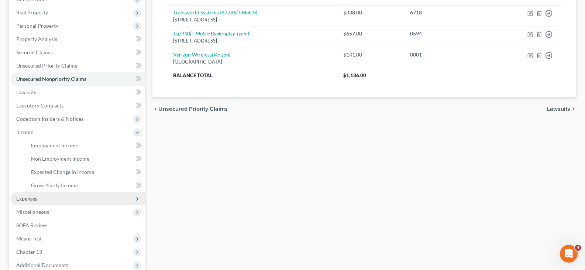
click at [28, 197] on span "Expenses" at bounding box center [26, 198] width 21 height 6
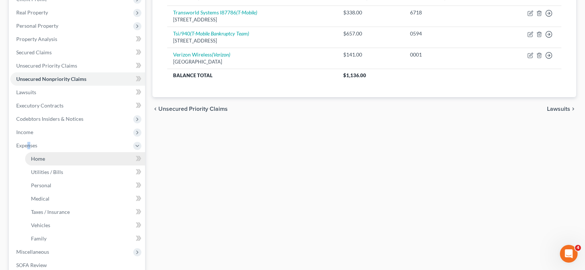
click at [36, 161] on span "Home" at bounding box center [38, 158] width 14 height 6
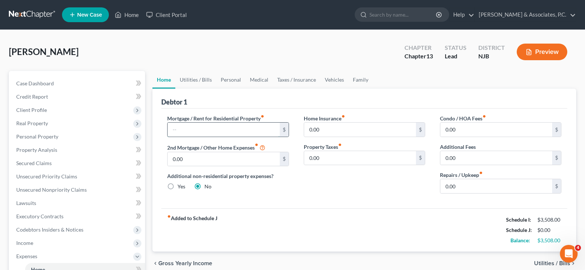
click at [219, 131] on input "text" at bounding box center [224, 130] width 112 height 14
click at [257, 126] on input "2,212.44" at bounding box center [224, 130] width 112 height 14
click at [197, 81] on link "Utilities / Bills" at bounding box center [195, 80] width 41 height 18
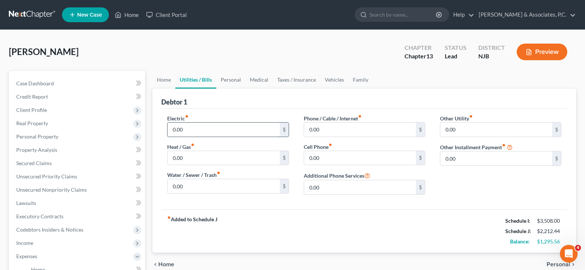
click at [201, 131] on input "0.00" at bounding box center [224, 130] width 112 height 14
click at [353, 126] on input "0.00" at bounding box center [360, 130] width 112 height 14
click at [232, 81] on link "Personal" at bounding box center [230, 80] width 29 height 18
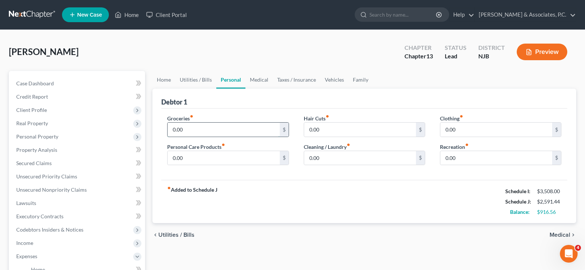
click at [190, 130] on input "0.00" at bounding box center [224, 130] width 112 height 14
click at [324, 155] on input "0.00" at bounding box center [360, 158] width 112 height 14
click at [255, 81] on link "Medical" at bounding box center [259, 80] width 27 height 18
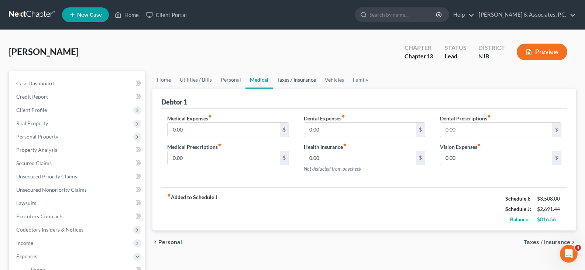
click at [287, 80] on link "Taxes / Insurance" at bounding box center [297, 80] width 48 height 18
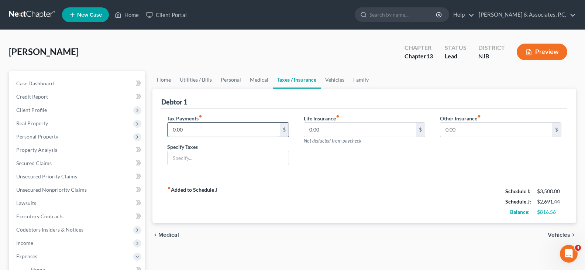
click at [189, 130] on input "0.00" at bounding box center [224, 130] width 112 height 14
click at [343, 128] on input "0.00" at bounding box center [360, 130] width 112 height 14
click at [340, 80] on link "Vehicles" at bounding box center [335, 80] width 28 height 18
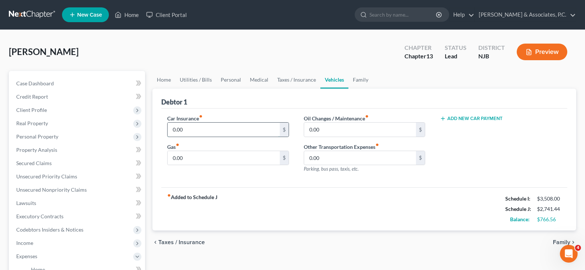
click at [203, 130] on input "0.00" at bounding box center [224, 130] width 112 height 14
click at [328, 155] on input "0.00" at bounding box center [360, 158] width 112 height 14
click at [361, 79] on link "Family" at bounding box center [361, 80] width 24 height 18
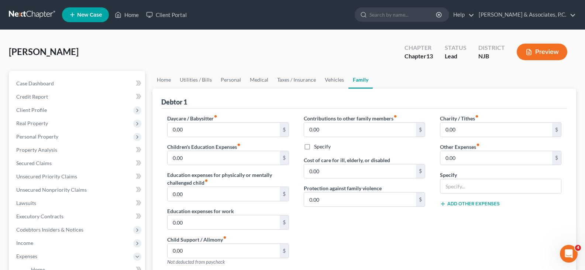
click at [356, 121] on label "Contributions to other family members fiber_manual_record" at bounding box center [350, 118] width 93 height 8
click at [270, 79] on link "Medical" at bounding box center [259, 80] width 27 height 18
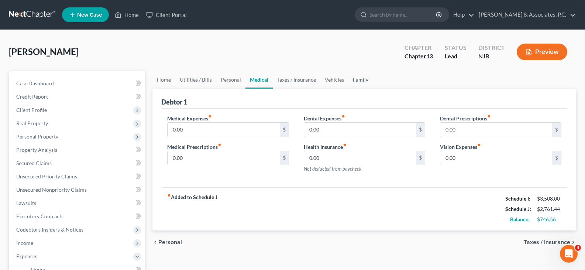
click at [360, 79] on link "Family" at bounding box center [361, 80] width 24 height 18
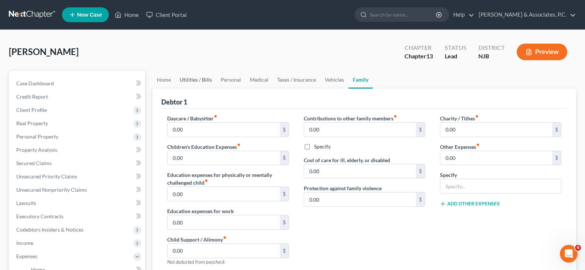
click at [198, 78] on link "Utilities / Bills" at bounding box center [195, 80] width 41 height 18
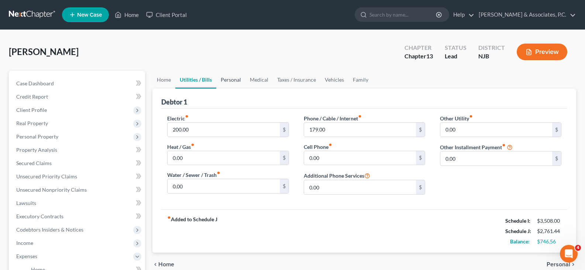
click at [225, 82] on link "Personal" at bounding box center [230, 80] width 29 height 18
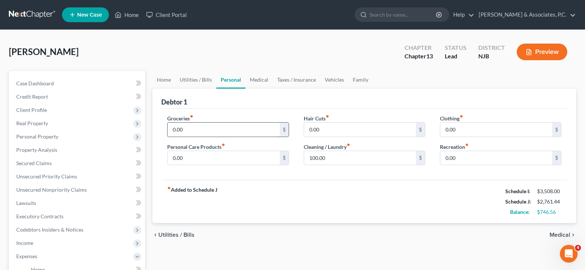
click at [196, 132] on input "0.00" at bounding box center [224, 130] width 112 height 14
click at [202, 129] on input "0.00" at bounding box center [224, 130] width 112 height 14
click at [255, 78] on link "Medical" at bounding box center [259, 80] width 27 height 18
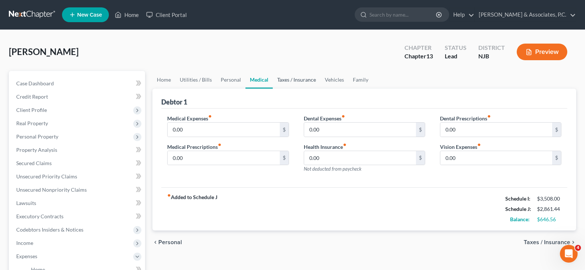
drag, startPoint x: 294, startPoint y: 80, endPoint x: 255, endPoint y: 83, distance: 39.2
click at [294, 80] on link "Taxes / Insurance" at bounding box center [297, 80] width 48 height 18
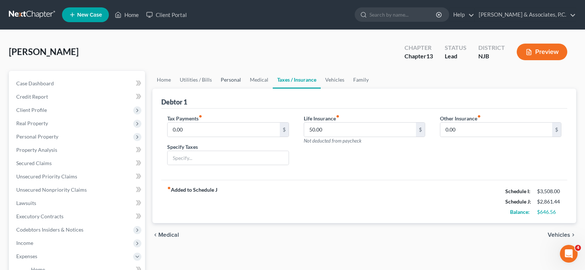
click at [226, 82] on link "Personal" at bounding box center [230, 80] width 29 height 18
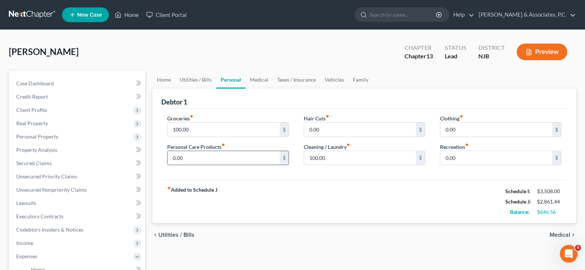
click at [191, 161] on input "0.00" at bounding box center [224, 158] width 112 height 14
click at [336, 133] on input "0.00" at bounding box center [360, 130] width 112 height 14
click at [477, 152] on input "0.00" at bounding box center [496, 158] width 112 height 14
click at [283, 82] on link "Taxes / Insurance" at bounding box center [297, 80] width 48 height 18
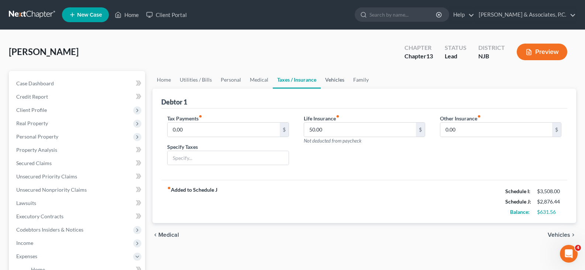
click at [326, 81] on link "Vehicles" at bounding box center [335, 80] width 28 height 18
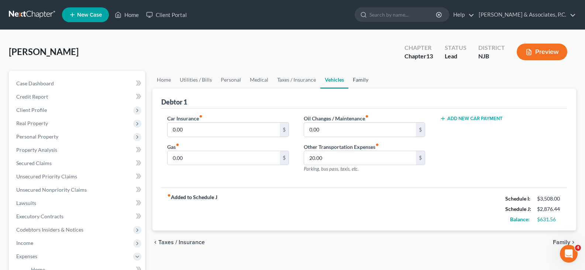
click at [354, 77] on link "Family" at bounding box center [361, 80] width 24 height 18
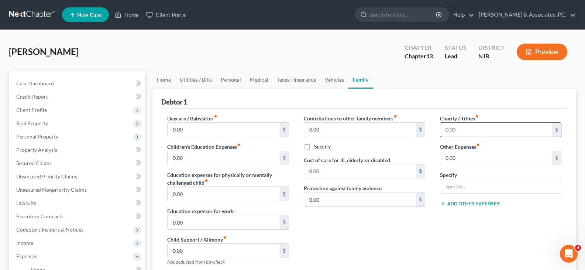
click at [465, 130] on input "0.00" at bounding box center [496, 130] width 112 height 14
drag, startPoint x: 487, startPoint y: 132, endPoint x: 467, endPoint y: 129, distance: 20.2
click at [487, 132] on input "0.00" at bounding box center [496, 130] width 112 height 14
click at [464, 127] on input "0.00" at bounding box center [496, 130] width 112 height 14
click at [333, 79] on link "Vehicles" at bounding box center [334, 80] width 28 height 18
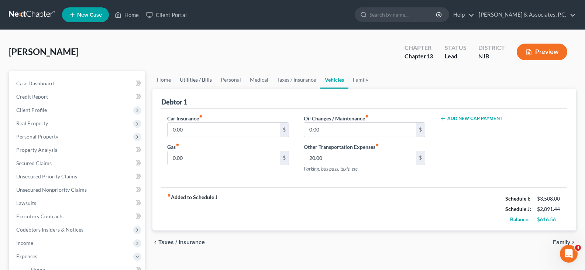
drag, startPoint x: 194, startPoint y: 79, endPoint x: 137, endPoint y: 72, distance: 57.3
click at [193, 79] on link "Utilities / Bills" at bounding box center [195, 80] width 41 height 18
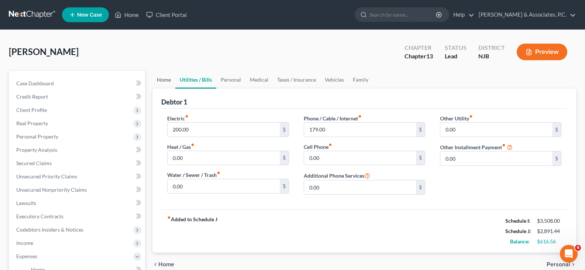
click at [161, 82] on link "Home" at bounding box center [163, 80] width 23 height 18
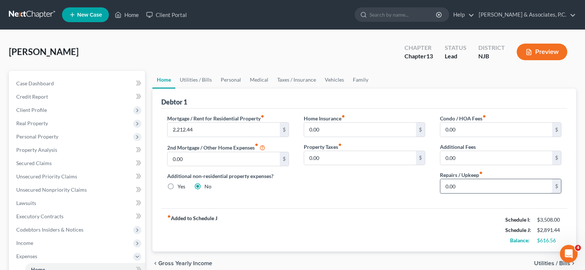
click at [457, 185] on input "0.00" at bounding box center [496, 186] width 112 height 14
click at [249, 82] on link "Medical" at bounding box center [259, 80] width 27 height 18
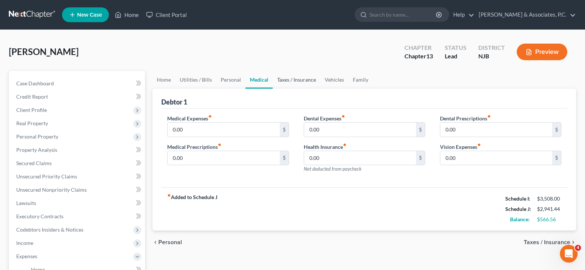
click at [299, 82] on link "Taxes / Insurance" at bounding box center [297, 80] width 48 height 18
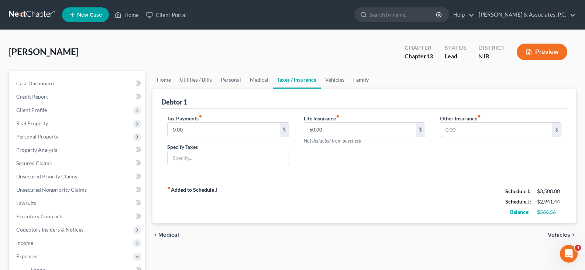
click at [360, 80] on link "Family" at bounding box center [361, 80] width 24 height 18
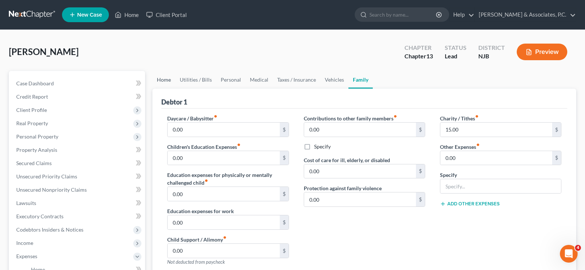
click at [160, 80] on link "Home" at bounding box center [163, 80] width 23 height 18
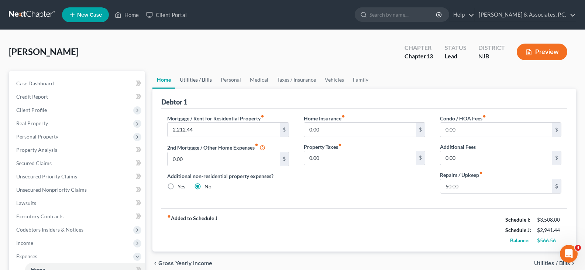
click at [196, 81] on link "Utilities / Bills" at bounding box center [195, 80] width 41 height 18
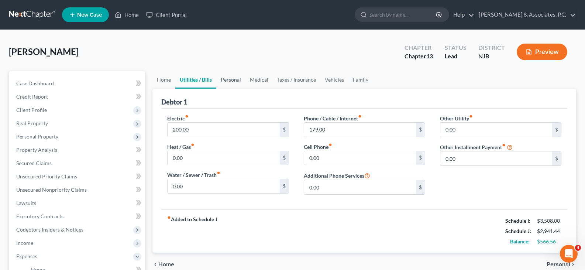
click at [236, 79] on link "Personal" at bounding box center [230, 80] width 29 height 18
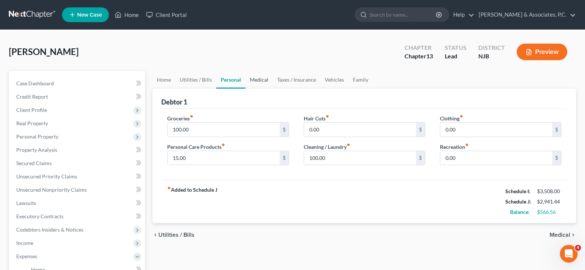
click at [259, 82] on link "Medical" at bounding box center [259, 80] width 27 height 18
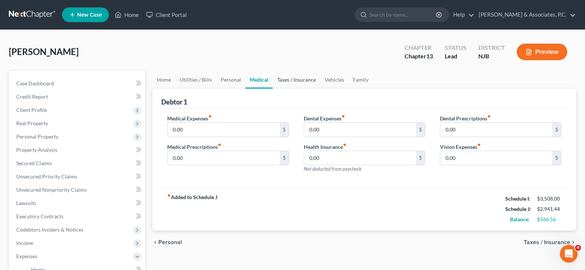
click at [290, 78] on link "Taxes / Insurance" at bounding box center [297, 80] width 48 height 18
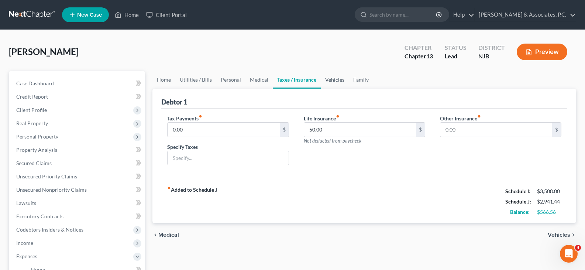
click at [335, 79] on link "Vehicles" at bounding box center [335, 80] width 28 height 18
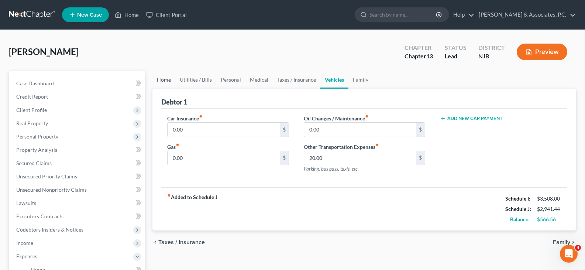
click at [165, 80] on link "Home" at bounding box center [163, 80] width 23 height 18
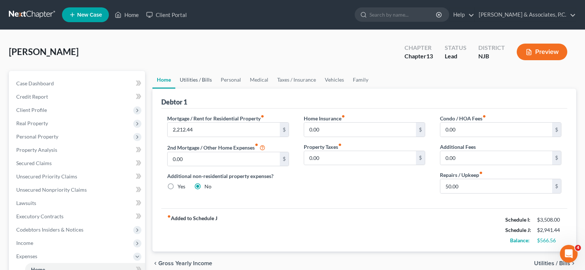
click at [195, 81] on link "Utilities / Bills" at bounding box center [195, 80] width 41 height 18
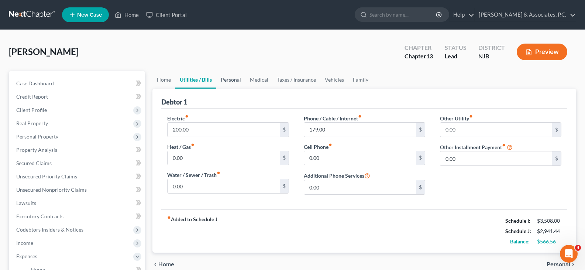
click at [222, 79] on link "Personal" at bounding box center [230, 80] width 29 height 18
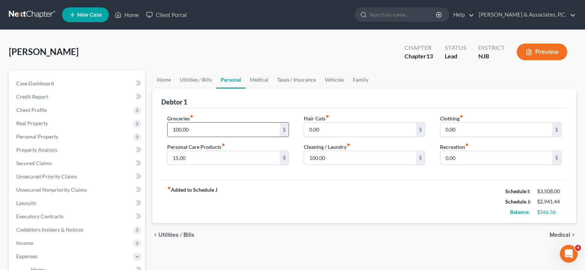
click at [198, 131] on input "100.00" at bounding box center [224, 130] width 112 height 14
click at [200, 128] on input "200.00" at bounding box center [224, 130] width 112 height 14
drag, startPoint x: 201, startPoint y: 158, endPoint x: 204, endPoint y: 155, distance: 4.7
click at [201, 158] on input "15.00" at bounding box center [224, 158] width 112 height 14
drag, startPoint x: 469, startPoint y: 155, endPoint x: 342, endPoint y: 82, distance: 145.9
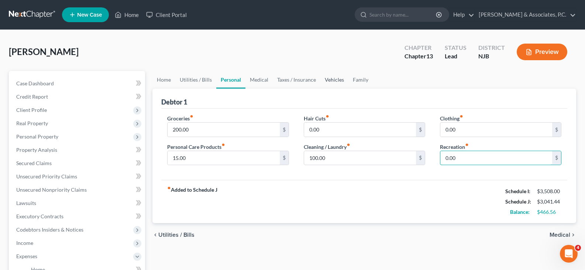
click at [468, 154] on input "0.00" at bounding box center [496, 158] width 112 height 14
click at [265, 79] on link "Medical" at bounding box center [259, 80] width 27 height 18
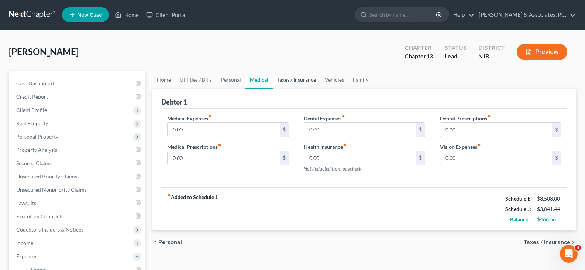
click at [301, 80] on link "Taxes / Insurance" at bounding box center [297, 80] width 48 height 18
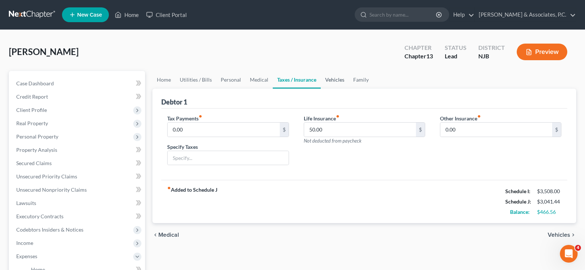
click at [338, 79] on link "Vehicles" at bounding box center [335, 80] width 28 height 18
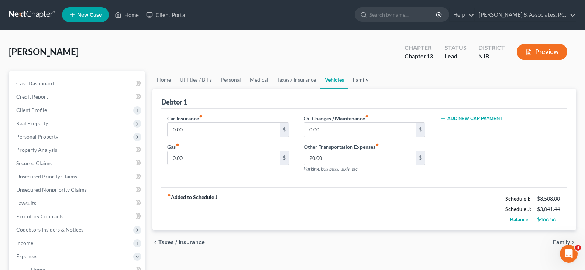
click at [363, 80] on link "Family" at bounding box center [361, 80] width 24 height 18
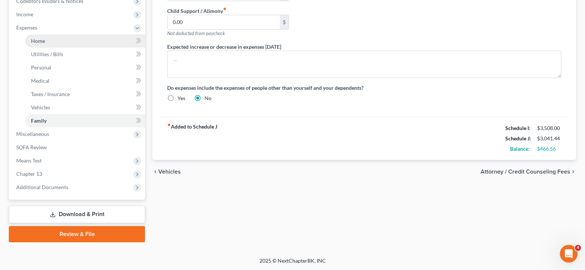
scroll to position [229, 0]
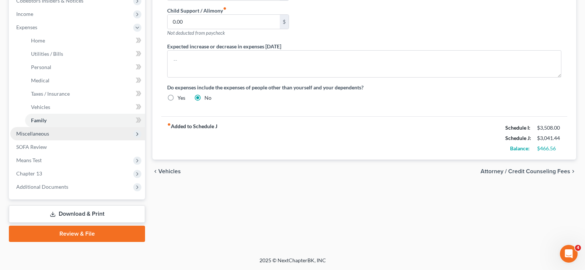
click at [32, 131] on span "Miscellaneous" at bounding box center [32, 133] width 33 height 6
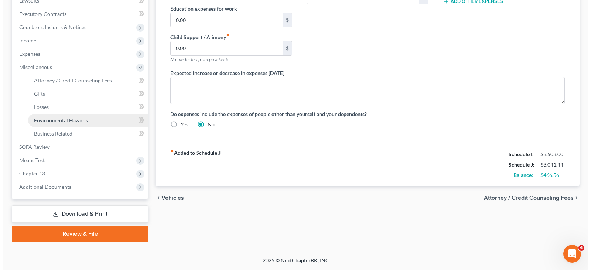
scroll to position [202, 0]
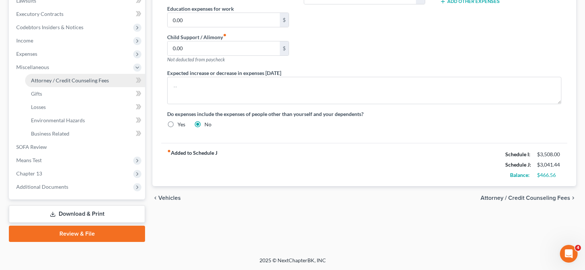
click at [66, 80] on span "Attorney / Credit Counseling Fees" at bounding box center [70, 80] width 78 height 6
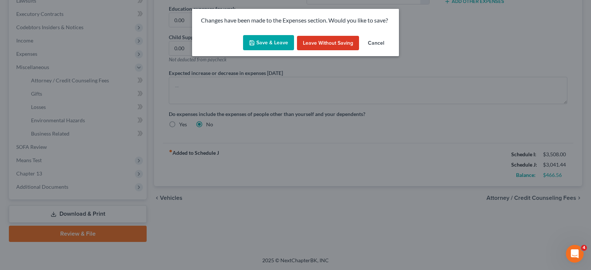
click at [258, 47] on button "Save & Leave" at bounding box center [268, 43] width 51 height 16
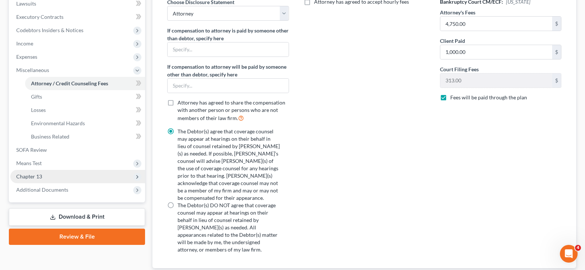
scroll to position [222, 0]
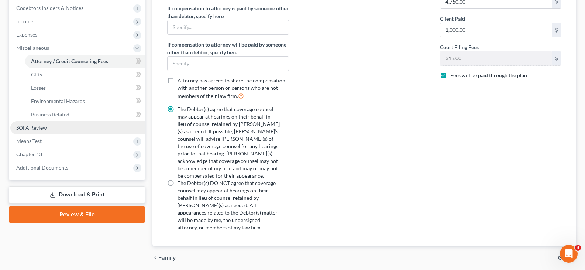
click at [25, 129] on span "SOFA Review" at bounding box center [31, 127] width 31 height 6
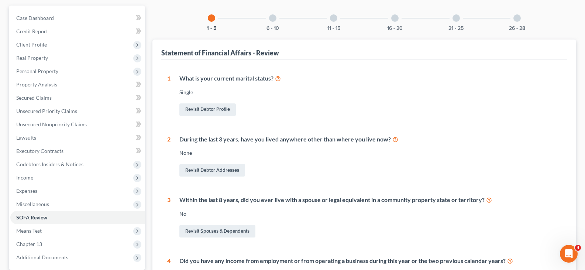
scroll to position [74, 0]
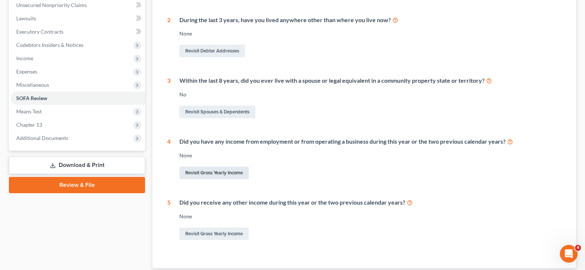
click at [206, 173] on link "Revisit Gross Yearly Income" at bounding box center [213, 173] width 69 height 13
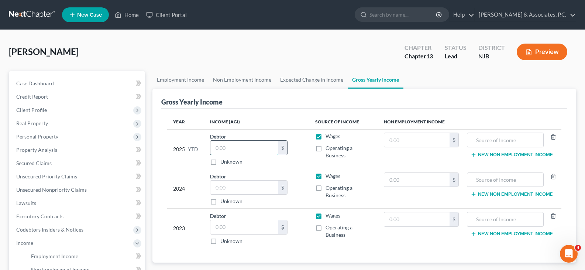
click at [224, 146] on input "text" at bounding box center [244, 148] width 68 height 14
click at [432, 140] on input "text" at bounding box center [417, 140] width 66 height 14
click at [494, 140] on input "text" at bounding box center [505, 140] width 69 height 14
click at [423, 143] on input "text" at bounding box center [417, 140] width 66 height 14
click at [494, 154] on button "New Non Employment Income" at bounding box center [512, 155] width 82 height 6
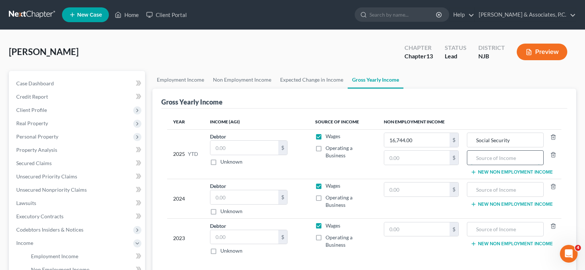
click at [481, 152] on input "text" at bounding box center [505, 158] width 69 height 14
click at [425, 159] on input "text" at bounding box center [417, 158] width 66 height 14
click at [489, 204] on button "New Non Employment Income" at bounding box center [512, 204] width 82 height 6
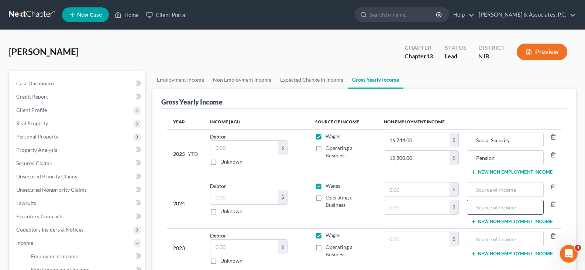
click at [491, 207] on input "text" at bounding box center [505, 207] width 69 height 14
click at [416, 208] on input "text" at bounding box center [417, 207] width 66 height 14
click at [487, 253] on button "New Non Employment Income" at bounding box center [512, 254] width 82 height 6
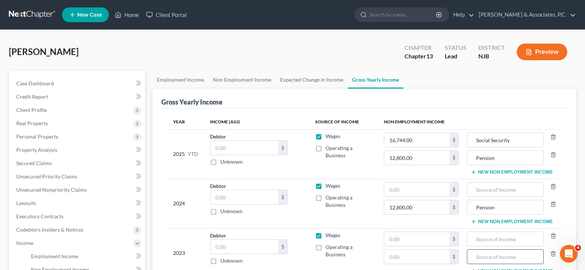
click at [491, 255] on input "text" at bounding box center [505, 257] width 69 height 14
click at [399, 257] on input "text" at bounding box center [417, 257] width 66 height 14
click at [401, 189] on input "text" at bounding box center [417, 189] width 66 height 14
click at [403, 186] on input "text" at bounding box center [417, 189] width 66 height 14
click at [409, 236] on input "text" at bounding box center [417, 239] width 66 height 14
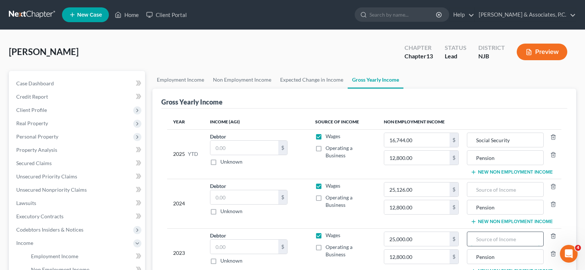
drag, startPoint x: 483, startPoint y: 239, endPoint x: 500, endPoint y: 180, distance: 60.9
click at [483, 237] on input "text" at bounding box center [505, 239] width 69 height 14
drag, startPoint x: 513, startPoint y: 142, endPoint x: 508, endPoint y: 133, distance: 10.3
click at [459, 134] on tr "2025 YTD Debtor $ Unknown Balance Undetermined $ Unknown Wages Operating a Busi…" at bounding box center [364, 153] width 394 height 49
click at [487, 189] on input "text" at bounding box center [505, 189] width 69 height 14
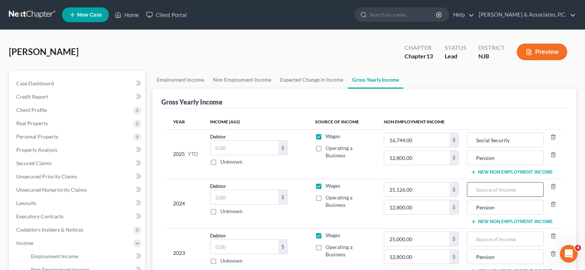
paste input "Social Security"
click at [487, 237] on input "text" at bounding box center [505, 239] width 69 height 14
paste input "Social Security"
click at [433, 91] on div "Gross Yearly Income" at bounding box center [364, 99] width 406 height 20
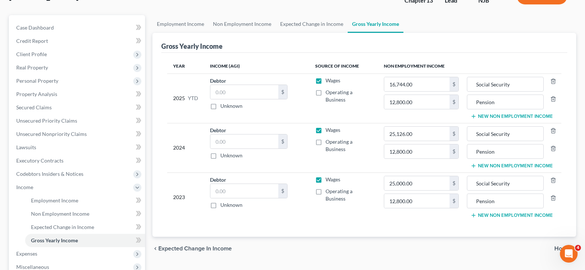
scroll to position [185, 0]
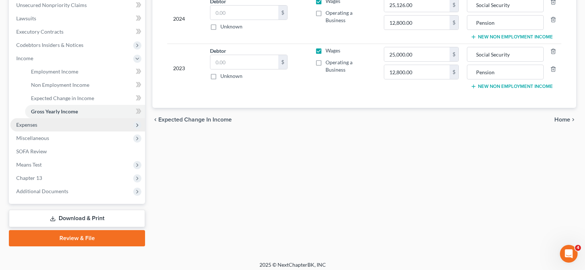
click at [24, 127] on span "Expenses" at bounding box center [26, 124] width 21 height 6
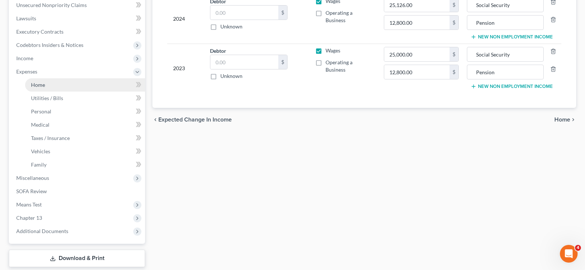
click at [44, 83] on span "Home" at bounding box center [38, 85] width 14 height 6
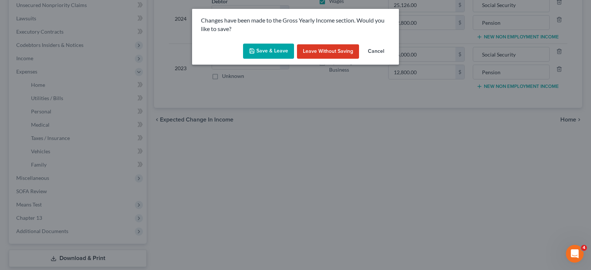
click at [267, 49] on button "Save & Leave" at bounding box center [268, 52] width 51 height 16
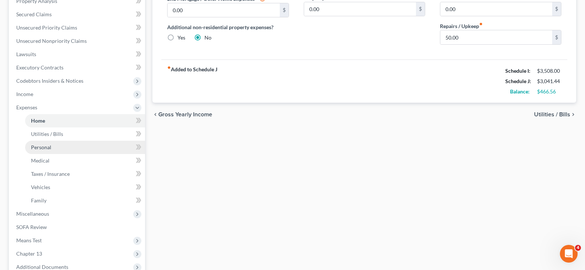
scroll to position [185, 0]
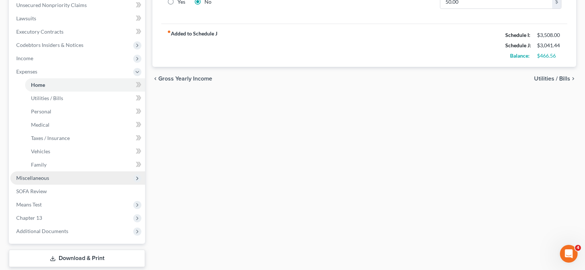
click at [34, 176] on span "Miscellaneous" at bounding box center [32, 178] width 33 height 6
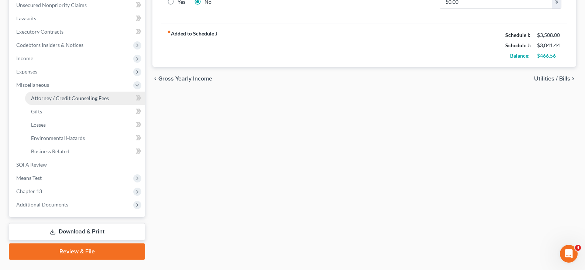
click at [52, 100] on span "Attorney / Credit Counseling Fees" at bounding box center [70, 98] width 78 height 6
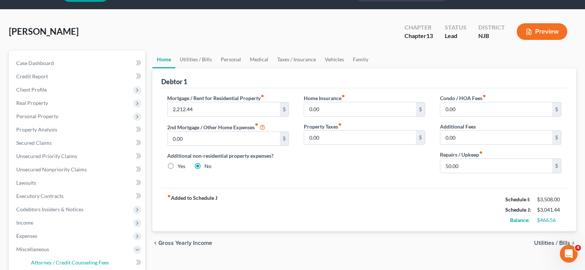
scroll to position [0, 0]
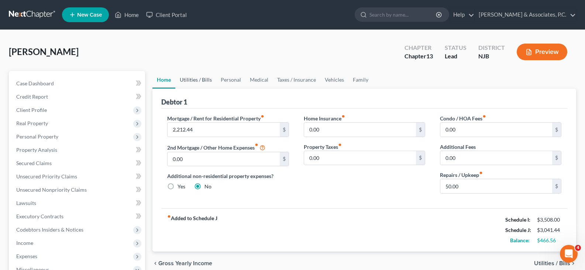
click at [198, 81] on link "Utilities / Bills" at bounding box center [195, 80] width 41 height 18
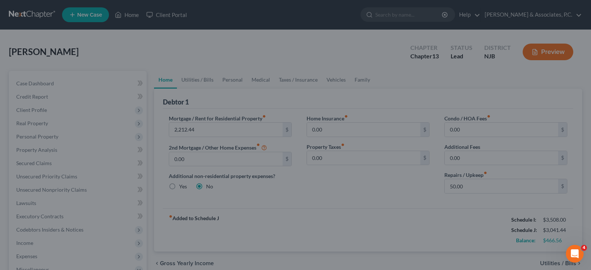
click at [257, 79] on div at bounding box center [295, 135] width 591 height 270
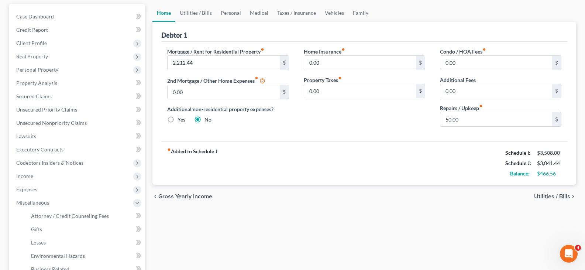
scroll to position [148, 0]
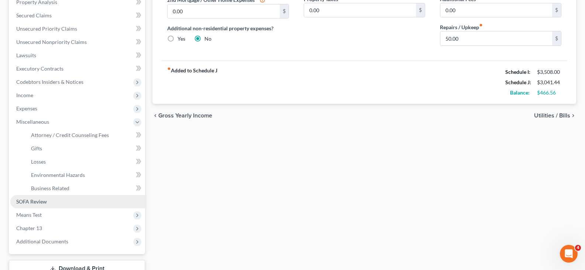
click at [35, 201] on span "SOFA Review" at bounding box center [31, 201] width 31 height 6
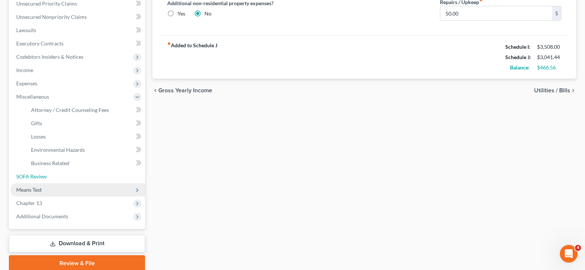
scroll to position [202, 0]
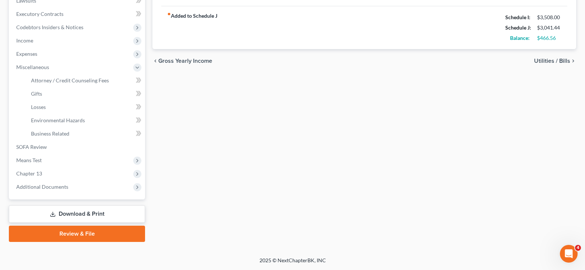
click at [66, 213] on link "Download & Print" at bounding box center [77, 213] width 136 height 17
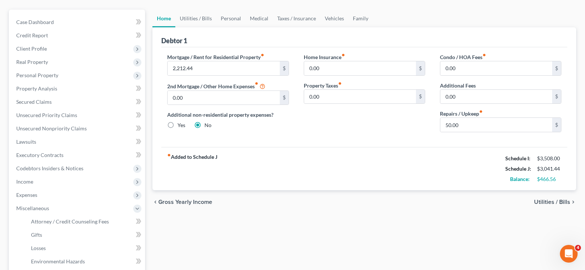
scroll to position [0, 0]
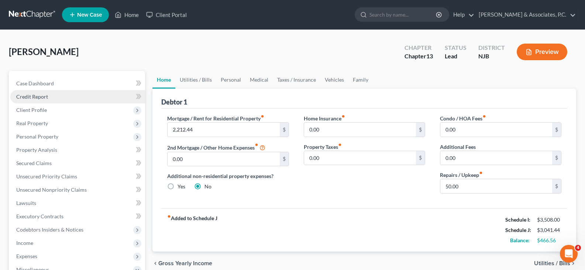
click at [32, 93] on span "Credit Report" at bounding box center [32, 96] width 32 height 6
click at [31, 93] on body "Home New Case Client Portal Fitzgerald & Associates, P.C. dcorbin.fitzgeraldlaw…" at bounding box center [295, 236] width 591 height 472
click at [131, 13] on link "Home" at bounding box center [126, 14] width 31 height 13
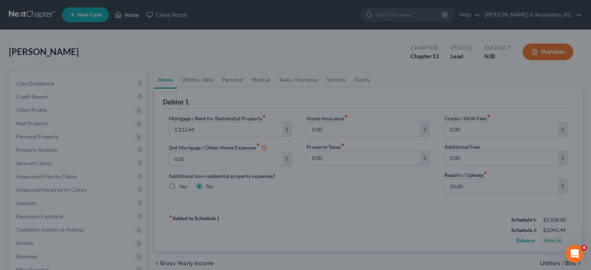
click at [131, 13] on div at bounding box center [295, 135] width 591 height 270
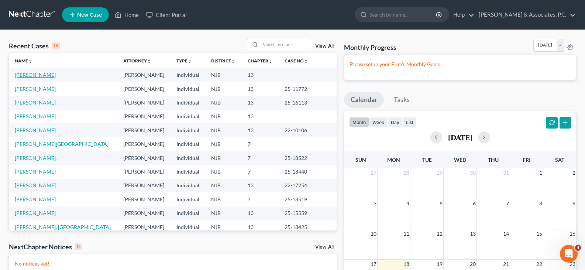
click at [35, 73] on link "[PERSON_NAME]" at bounding box center [35, 75] width 41 height 6
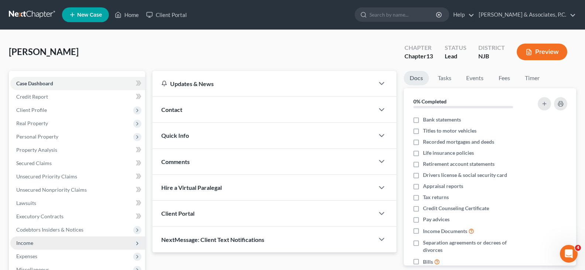
scroll to position [136, 0]
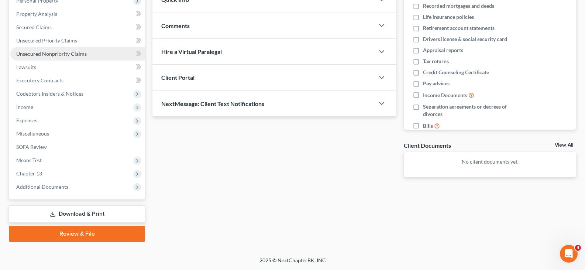
click at [50, 54] on span "Unsecured Nonpriority Claims" at bounding box center [51, 54] width 71 height 6
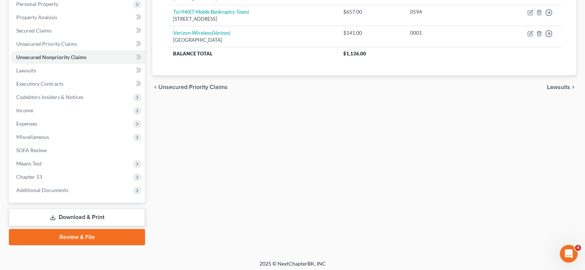
scroll to position [136, 0]
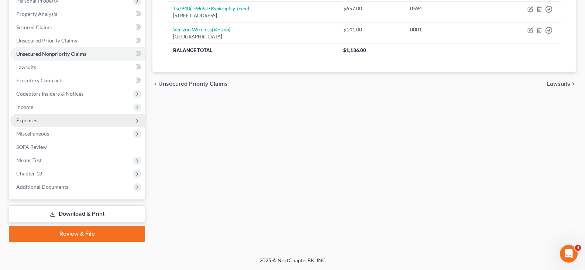
click at [27, 120] on span "Expenses" at bounding box center [26, 120] width 21 height 6
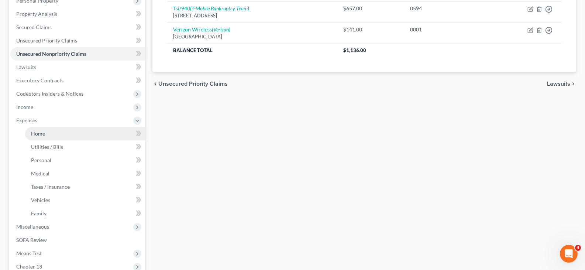
click at [37, 131] on span "Home" at bounding box center [38, 133] width 14 height 6
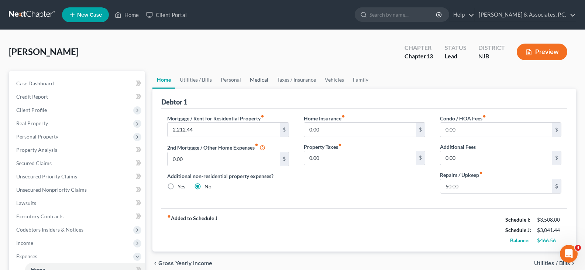
click at [264, 79] on link "Medical" at bounding box center [259, 80] width 27 height 18
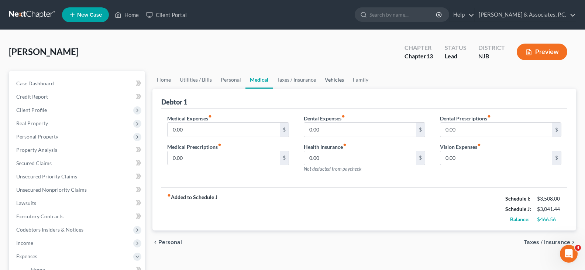
click at [330, 79] on link "Vehicles" at bounding box center [334, 80] width 28 height 18
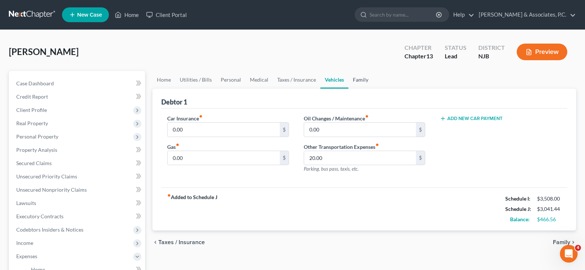
click at [367, 81] on link "Family" at bounding box center [361, 80] width 24 height 18
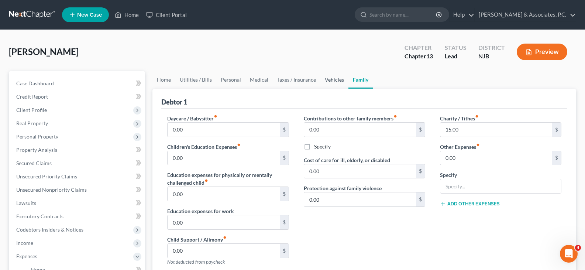
click at [332, 80] on link "Vehicles" at bounding box center [334, 80] width 28 height 18
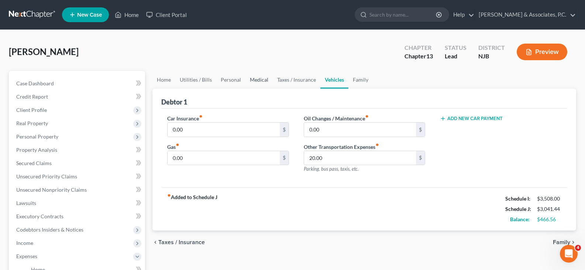
click at [261, 78] on link "Medical" at bounding box center [259, 80] width 27 height 18
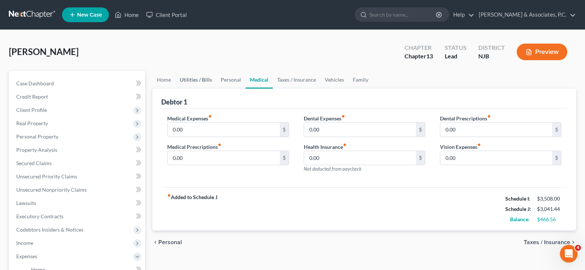
click at [187, 79] on link "Utilities / Bills" at bounding box center [195, 80] width 41 height 18
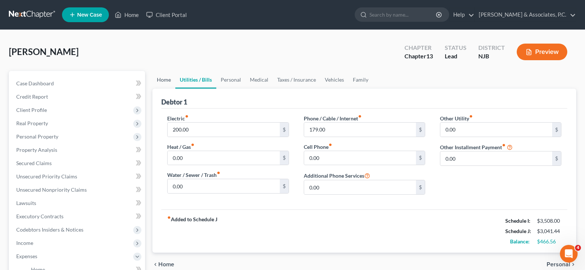
click at [159, 80] on link "Home" at bounding box center [163, 80] width 23 height 18
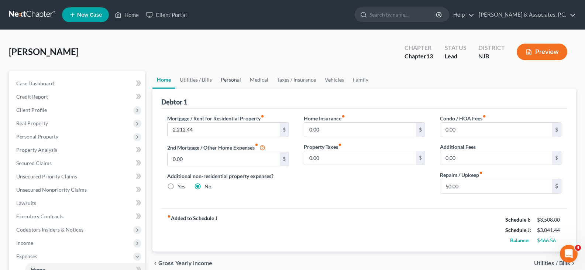
click at [227, 78] on link "Personal" at bounding box center [230, 80] width 29 height 18
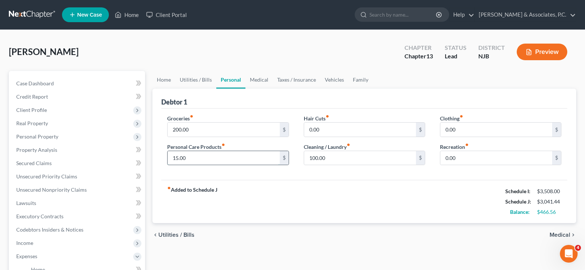
click at [189, 158] on input "15.00" at bounding box center [224, 158] width 112 height 14
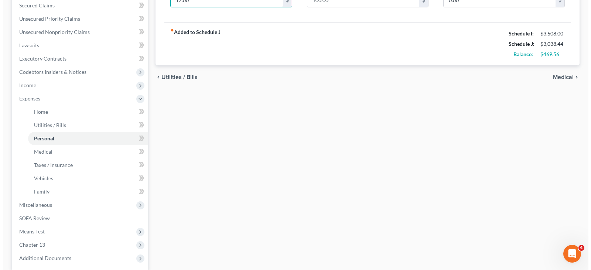
scroll to position [229, 0]
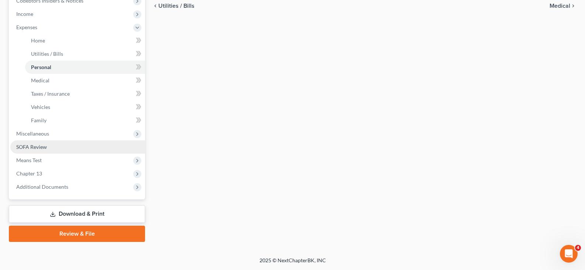
type input "12.00"
click at [31, 145] on span "SOFA Review" at bounding box center [31, 147] width 31 height 6
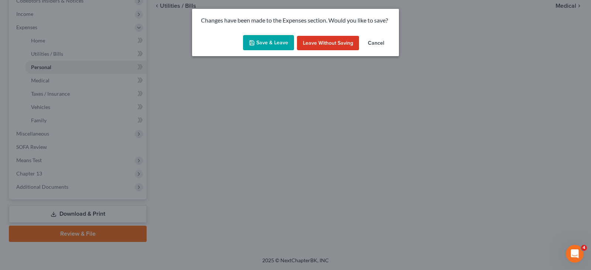
click at [264, 44] on button "Save & Leave" at bounding box center [268, 43] width 51 height 16
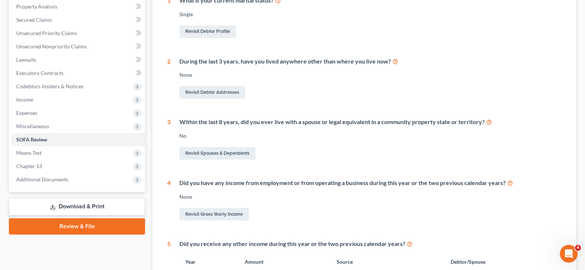
scroll to position [242, 0]
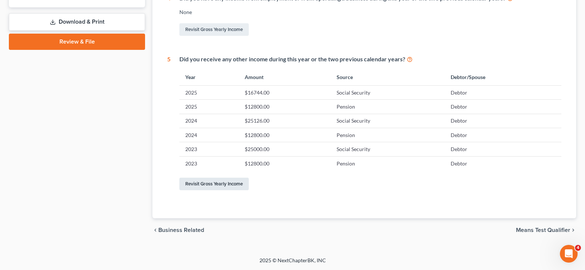
click at [228, 186] on link "Revisit Gross Yearly Income" at bounding box center [213, 184] width 69 height 13
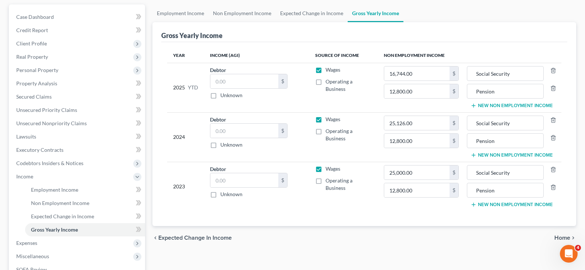
scroll to position [74, 0]
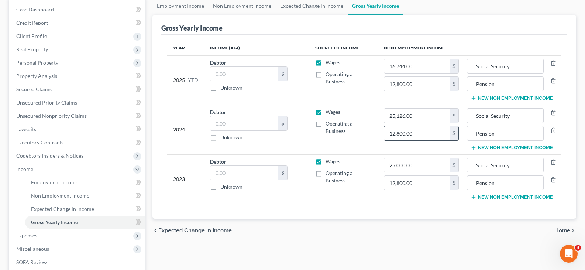
click at [423, 131] on input "12,800.00" at bounding box center [417, 133] width 66 height 14
type input "22,162.08"
click at [430, 182] on input "12,800.00" at bounding box center [417, 183] width 66 height 14
type input "22,162.08"
click at [437, 114] on input "25,126.00" at bounding box center [417, 116] width 66 height 14
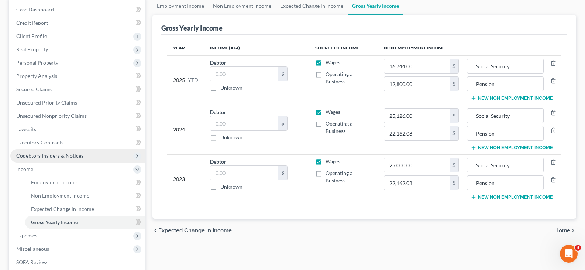
click at [40, 157] on span "Codebtors Insiders & Notices" at bounding box center [49, 155] width 67 height 6
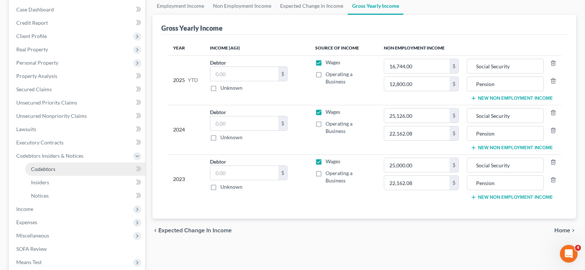
click at [48, 168] on span "Codebtors" at bounding box center [43, 169] width 24 height 6
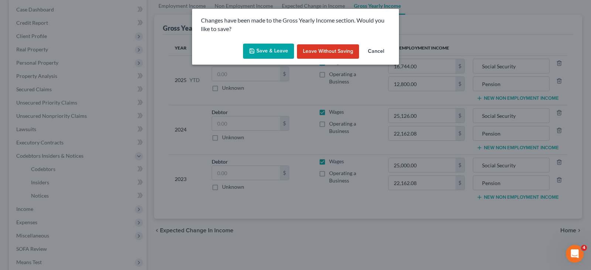
click at [261, 47] on button "Save & Leave" at bounding box center [268, 52] width 51 height 16
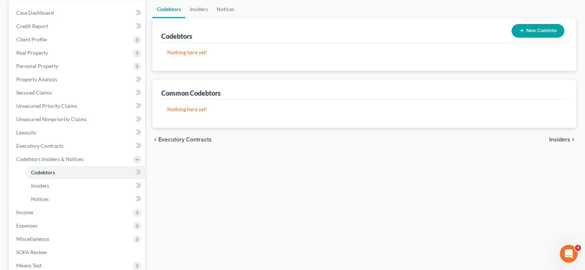
scroll to position [74, 0]
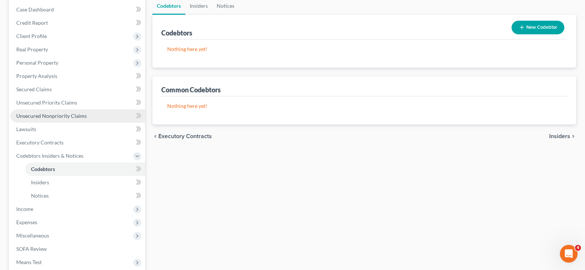
click at [46, 114] on span "Unsecured Nonpriority Claims" at bounding box center [51, 116] width 71 height 6
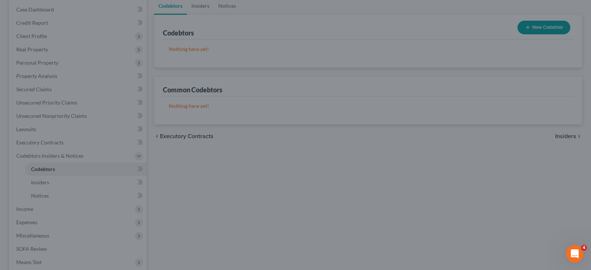
drag, startPoint x: 302, startPoint y: 99, endPoint x: 282, endPoint y: 35, distance: 66.9
click at [302, 98] on div at bounding box center [295, 135] width 591 height 270
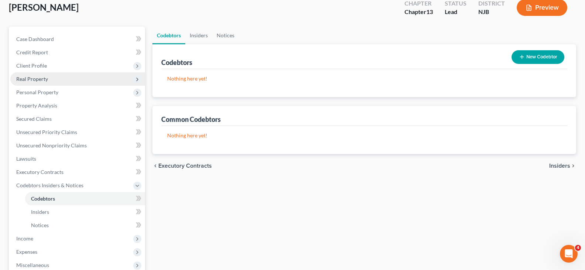
scroll to position [0, 0]
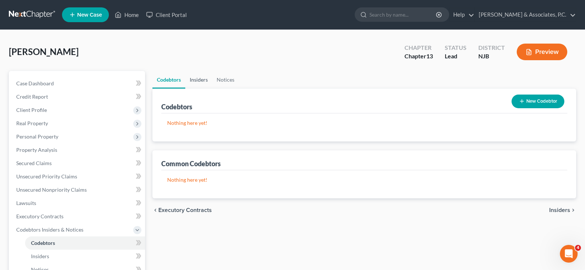
click at [201, 79] on link "Insiders" at bounding box center [198, 80] width 27 height 18
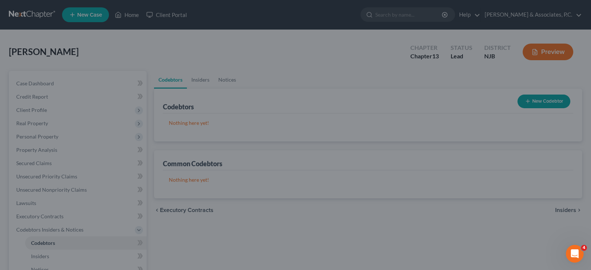
click at [227, 78] on div at bounding box center [295, 135] width 591 height 270
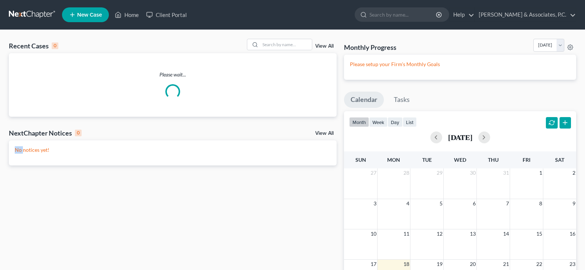
click at [271, 138] on div "NextChapter Notices 0 View All" at bounding box center [173, 134] width 328 height 12
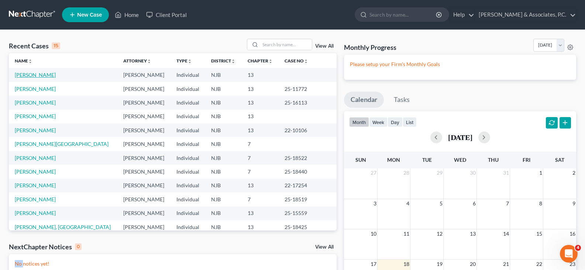
click at [27, 73] on link "[PERSON_NAME]" at bounding box center [35, 75] width 41 height 6
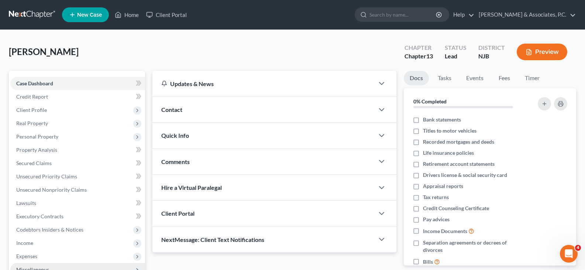
scroll to position [136, 0]
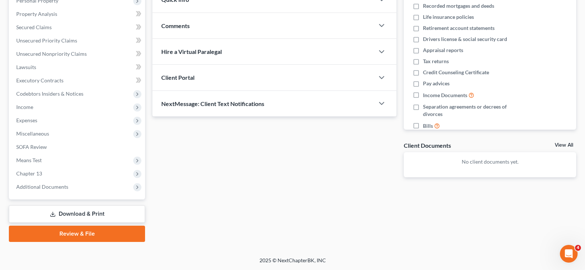
click at [62, 216] on link "Download & Print" at bounding box center [77, 213] width 136 height 17
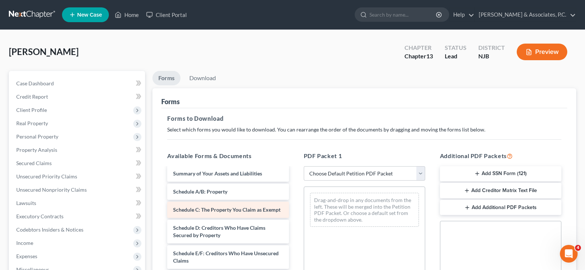
scroll to position [74, 0]
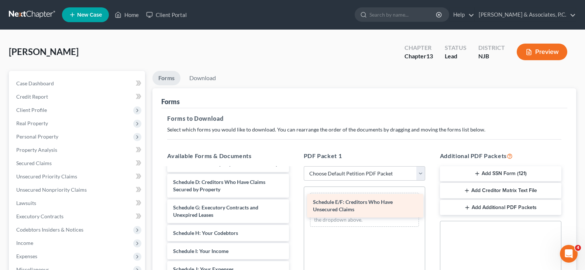
drag, startPoint x: 204, startPoint y: 215, endPoint x: 344, endPoint y: 202, distance: 140.5
click at [295, 202] on div "Schedule E/F: Creditors Who Have Unsecured Claims Voluntary Petition for Indivi…" at bounding box center [227, 263] width 133 height 339
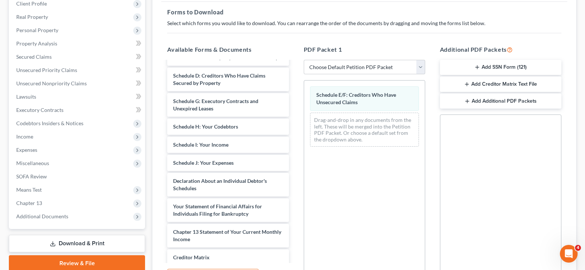
scroll to position [185, 0]
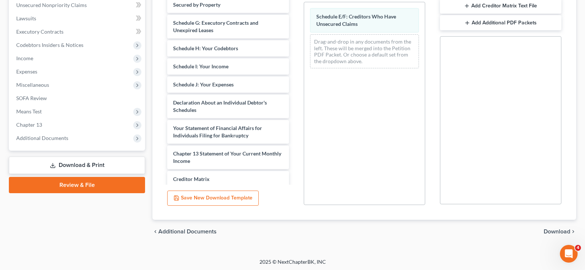
click at [551, 227] on div "chevron_left Additional Documents Download chevron_right" at bounding box center [364, 232] width 424 height 24
drag, startPoint x: 552, startPoint y: 231, endPoint x: 548, endPoint y: 229, distance: 5.0
click at [552, 231] on span "Download" at bounding box center [557, 232] width 27 height 6
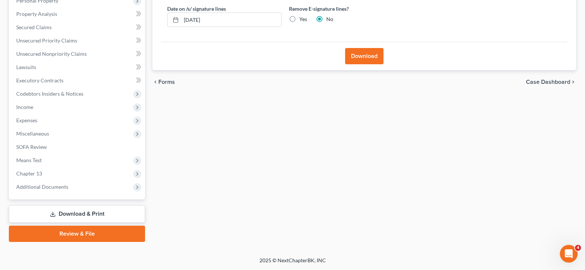
scroll to position [136, 0]
click at [350, 56] on button "Download" at bounding box center [364, 56] width 38 height 16
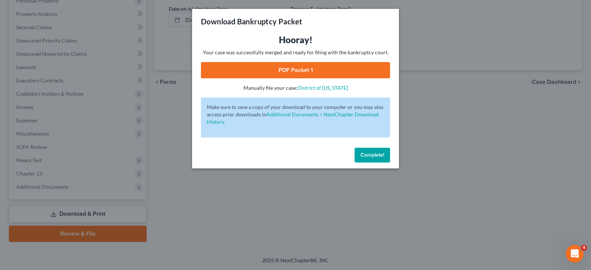
click at [278, 69] on link "PDF Packet 1" at bounding box center [295, 70] width 189 height 16
drag, startPoint x: 367, startPoint y: 154, endPoint x: 352, endPoint y: 147, distance: 16.2
click at [365, 154] on span "Complete!" at bounding box center [372, 155] width 24 height 6
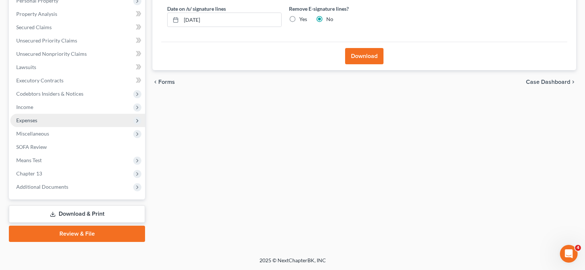
click at [31, 119] on span "Expenses" at bounding box center [26, 120] width 21 height 6
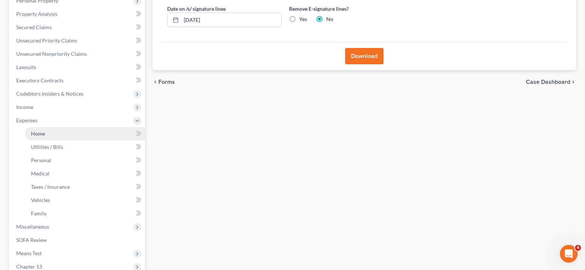
click at [37, 134] on span "Home" at bounding box center [38, 133] width 14 height 6
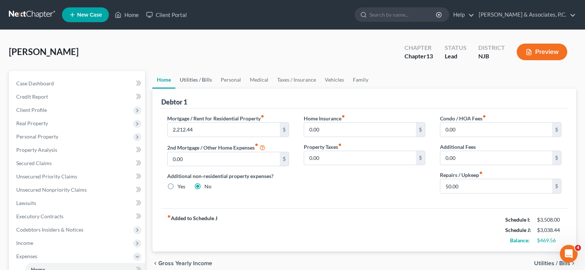
click at [183, 82] on link "Utilities / Bills" at bounding box center [195, 80] width 41 height 18
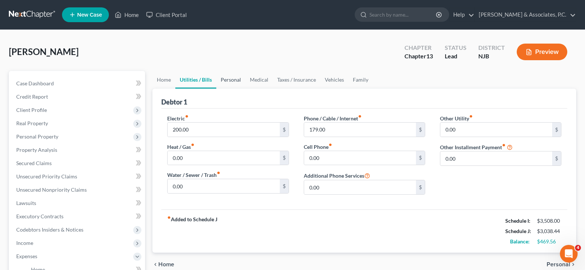
click at [229, 79] on link "Personal" at bounding box center [230, 80] width 29 height 18
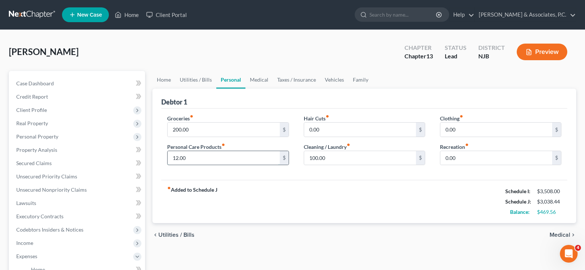
click at [189, 160] on input "12.00" at bounding box center [224, 158] width 112 height 14
click at [332, 82] on link "Vehicles" at bounding box center [334, 80] width 28 height 18
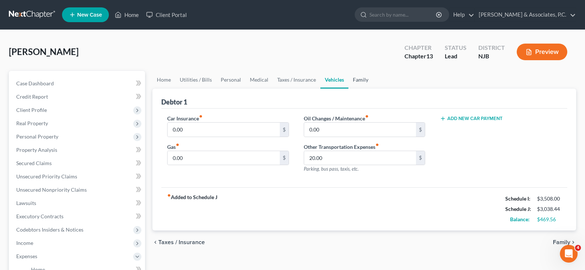
click at [359, 82] on link "Family" at bounding box center [361, 80] width 24 height 18
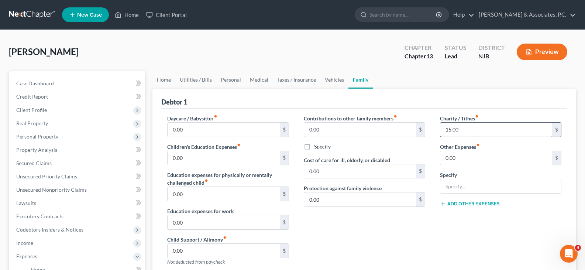
drag, startPoint x: 471, startPoint y: 131, endPoint x: 472, endPoint y: 137, distance: 5.6
click at [471, 131] on input "15.00" at bounding box center [496, 130] width 112 height 14
type input "10.00"
click at [345, 133] on input "0.00" at bounding box center [360, 130] width 112 height 14
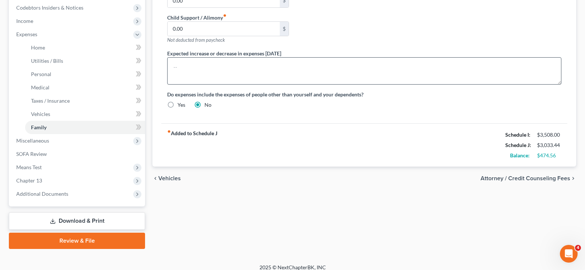
scroll to position [229, 0]
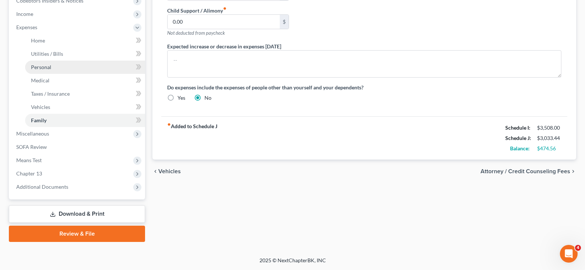
click at [47, 64] on span "Personal" at bounding box center [41, 67] width 20 height 6
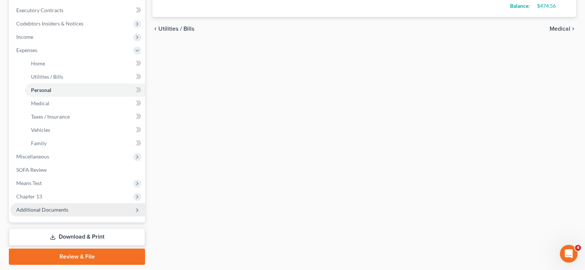
scroll to position [229, 0]
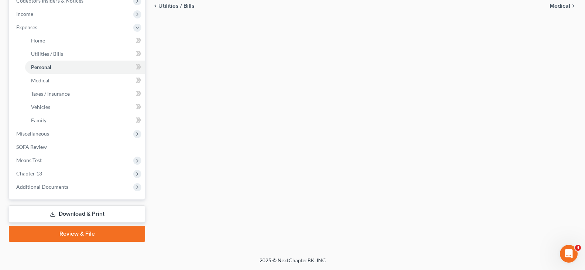
click at [69, 215] on link "Download & Print" at bounding box center [77, 213] width 136 height 17
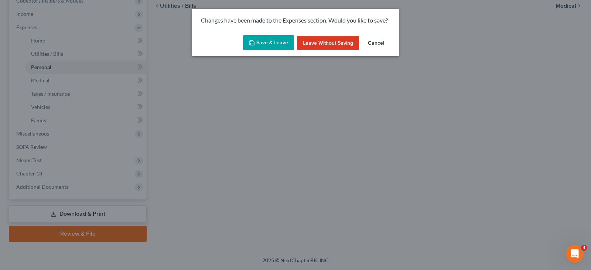
click at [262, 45] on button "Save & Leave" at bounding box center [268, 43] width 51 height 16
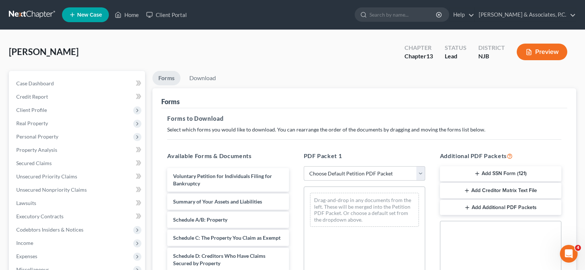
click at [416, 171] on select "Choose Default Petition PDF Packet Complete Bankruptcy Petition (all forms and …" at bounding box center [364, 173] width 121 height 15
select select "0"
click at [304, 166] on select "Choose Default Petition PDF Packet Complete Bankruptcy Petition (all forms and …" at bounding box center [364, 173] width 121 height 15
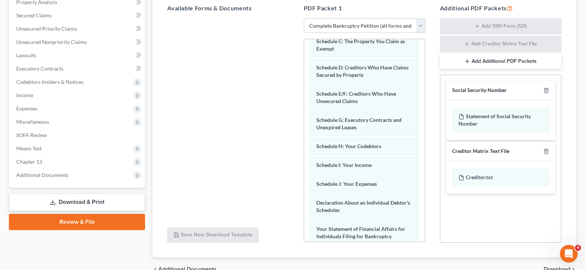
scroll to position [230, 0]
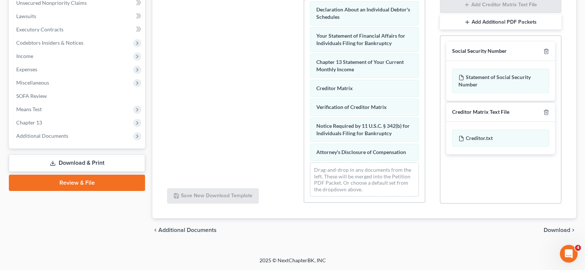
drag, startPoint x: 553, startPoint y: 229, endPoint x: 254, endPoint y: 105, distance: 324.2
click at [552, 229] on span "Download" at bounding box center [557, 230] width 27 height 6
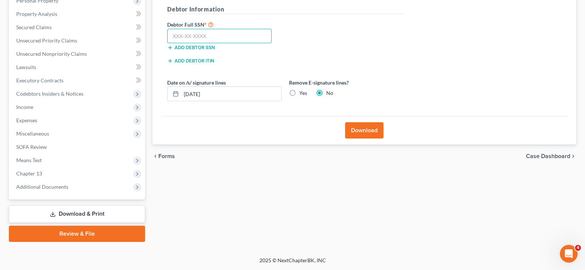
click at [187, 31] on input "text" at bounding box center [219, 36] width 104 height 15
type input "142-34-0903"
click at [299, 93] on label "Yes" at bounding box center [303, 92] width 8 height 7
click at [302, 93] on input "Yes" at bounding box center [304, 91] width 5 height 5
radio input "true"
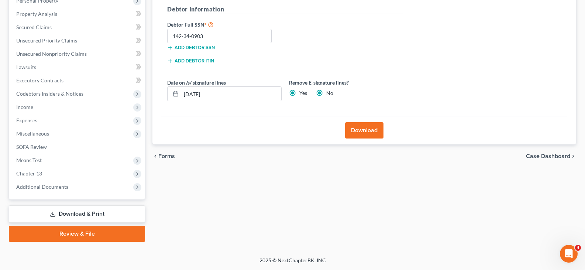
radio input "false"
click at [353, 129] on button "Download" at bounding box center [364, 130] width 38 height 16
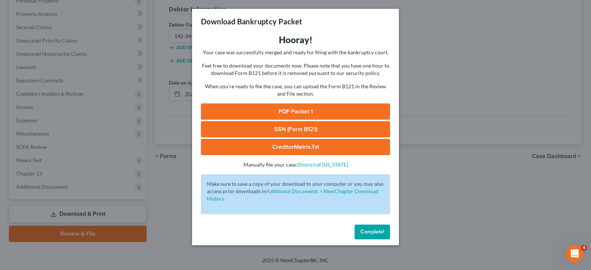
click at [281, 127] on link "SSN (Form B121)" at bounding box center [295, 129] width 189 height 16
click at [286, 112] on link "PDF Packet 1" at bounding box center [295, 111] width 189 height 16
click at [367, 234] on span "Complete!" at bounding box center [372, 232] width 24 height 6
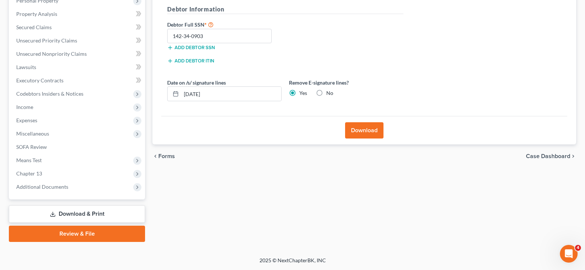
click at [74, 215] on link "Download & Print" at bounding box center [77, 213] width 136 height 17
click at [38, 133] on span "Miscellaneous" at bounding box center [32, 133] width 33 height 6
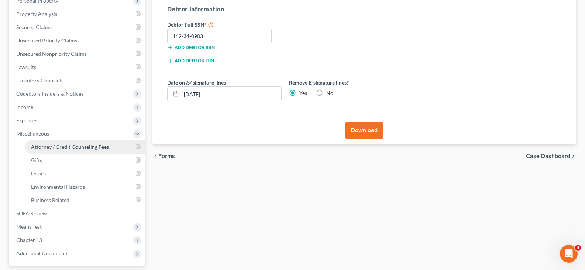
click at [45, 145] on span "Attorney / Credit Counseling Fees" at bounding box center [70, 147] width 78 height 6
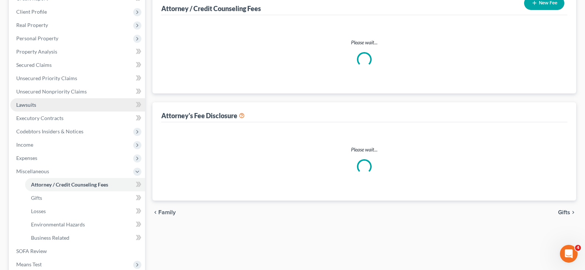
scroll to position [13, 0]
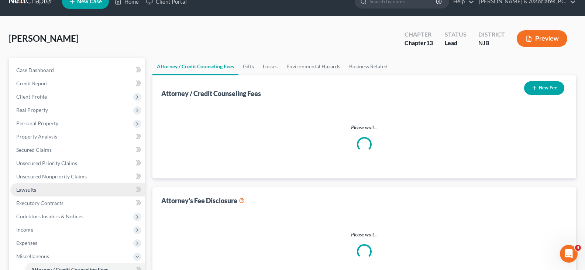
select select "0"
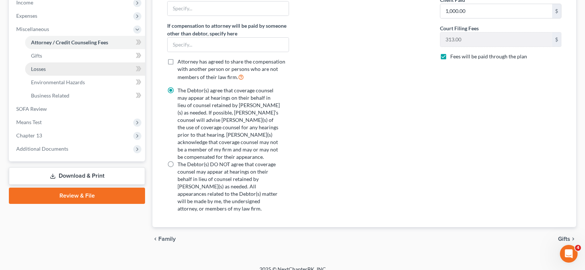
scroll to position [242, 0]
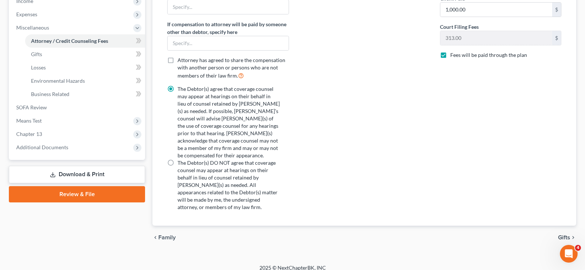
click at [68, 171] on link "Download & Print" at bounding box center [77, 174] width 136 height 17
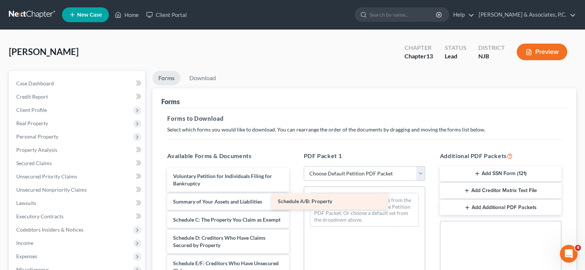
drag, startPoint x: 219, startPoint y: 217, endPoint x: 327, endPoint y: 198, distance: 109.9
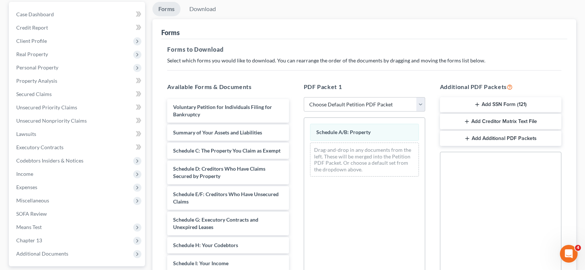
scroll to position [74, 0]
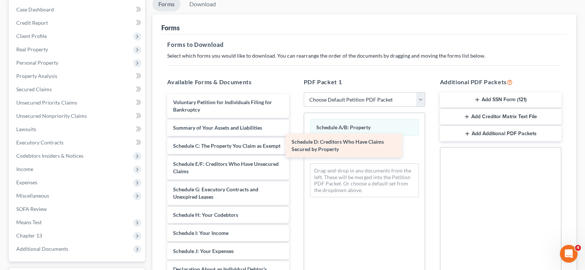
drag, startPoint x: 211, startPoint y: 174, endPoint x: 331, endPoint y: 143, distance: 124.3
click at [295, 143] on div "Schedule D: Creditors Who Have Claims Secured by Property Voluntary Petition fo…" at bounding box center [227, 254] width 133 height 321
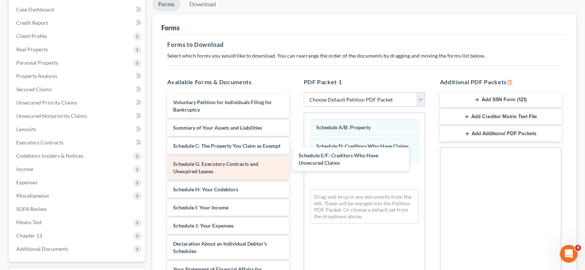
drag, startPoint x: 212, startPoint y: 178, endPoint x: 263, endPoint y: 182, distance: 51.1
click at [295, 162] on div "Schedule E/F: Creditors Who Have Unsecured Claims Voluntary Petition for Indivi…" at bounding box center [227, 242] width 133 height 296
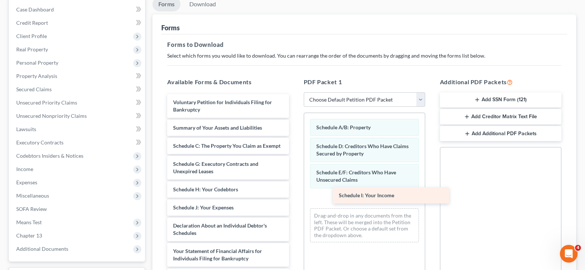
drag, startPoint x: 189, startPoint y: 218, endPoint x: 340, endPoint y: 196, distance: 152.3
click at [295, 196] on div "Schedule I: Your Income Voluntary Petition for Individuals Filing for Bankruptc…" at bounding box center [227, 233] width 133 height 278
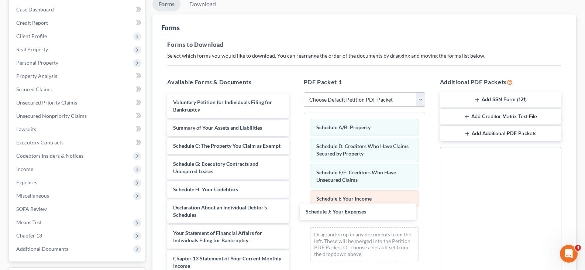
drag, startPoint x: 227, startPoint y: 214, endPoint x: 371, endPoint y: 196, distance: 145.1
click at [295, 210] on div "Schedule J: Your Expenses Voluntary Petition for Individuals Filing for Bankrup…" at bounding box center [227, 224] width 133 height 260
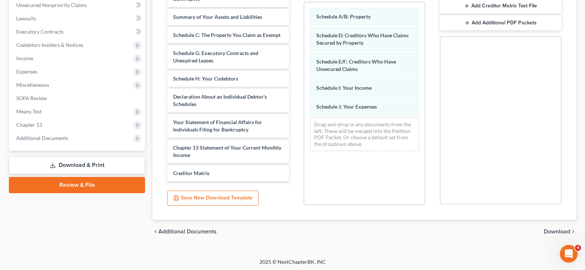
click at [554, 232] on span "Download" at bounding box center [557, 232] width 27 height 6
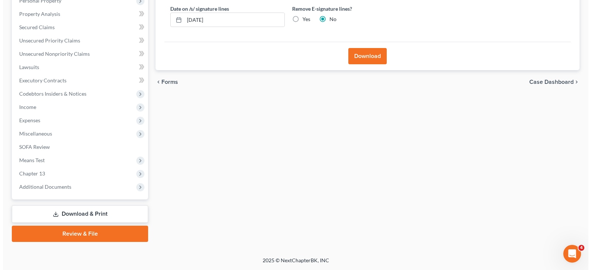
scroll to position [136, 0]
click at [299, 20] on label "Yes" at bounding box center [303, 19] width 8 height 7
click at [302, 20] on input "Yes" at bounding box center [304, 18] width 5 height 5
radio input "true"
radio input "false"
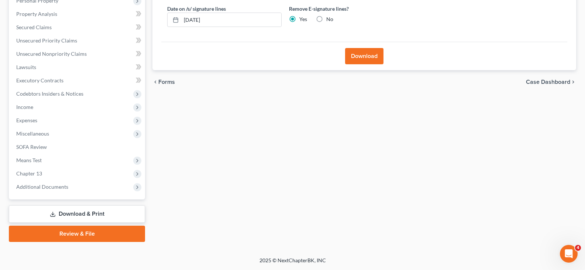
click at [367, 56] on button "Download" at bounding box center [364, 56] width 38 height 16
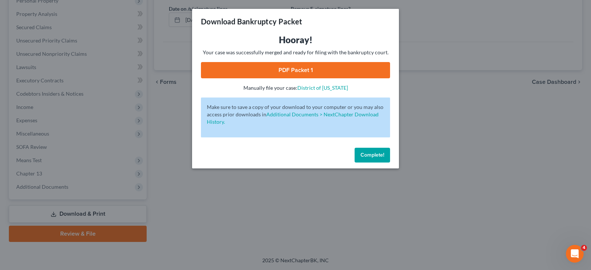
click at [283, 70] on link "PDF Packet 1" at bounding box center [295, 70] width 189 height 16
